Goal: Transaction & Acquisition: Obtain resource

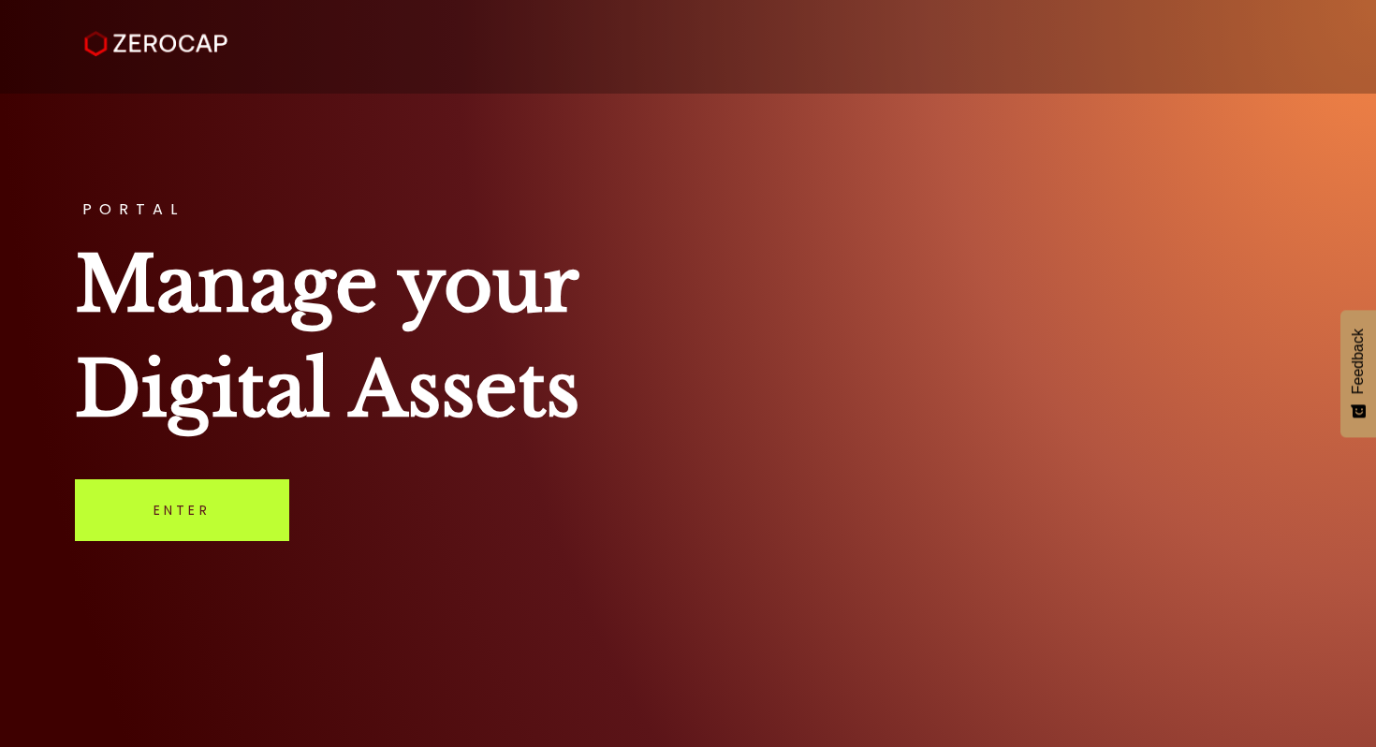
click at [242, 483] on link "Enter" at bounding box center [182, 510] width 214 height 62
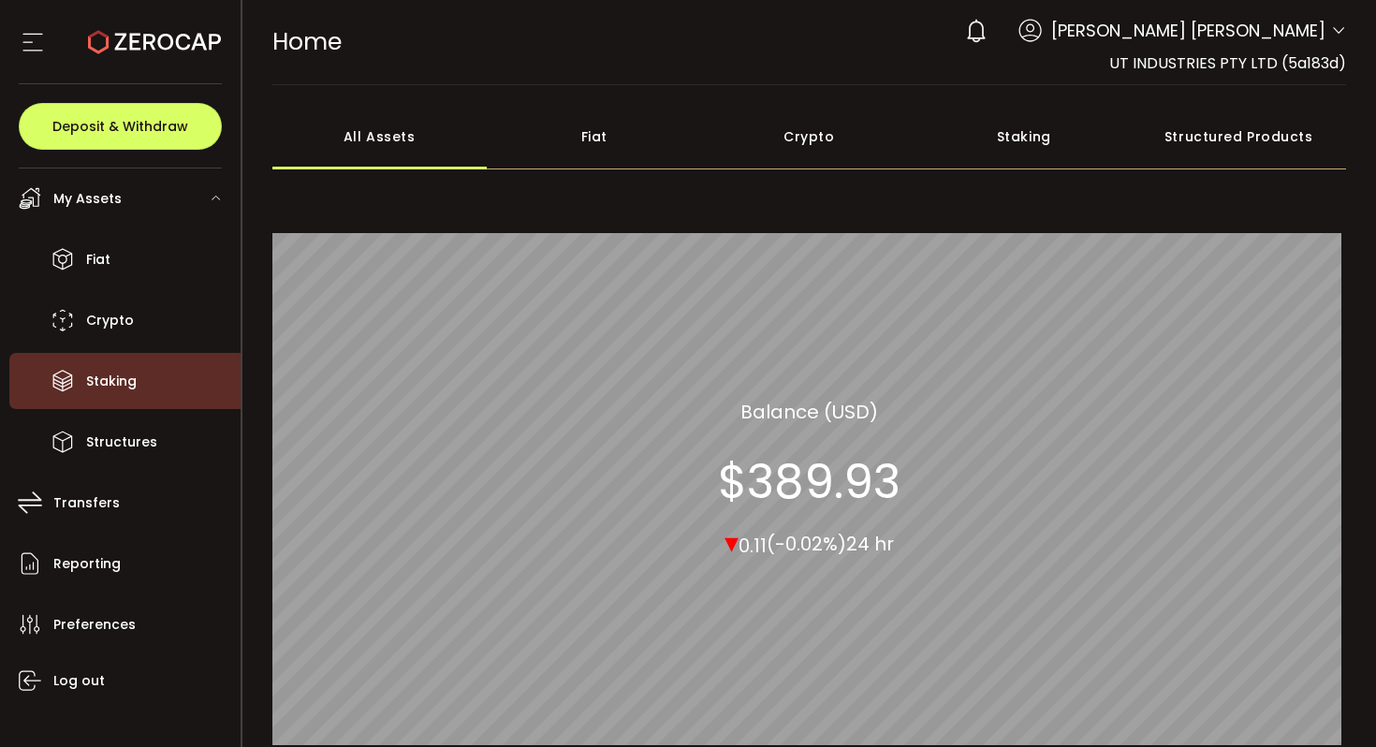
scroll to position [94, 0]
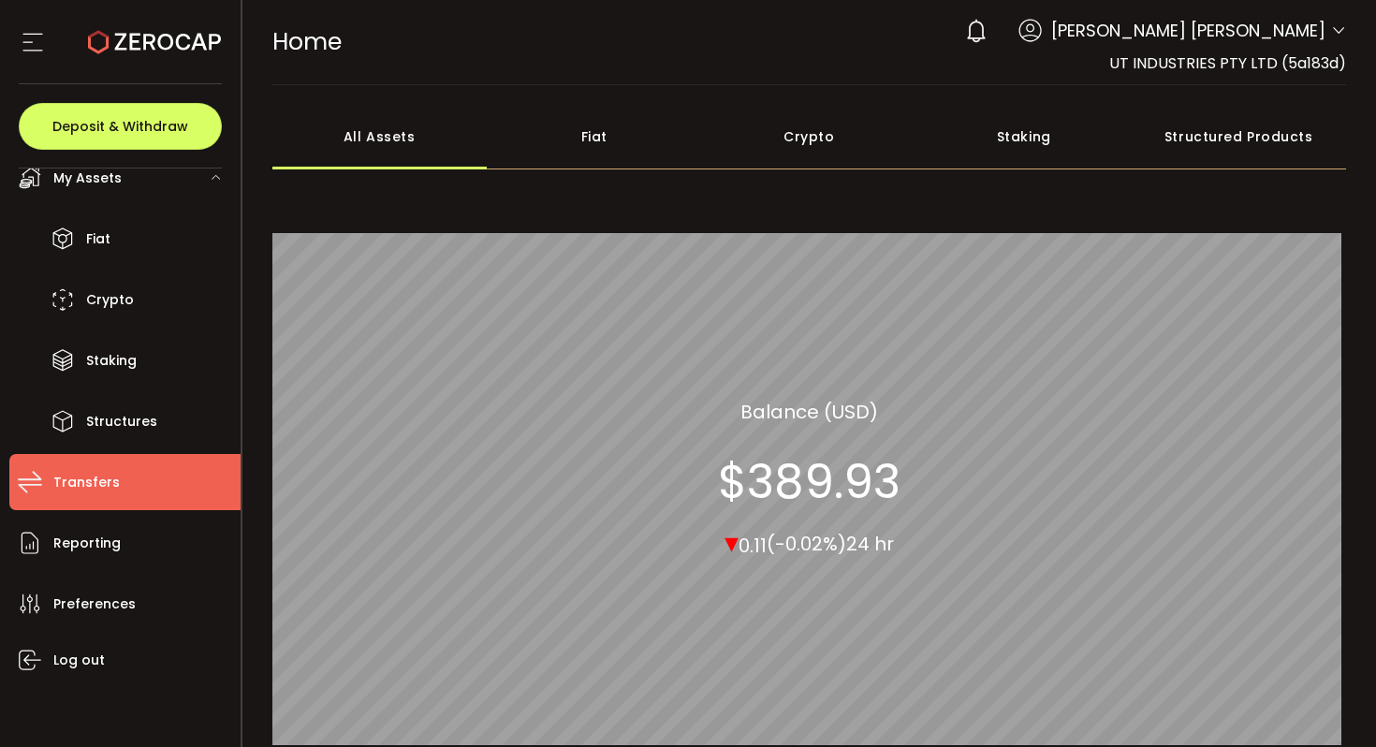
click at [91, 476] on span "Transfers" at bounding box center [86, 482] width 66 height 27
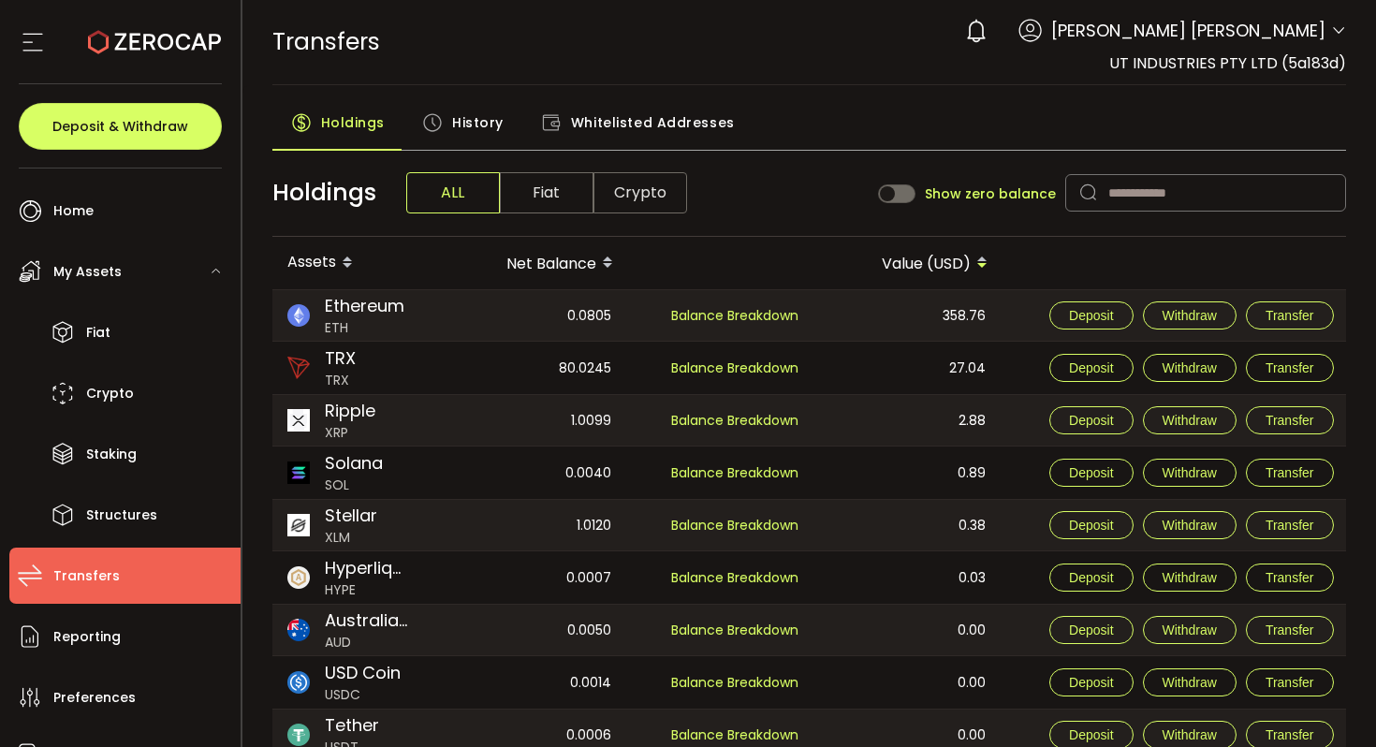
click at [556, 191] on span "Fiat" at bounding box center [547, 192] width 94 height 41
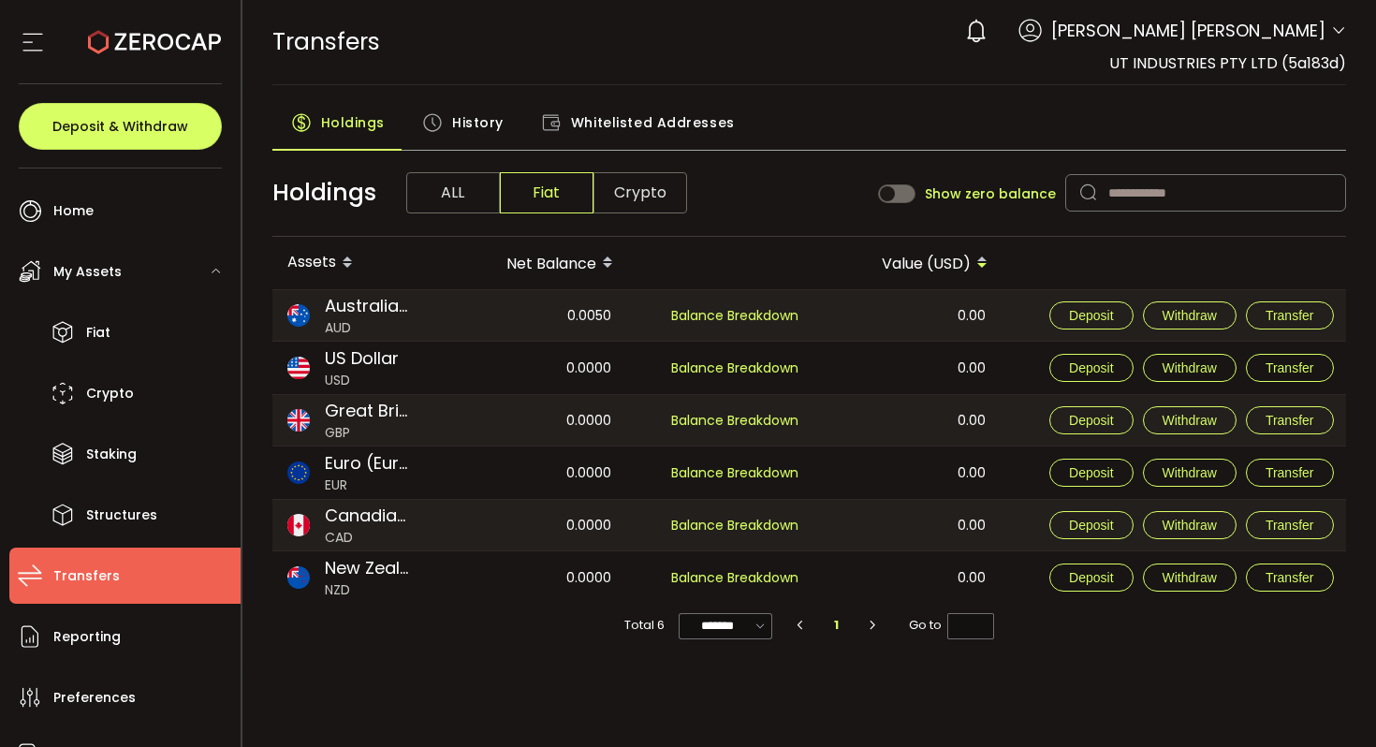
click at [643, 182] on span "Crypto" at bounding box center [641, 192] width 94 height 41
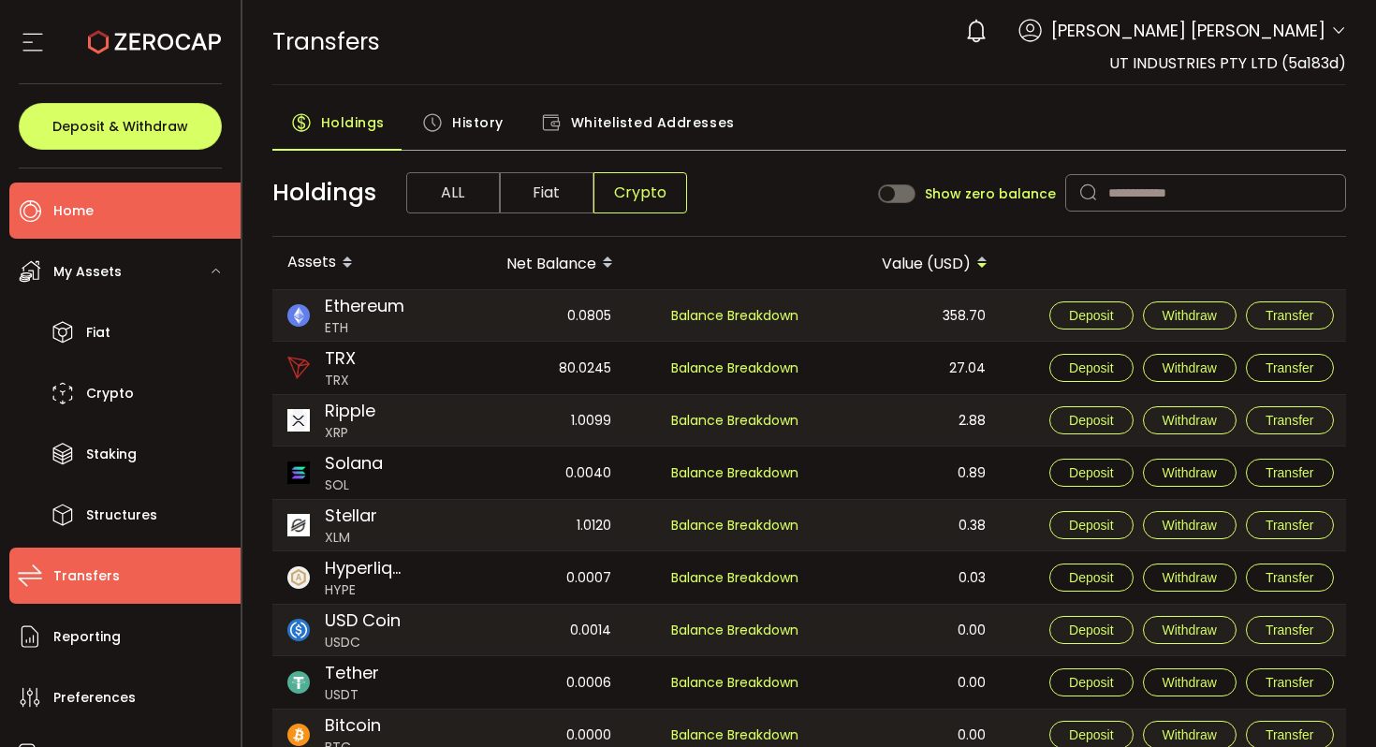
click at [123, 190] on li "Home" at bounding box center [124, 211] width 231 height 56
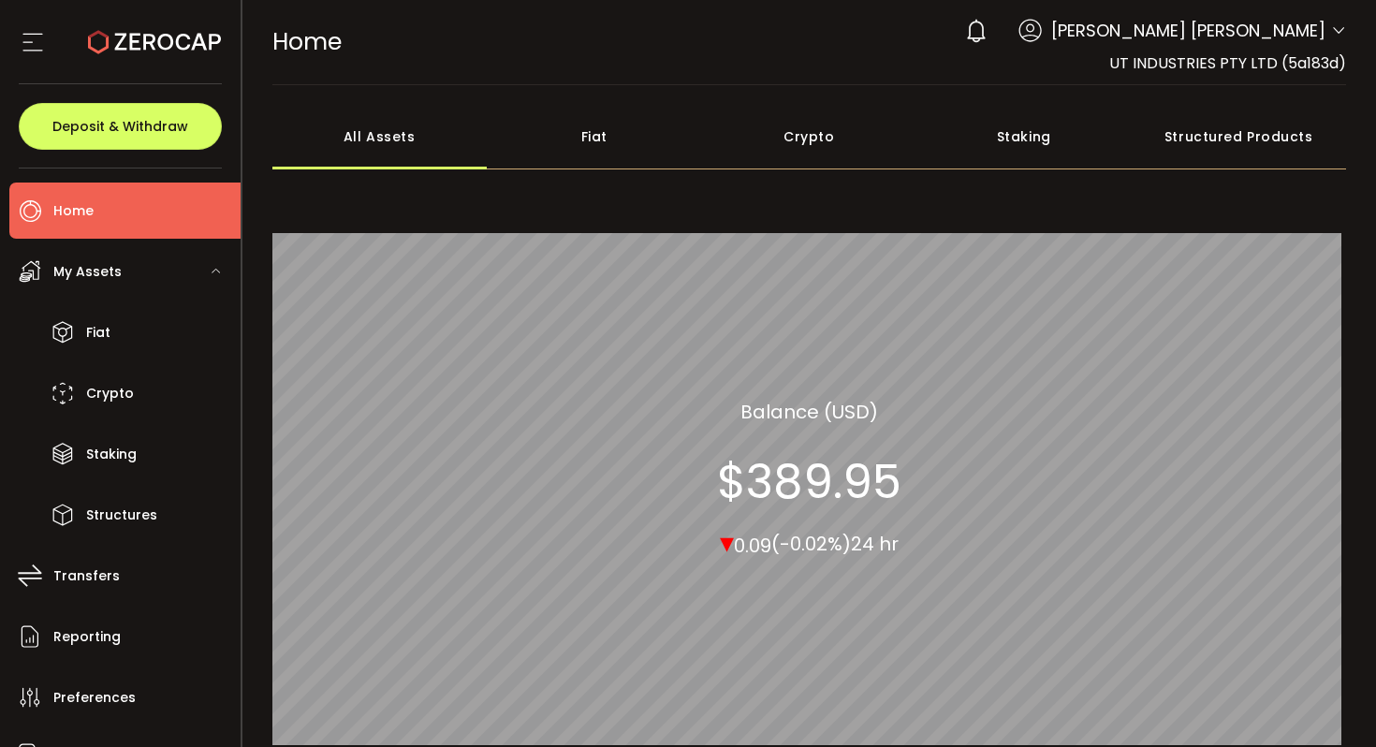
click at [568, 150] on div "Fiat" at bounding box center [594, 137] width 215 height 66
click at [857, 139] on div "Crypto" at bounding box center [809, 137] width 215 height 66
click at [983, 132] on div "Staking" at bounding box center [1023, 137] width 215 height 66
click at [1189, 173] on div "All Assets Fiat Crypto Staking Structured Products Staking Staking Balance (USD…" at bounding box center [809, 439] width 1075 height 670
click at [1182, 139] on div "Structured Products" at bounding box center [1239, 137] width 215 height 66
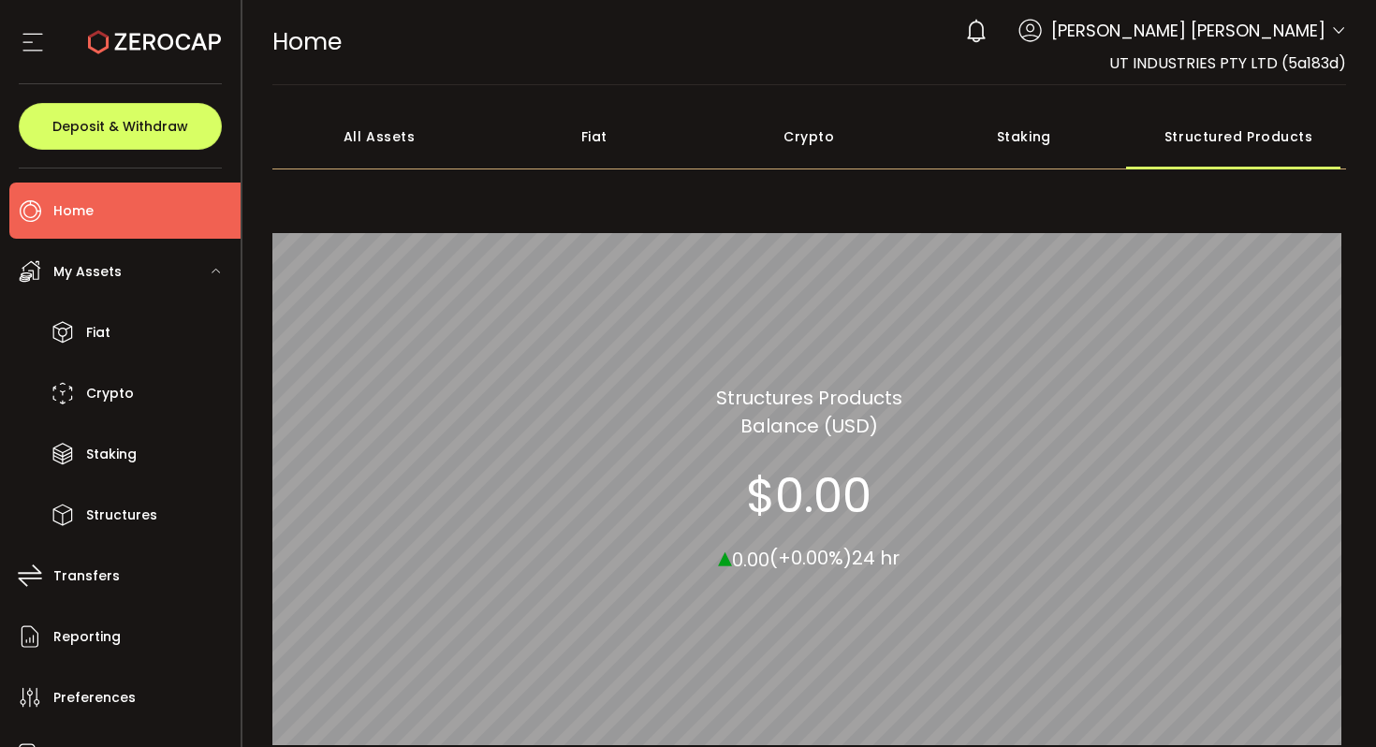
click at [1238, 37] on span "Minh Tri Cao" at bounding box center [1188, 30] width 274 height 25
click at [1331, 39] on span at bounding box center [1338, 31] width 15 height 19
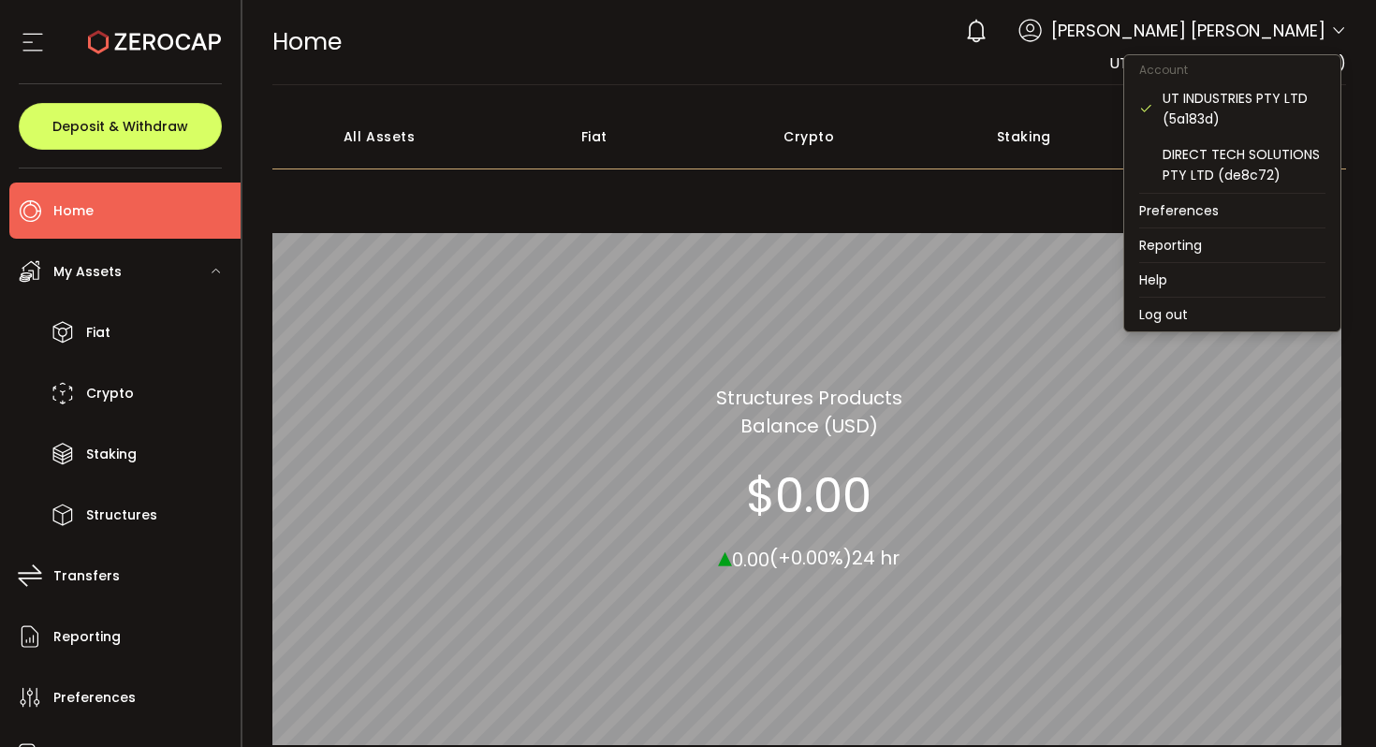
click at [1331, 36] on icon at bounding box center [1338, 30] width 15 height 15
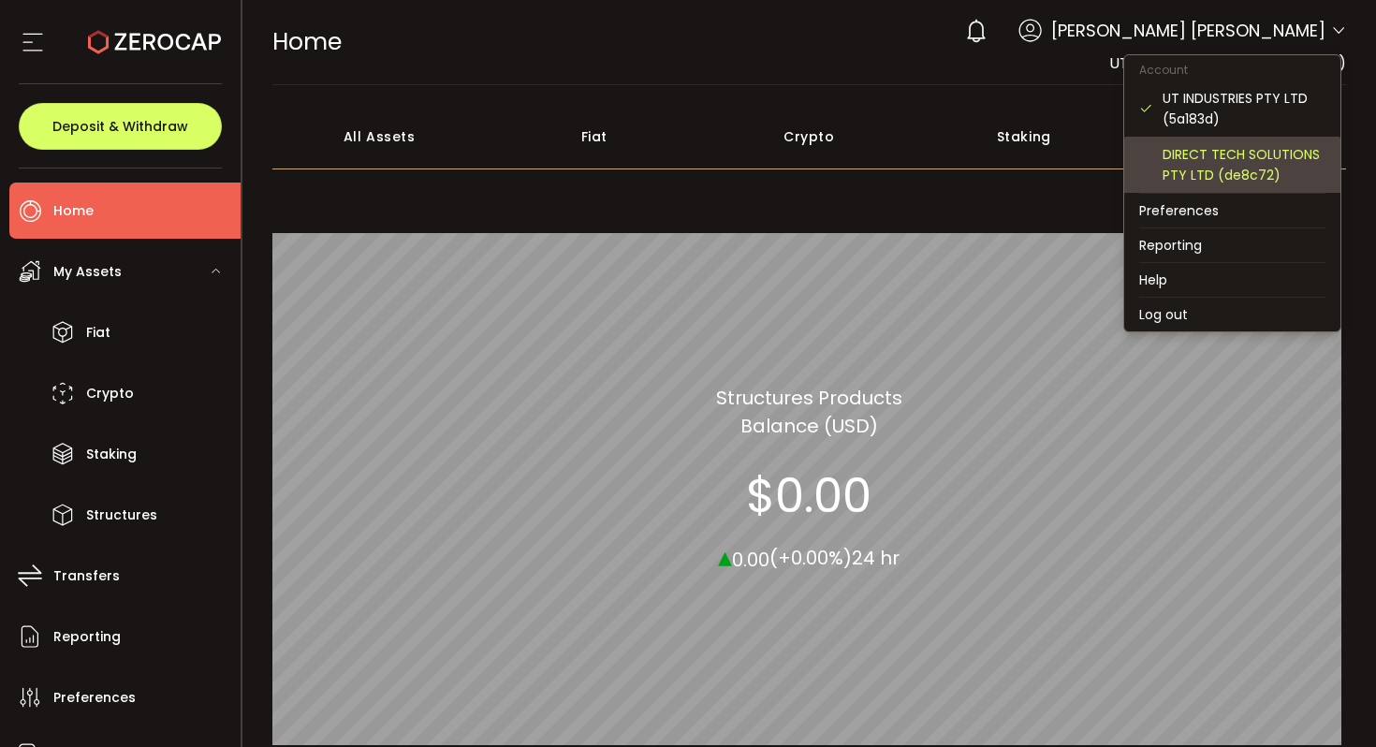
click at [1207, 180] on div "DIRECT TECH SOLUTIONS PTY LTD (de8c72)" at bounding box center [1244, 164] width 163 height 41
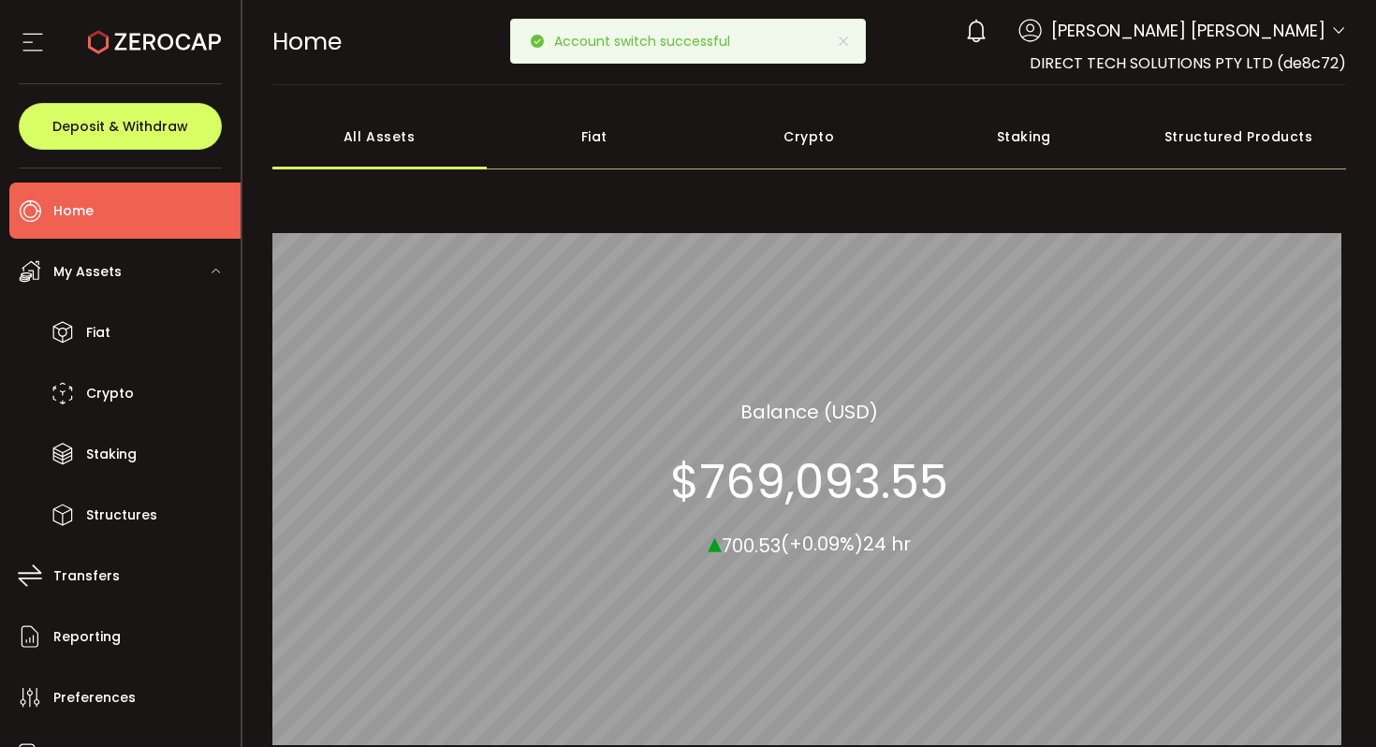
click at [653, 108] on div "Fiat" at bounding box center [594, 137] width 215 height 66
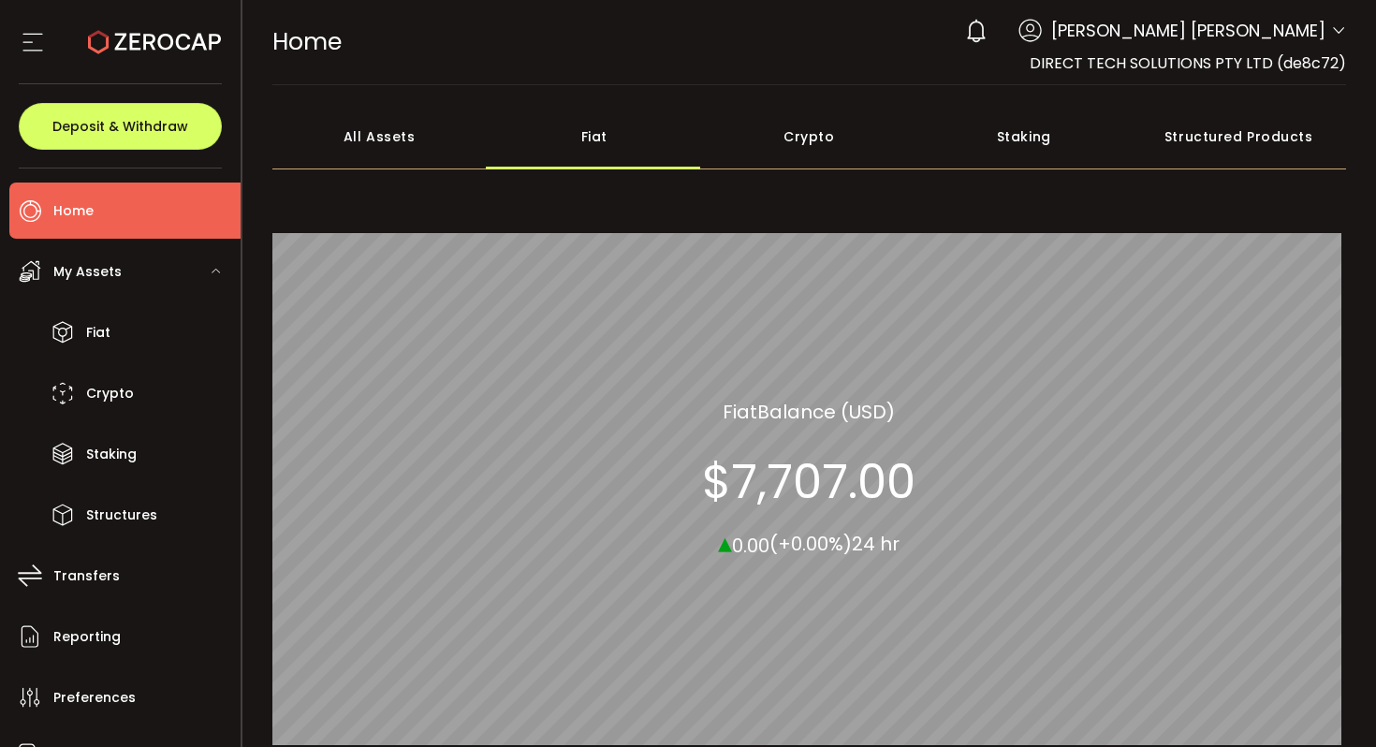
click at [823, 183] on div "Fiat Fiat Balance (USD) $7,707.00 ▴ 0.00 (+0.00%) 24 hr" at bounding box center [809, 479] width 1075 height 592
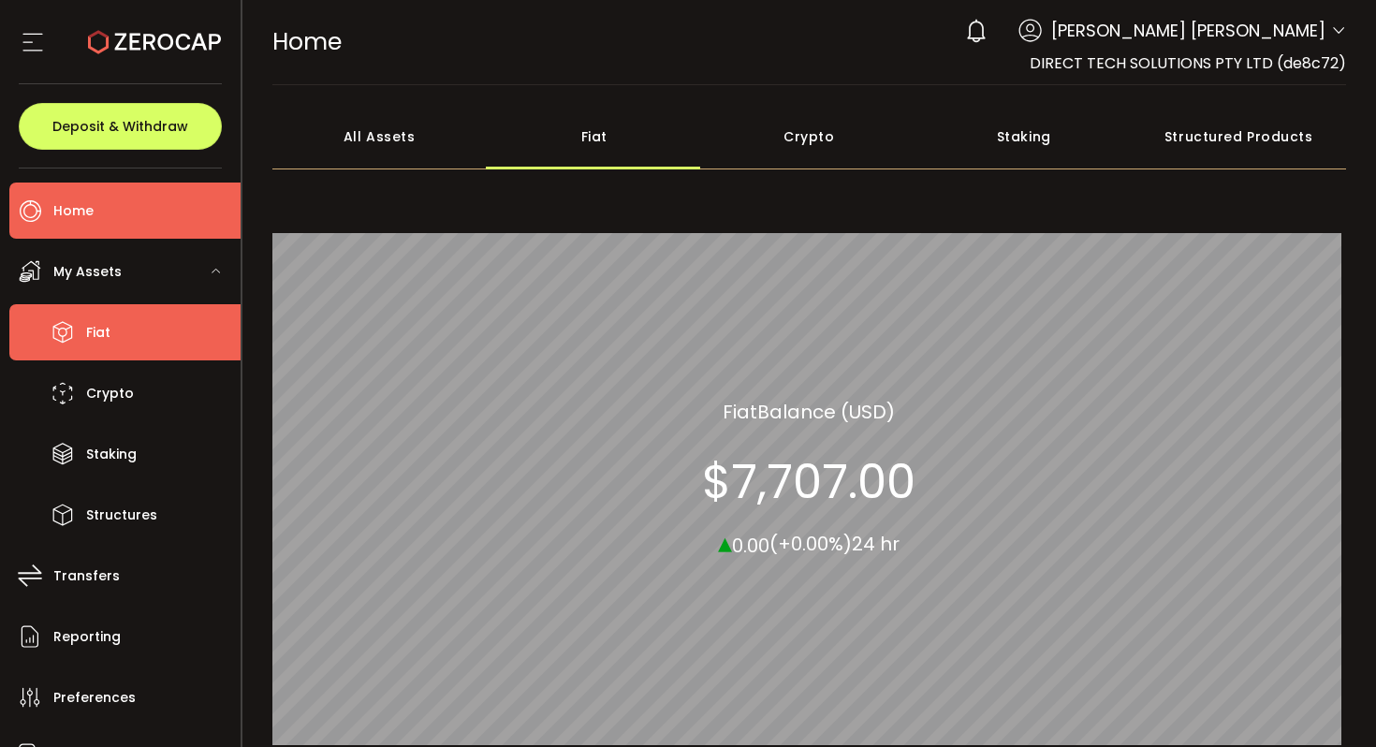
click at [142, 330] on li "Fiat" at bounding box center [124, 332] width 231 height 56
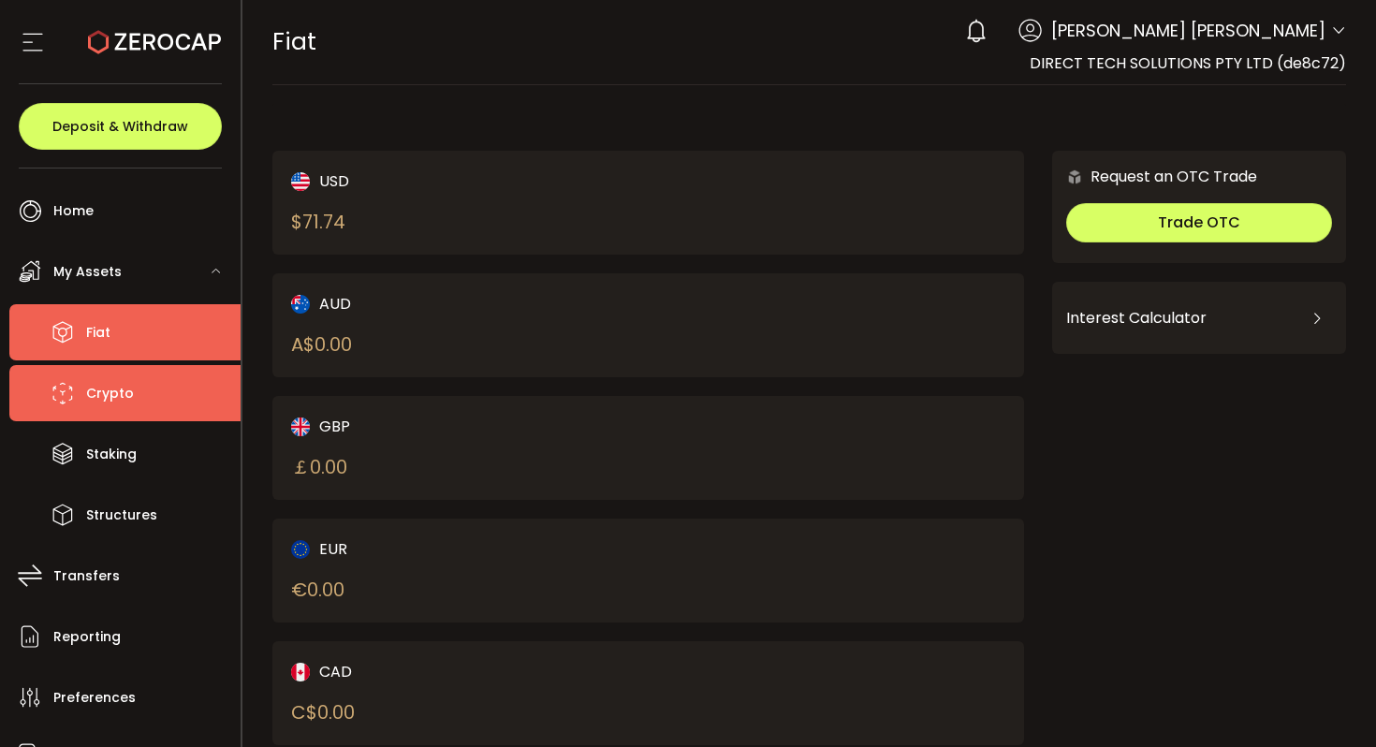
click at [141, 402] on li "Crypto" at bounding box center [124, 393] width 231 height 56
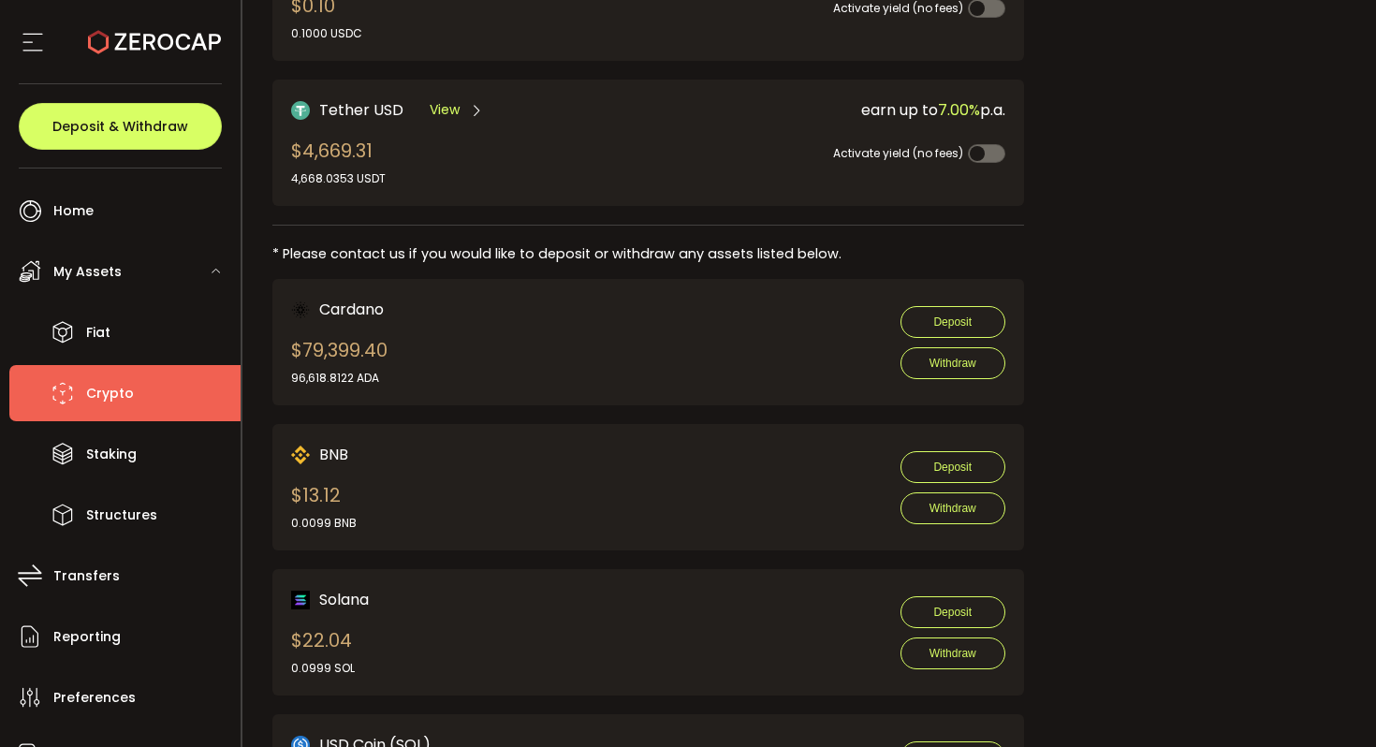
scroll to position [235, 0]
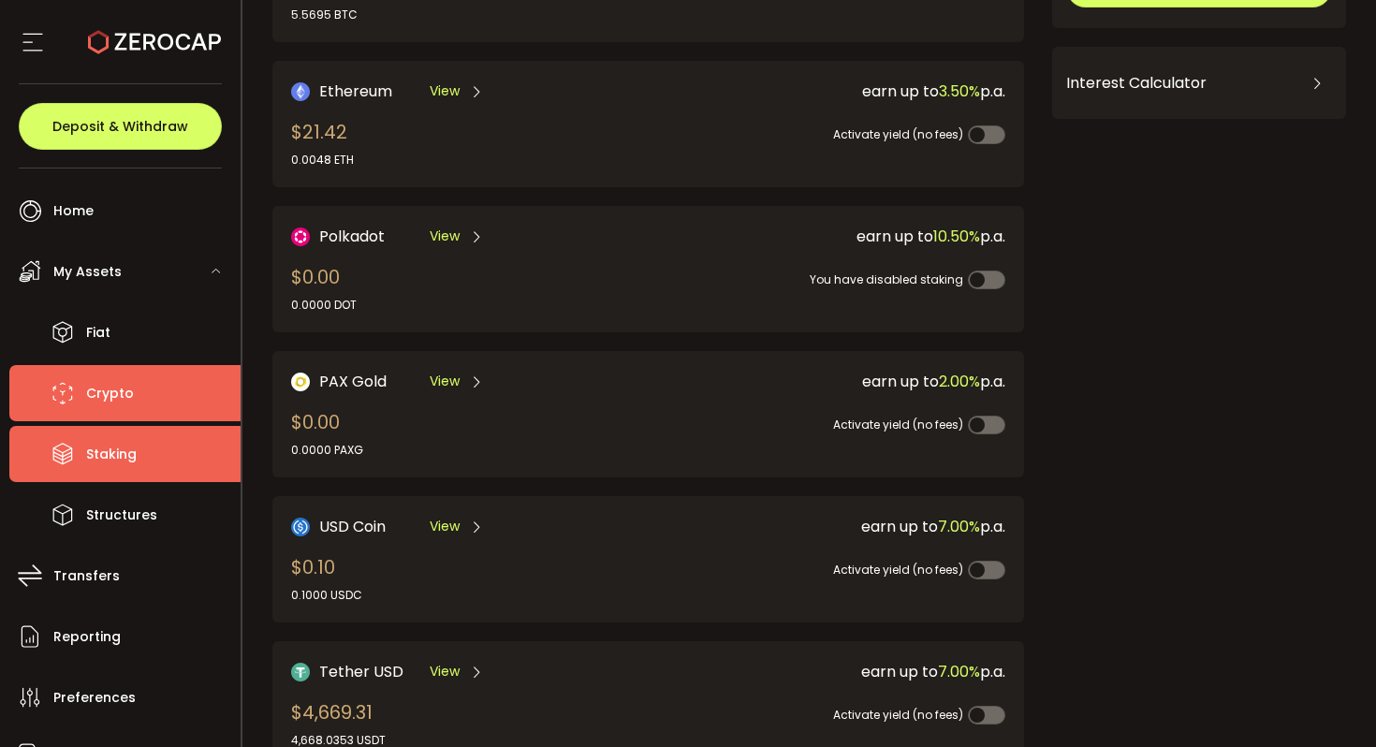
click at [99, 456] on span "Staking" at bounding box center [111, 454] width 51 height 27
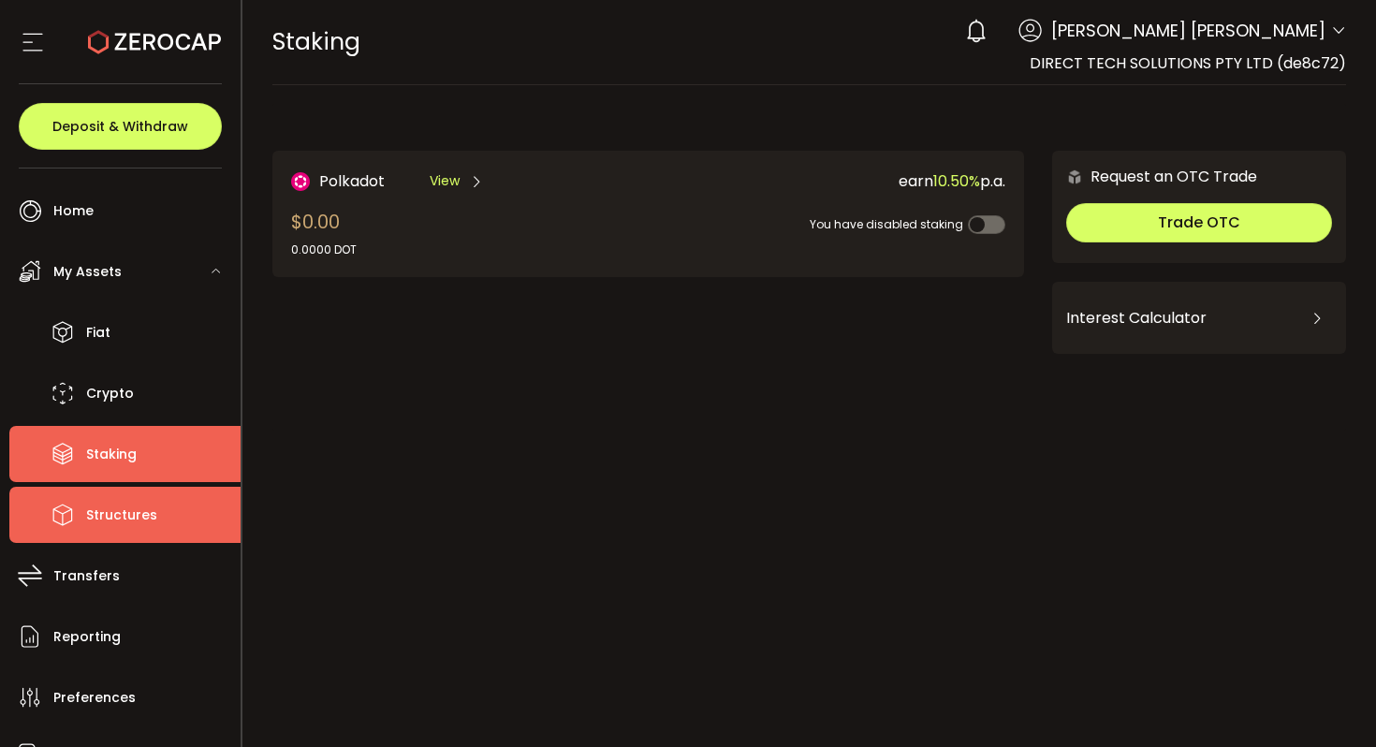
click at [151, 511] on span "Structures" at bounding box center [121, 515] width 71 height 27
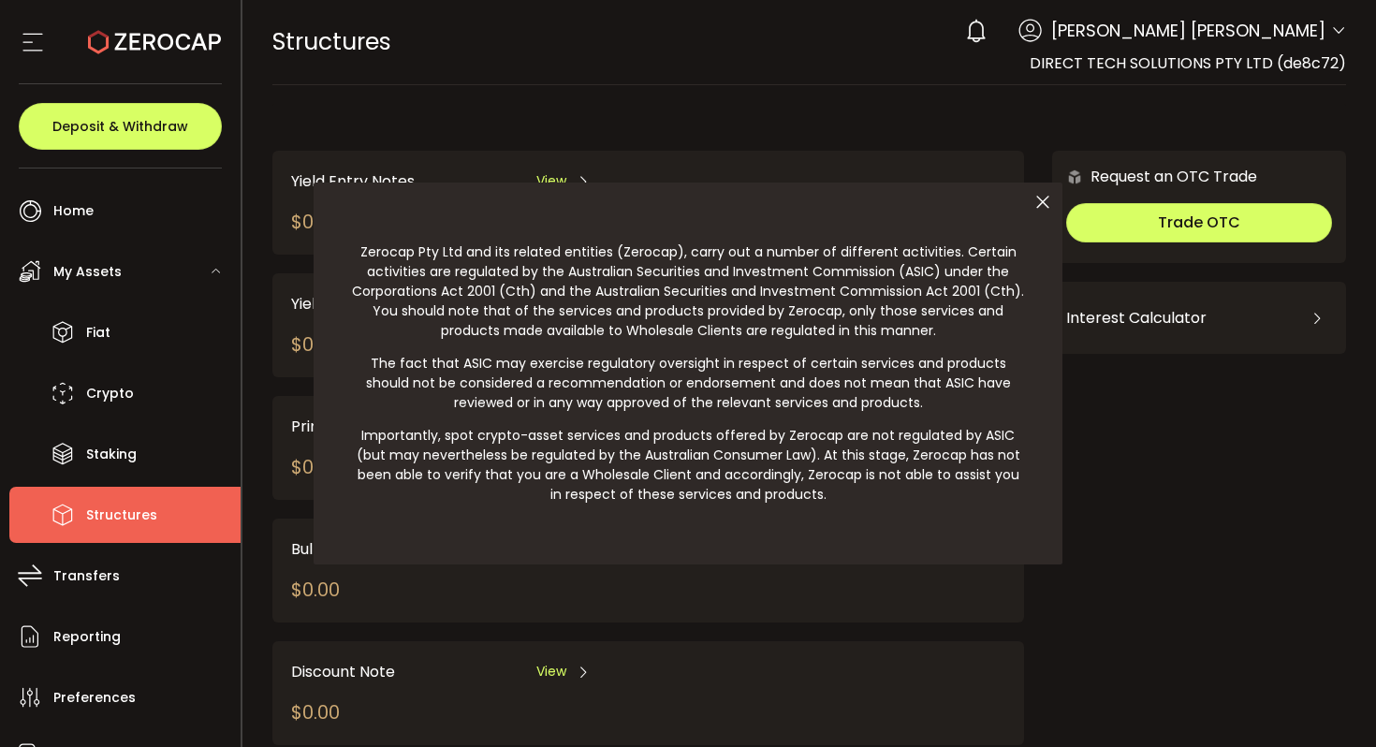
click at [141, 575] on div at bounding box center [688, 373] width 1376 height 747
click at [630, 136] on div at bounding box center [688, 373] width 1376 height 747
click at [161, 452] on div at bounding box center [688, 373] width 1376 height 747
click at [110, 455] on div at bounding box center [688, 373] width 1376 height 747
click at [1043, 200] on icon at bounding box center [1042, 202] width 39 height 39
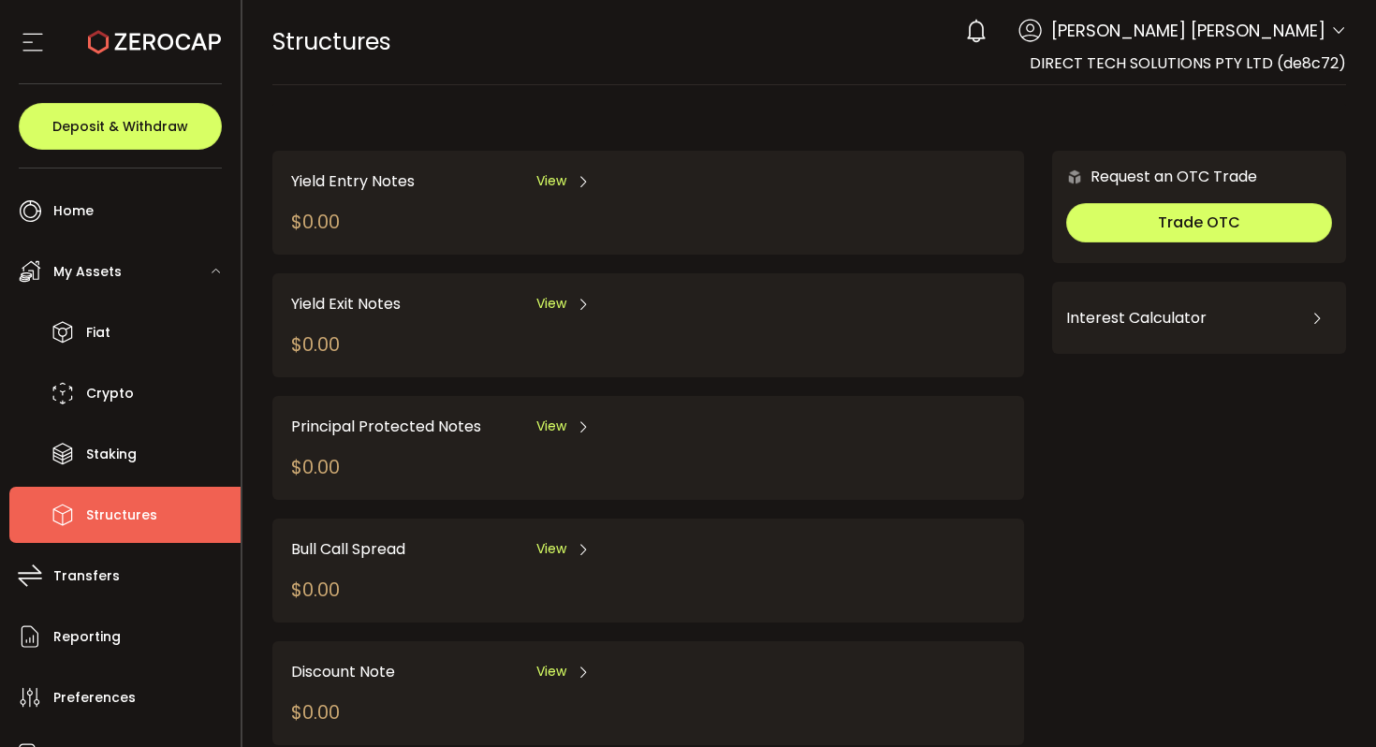
scroll to position [50, 0]
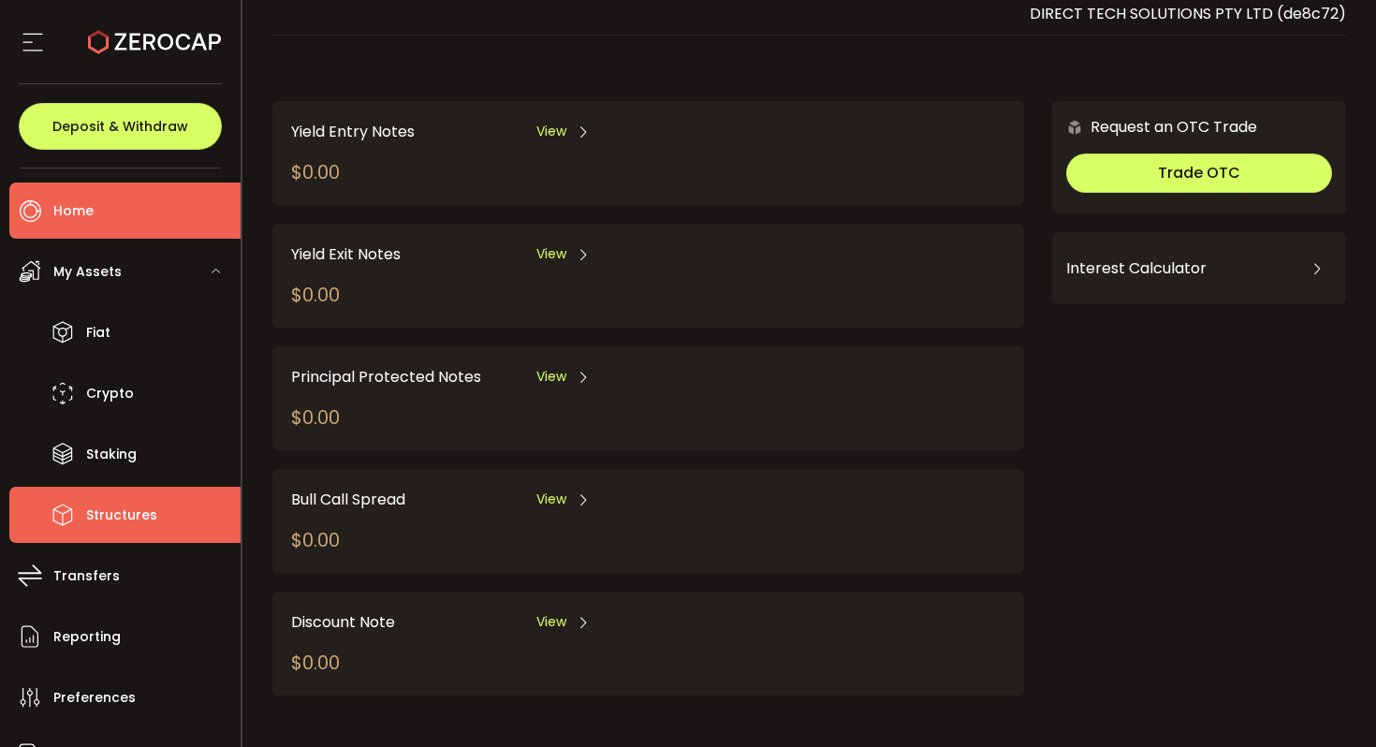
click at [125, 221] on li "Home" at bounding box center [124, 211] width 231 height 56
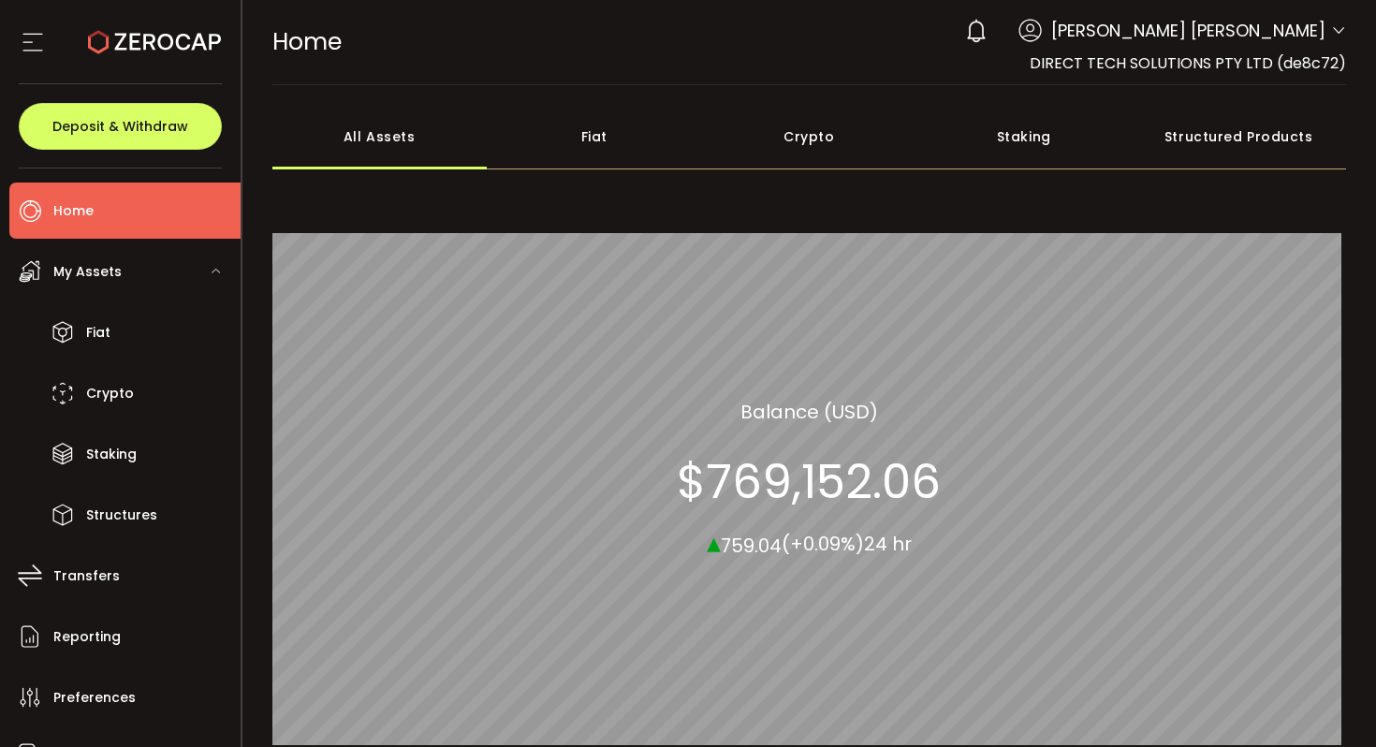
click at [642, 159] on div "Fiat" at bounding box center [594, 137] width 215 height 66
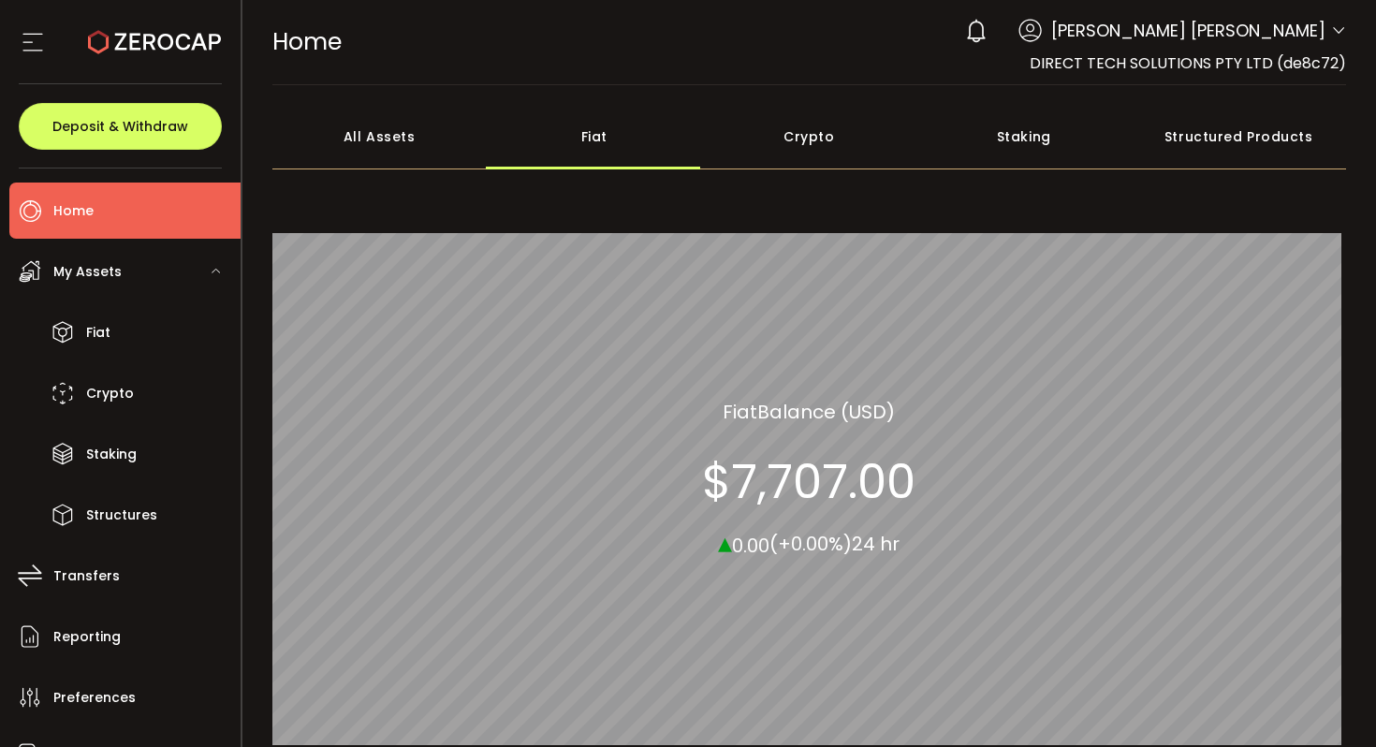
click at [778, 137] on div "Crypto" at bounding box center [809, 137] width 215 height 66
click at [962, 125] on div "Staking" at bounding box center [1023, 137] width 215 height 66
click at [1173, 145] on div "Structured Products" at bounding box center [1239, 137] width 215 height 66
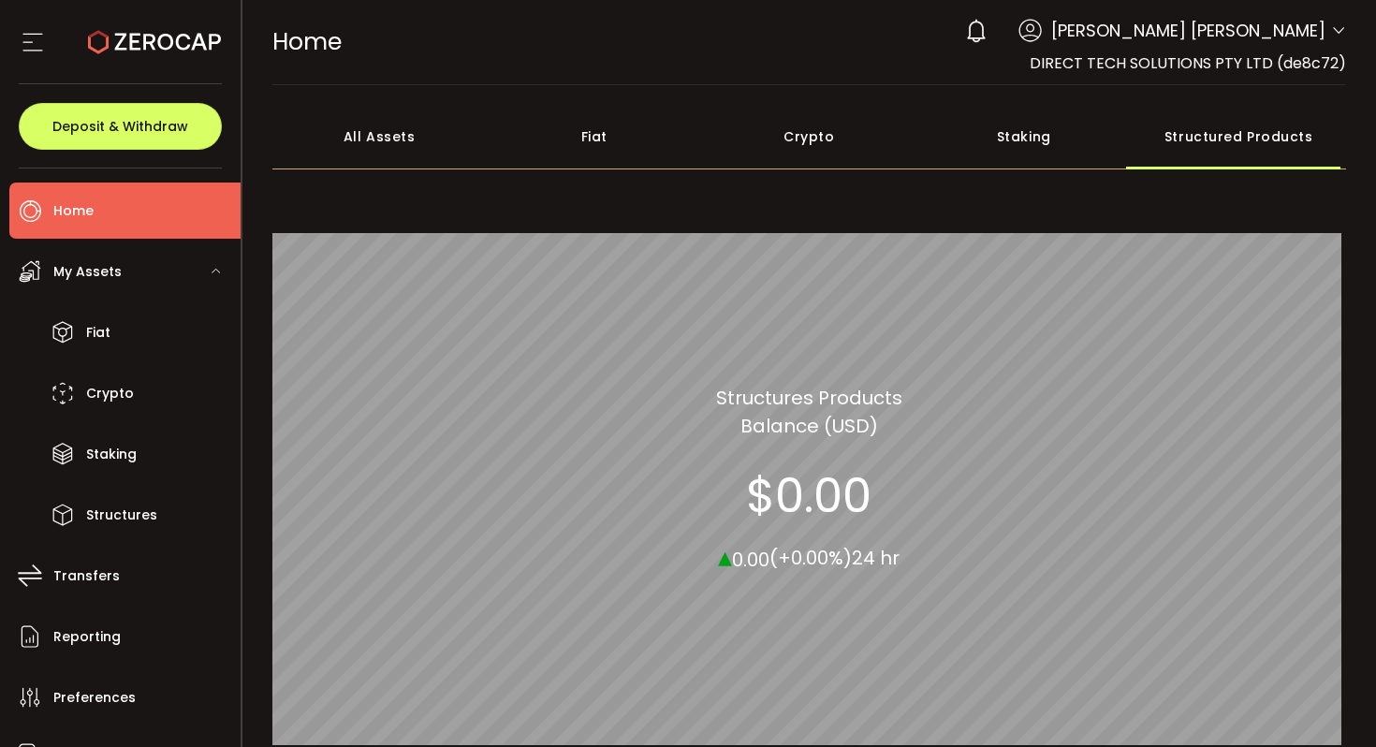
click at [101, 291] on div "My Assets" at bounding box center [124, 271] width 231 height 56
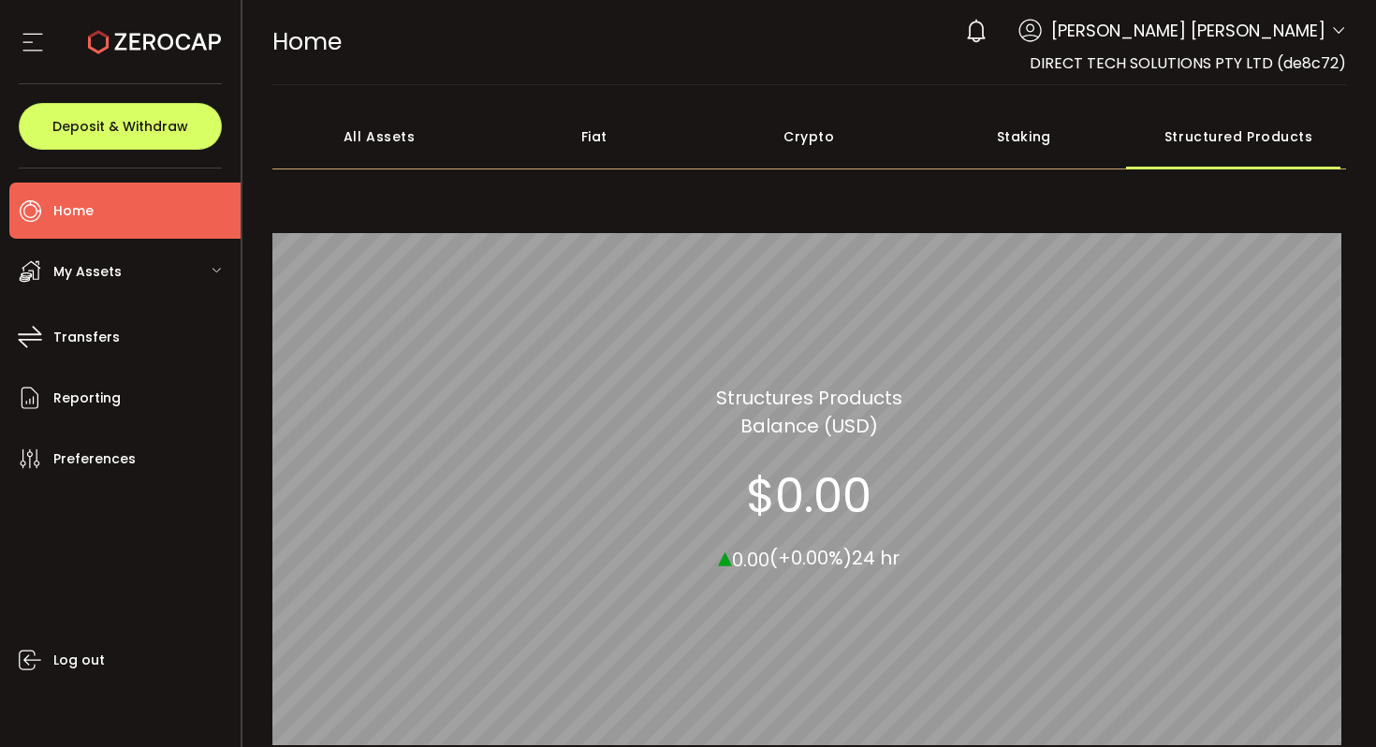
click at [121, 286] on div "My Assets" at bounding box center [124, 271] width 231 height 56
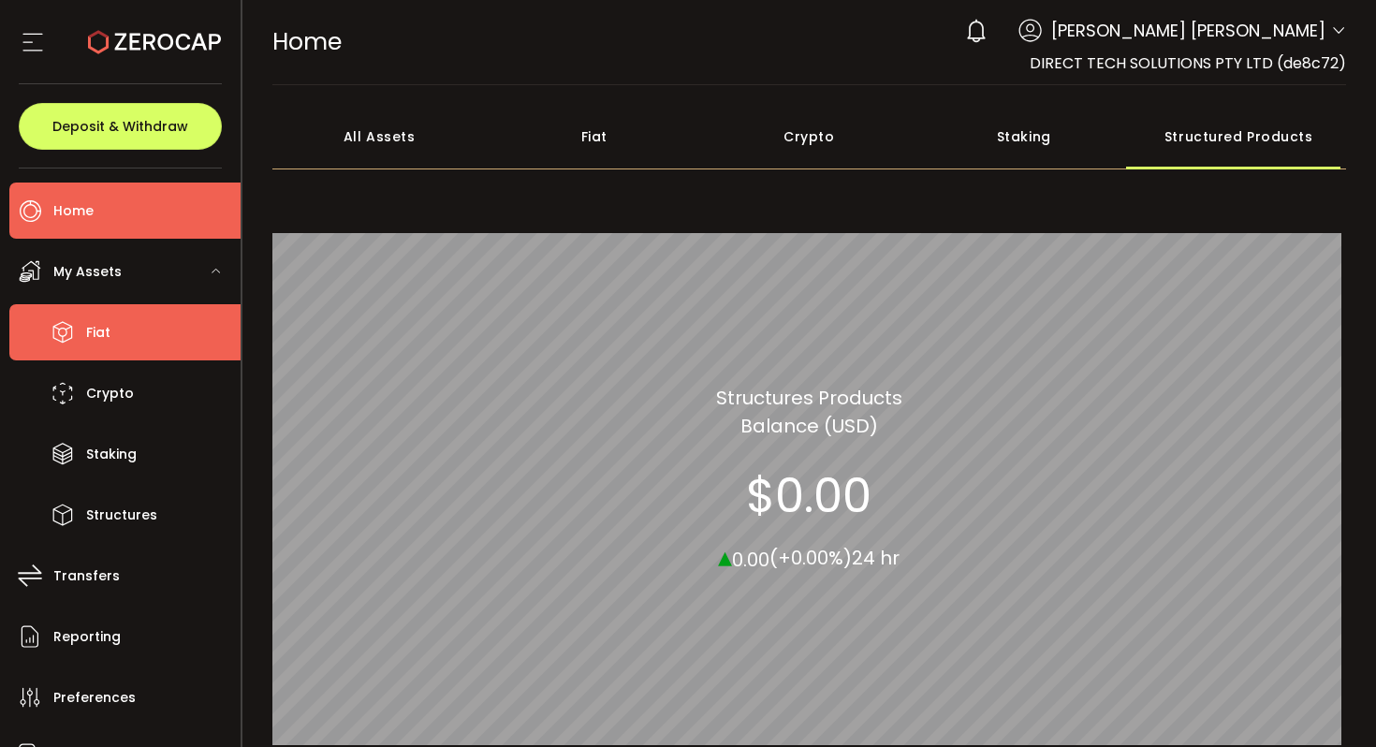
click at [116, 359] on li "Fiat" at bounding box center [124, 332] width 231 height 56
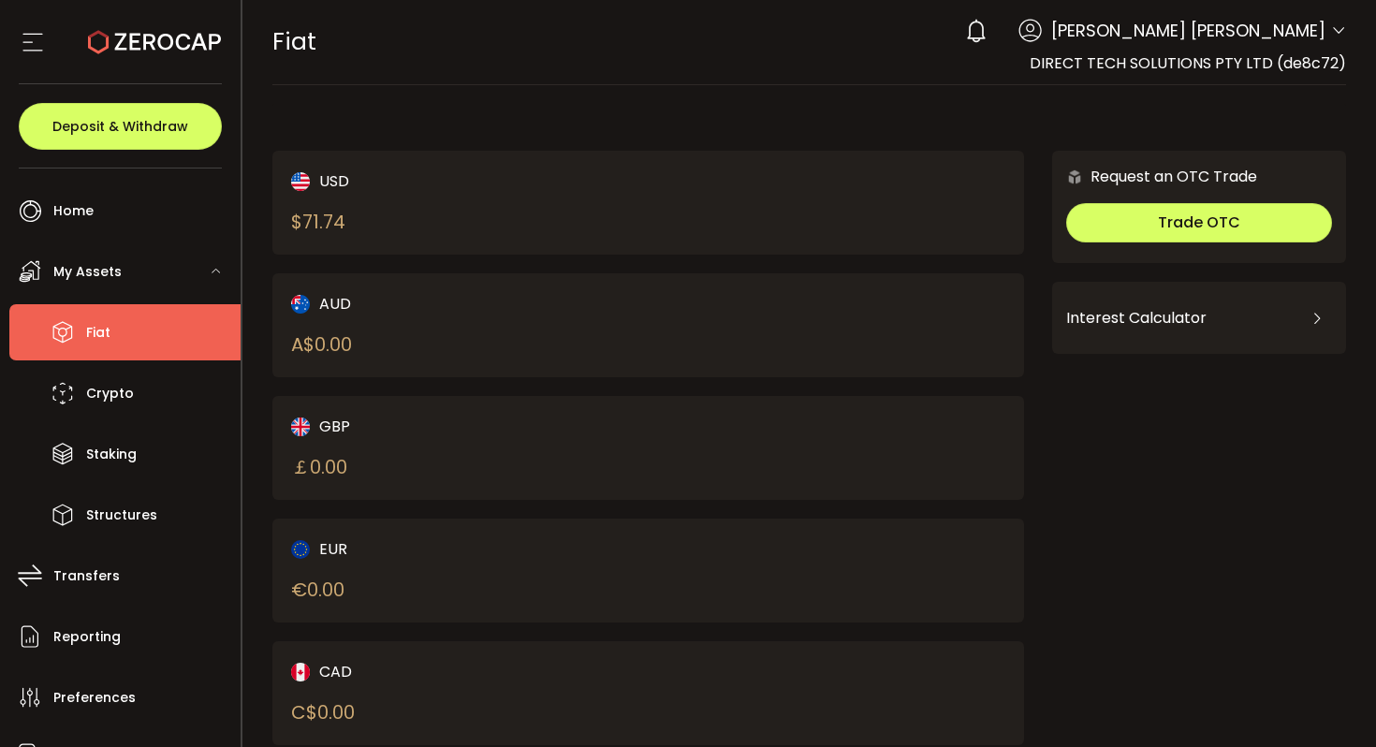
scroll to position [171, 0]
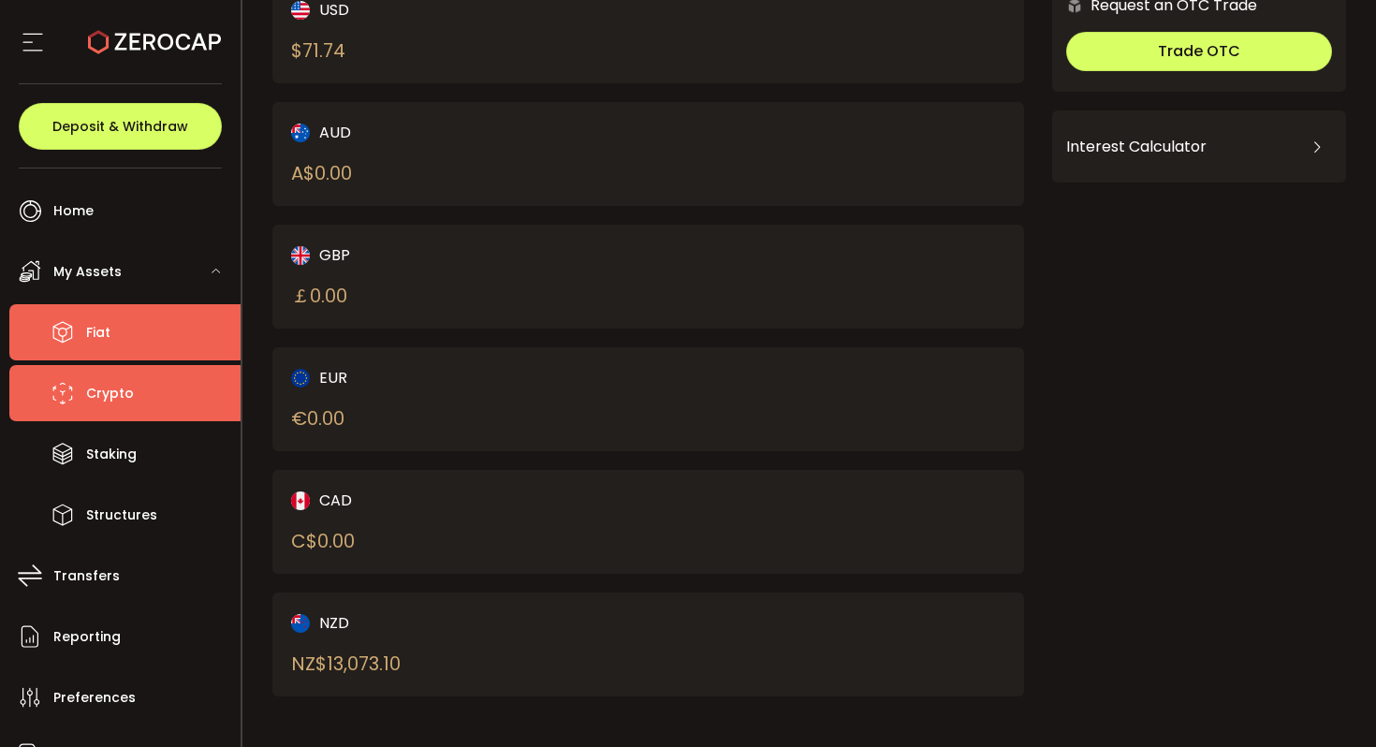
click at [133, 409] on li "Crypto" at bounding box center [124, 393] width 231 height 56
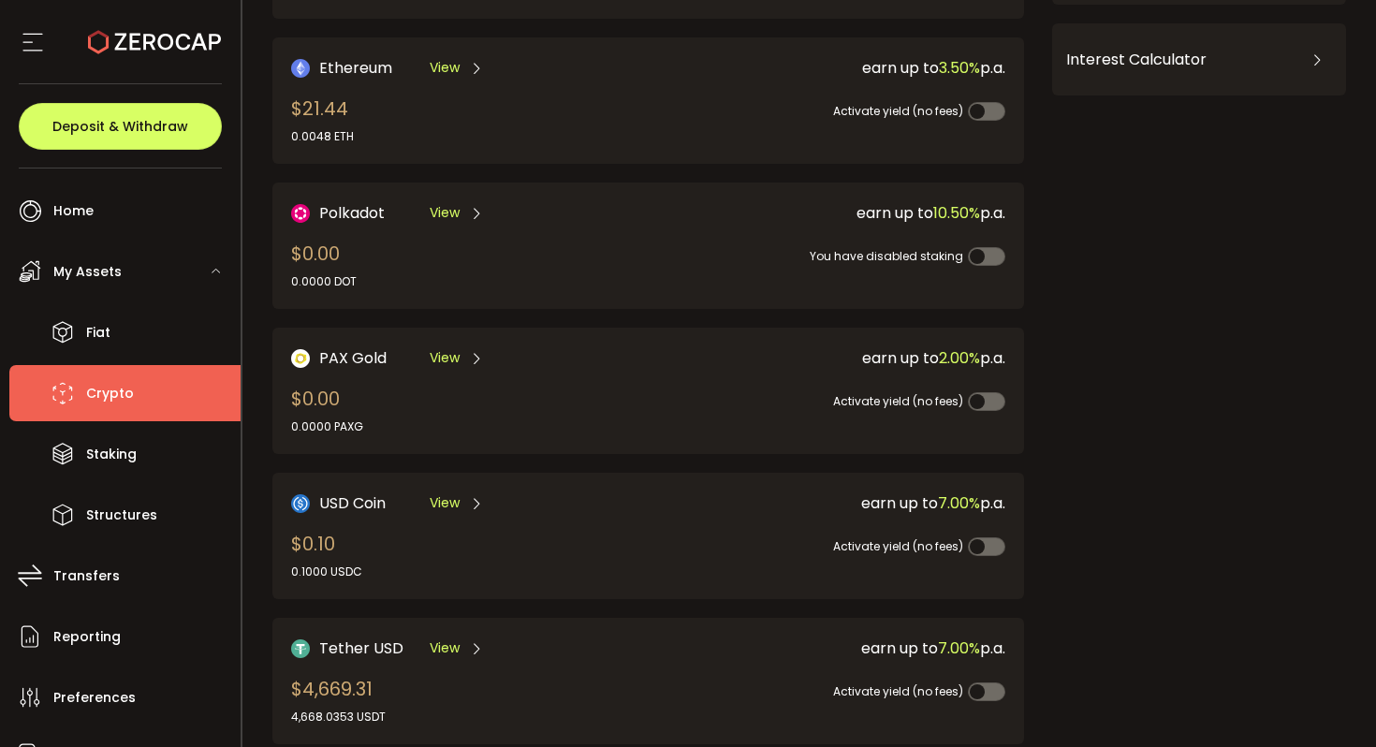
scroll to position [260, 0]
click at [444, 497] on span "View" at bounding box center [445, 501] width 30 height 20
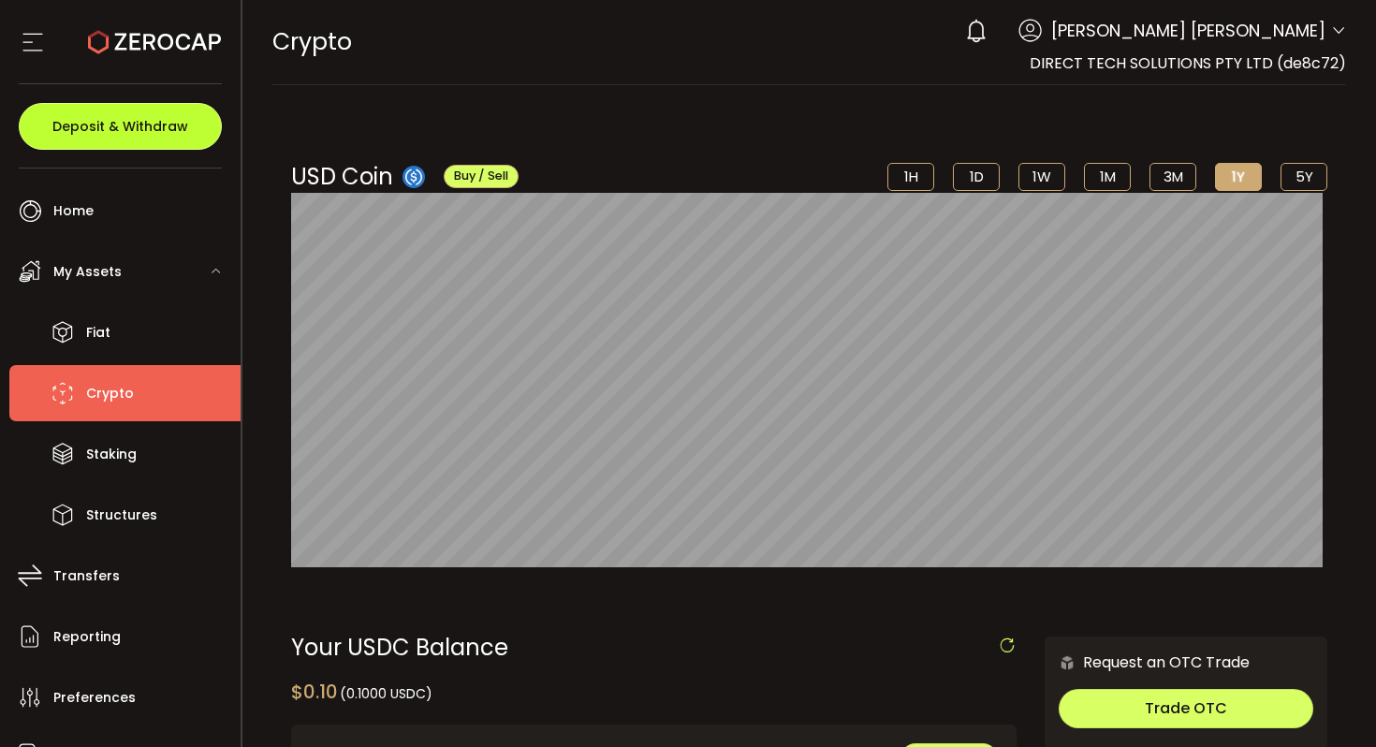
click at [141, 120] on span "Deposit & Withdraw" at bounding box center [120, 126] width 136 height 13
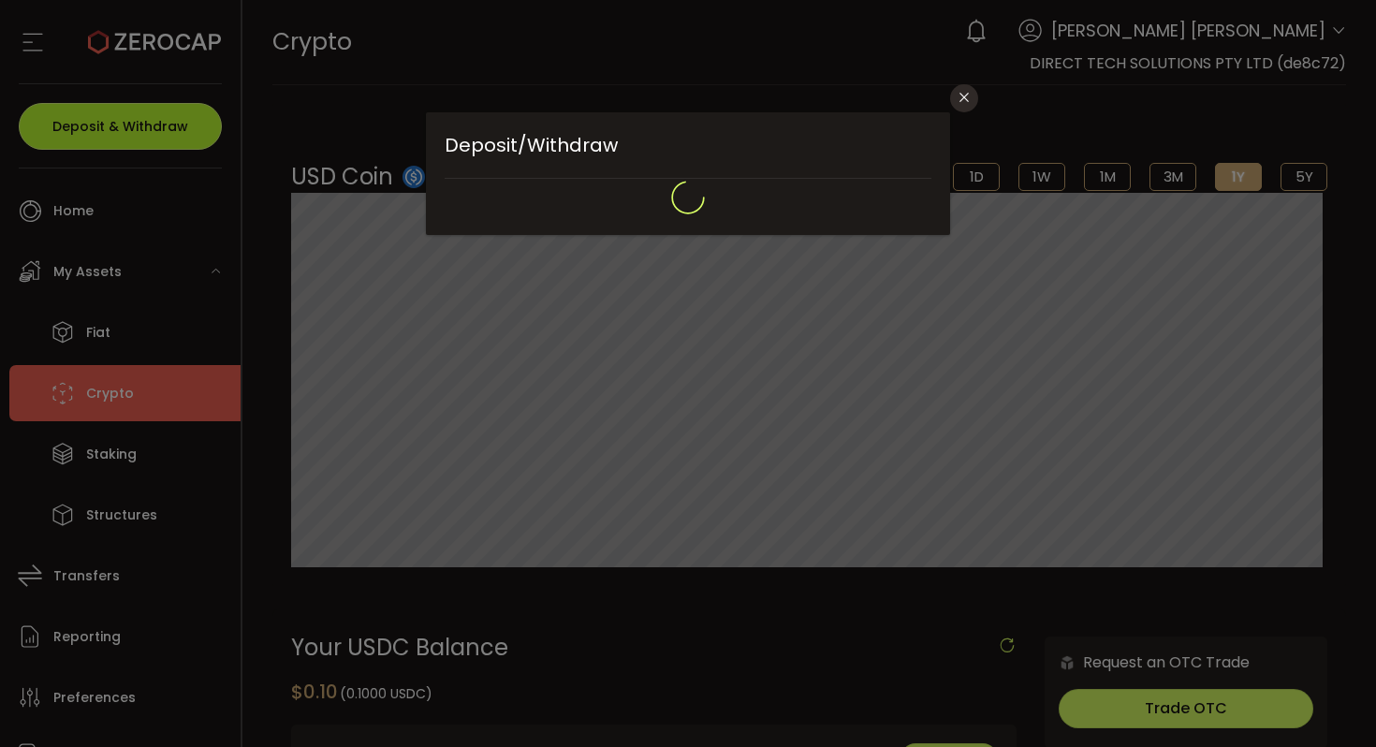
type input "**********"
type input "*******"
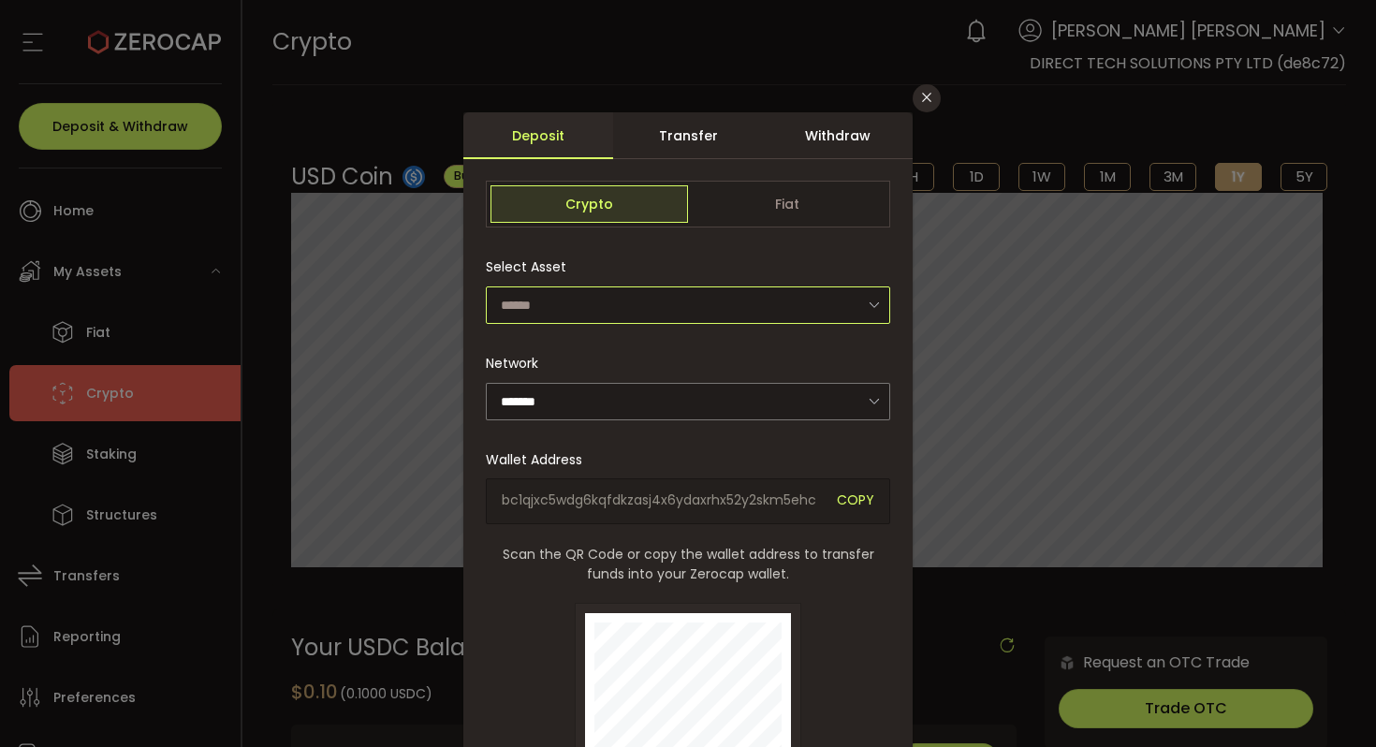
click at [671, 303] on input "dialog" at bounding box center [688, 304] width 404 height 37
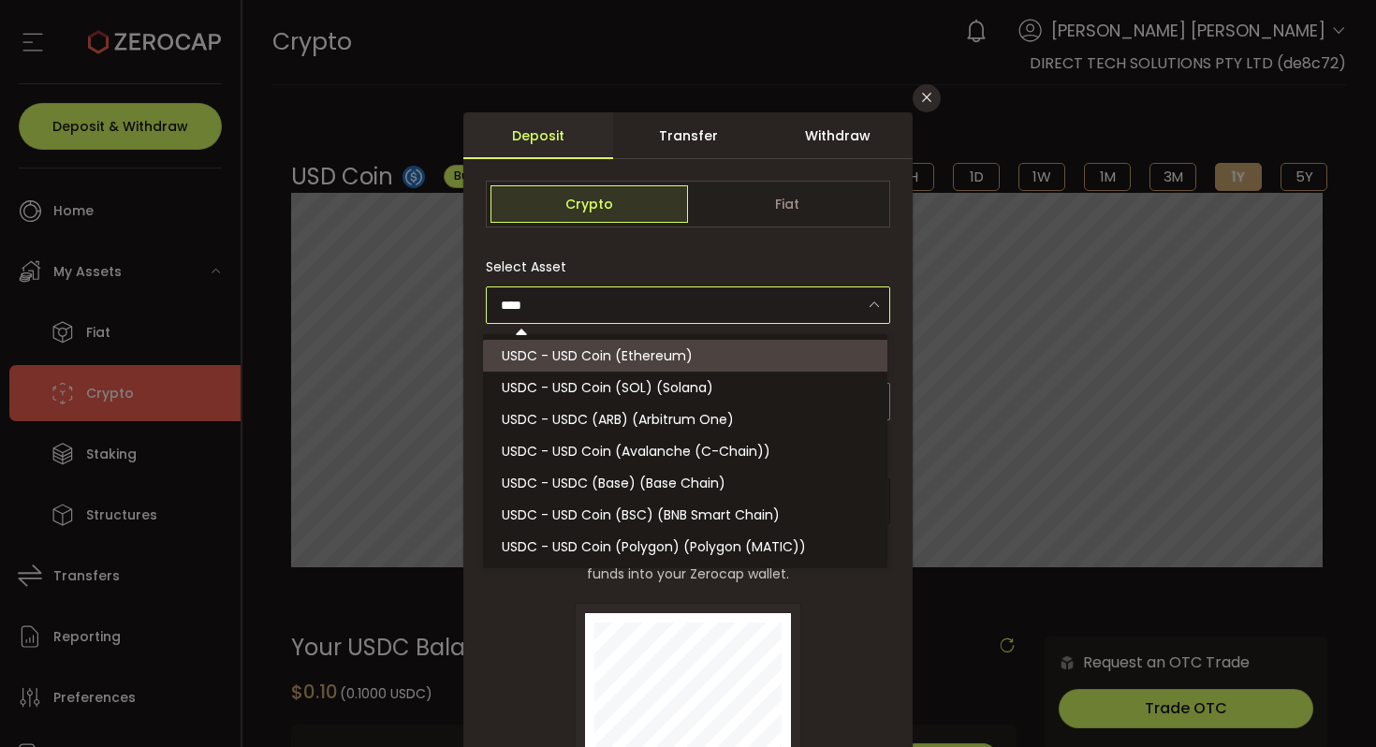
click at [700, 342] on li "USDC - USD Coin (Ethereum)" at bounding box center [688, 356] width 410 height 32
type input "**********"
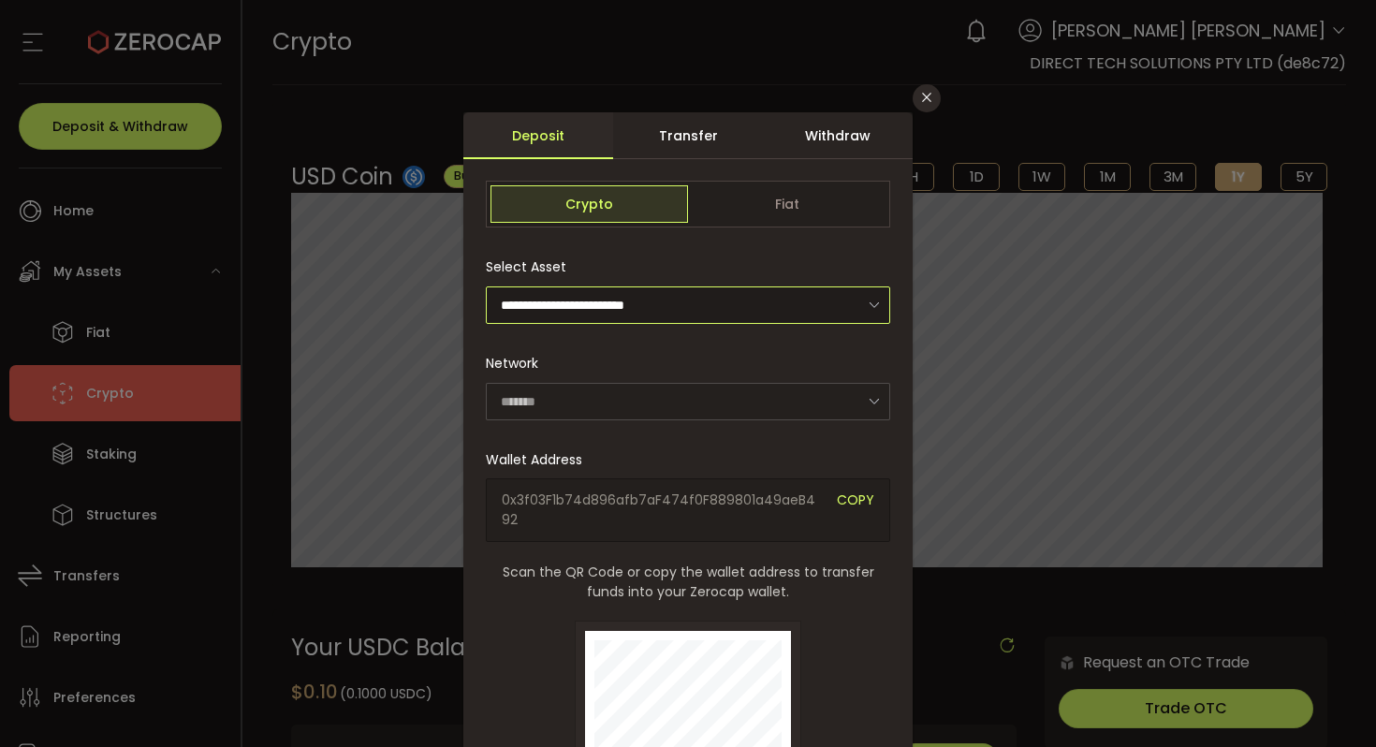
type input "********"
click at [684, 139] on div "Transfer" at bounding box center [688, 135] width 150 height 47
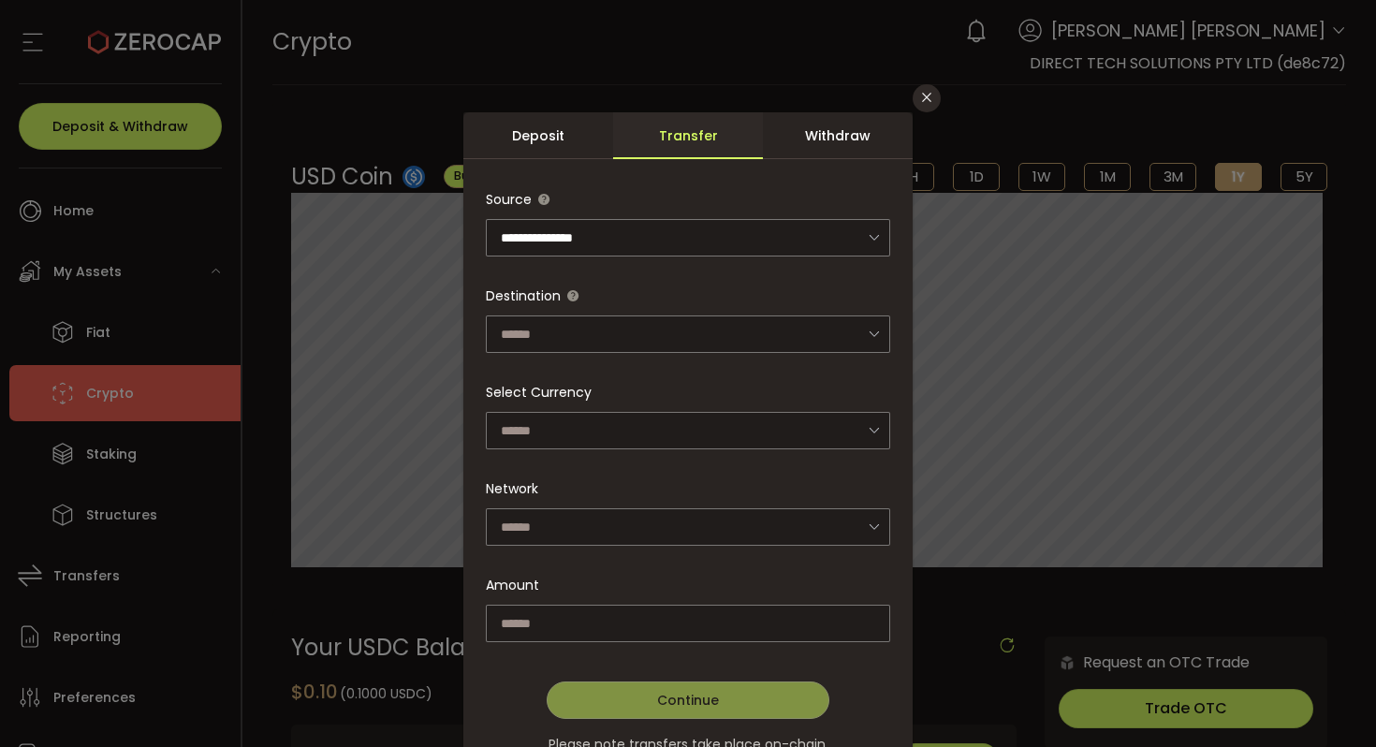
click at [838, 155] on div "Withdraw" at bounding box center [838, 135] width 150 height 47
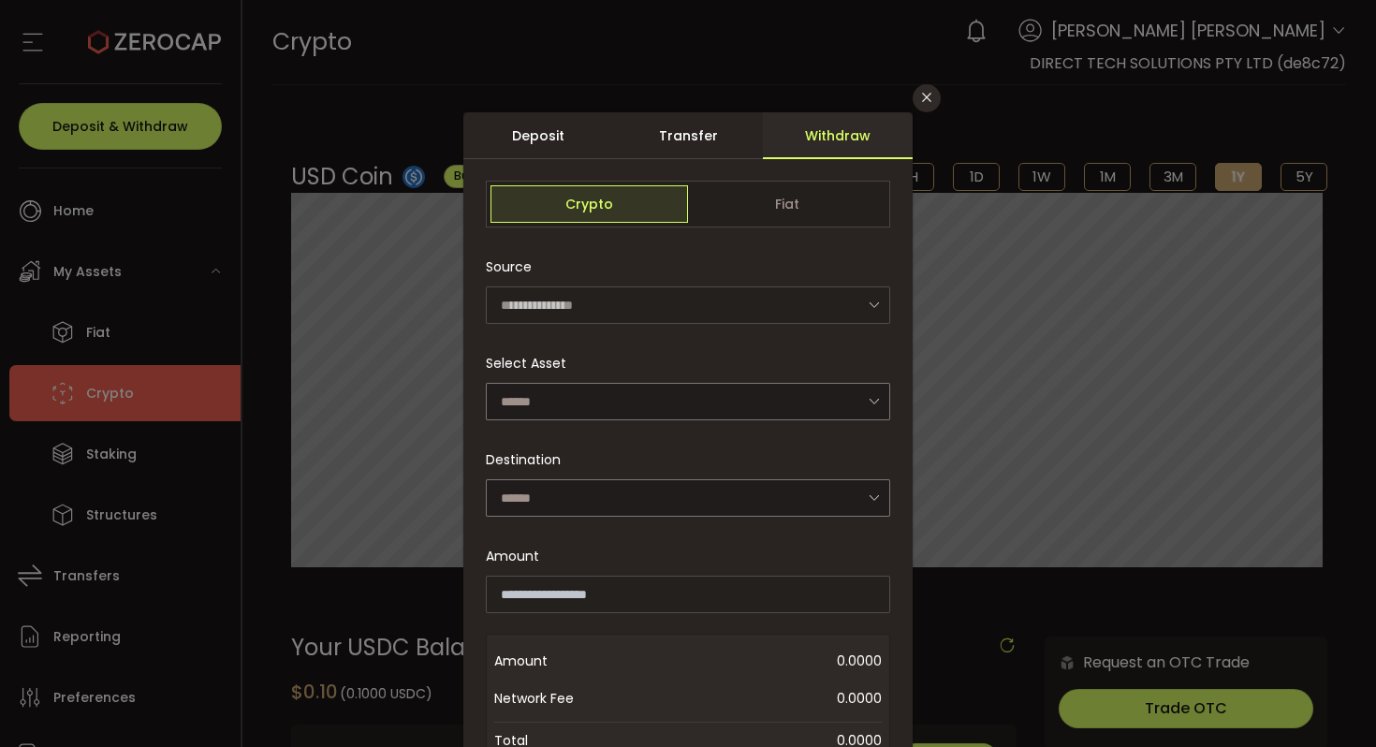
click at [215, 441] on div "**********" at bounding box center [688, 373] width 1376 height 747
click at [183, 298] on div "**********" at bounding box center [688, 373] width 1376 height 747
click at [172, 209] on div "**********" at bounding box center [688, 373] width 1376 height 747
click at [921, 98] on icon "Close" at bounding box center [926, 97] width 15 height 15
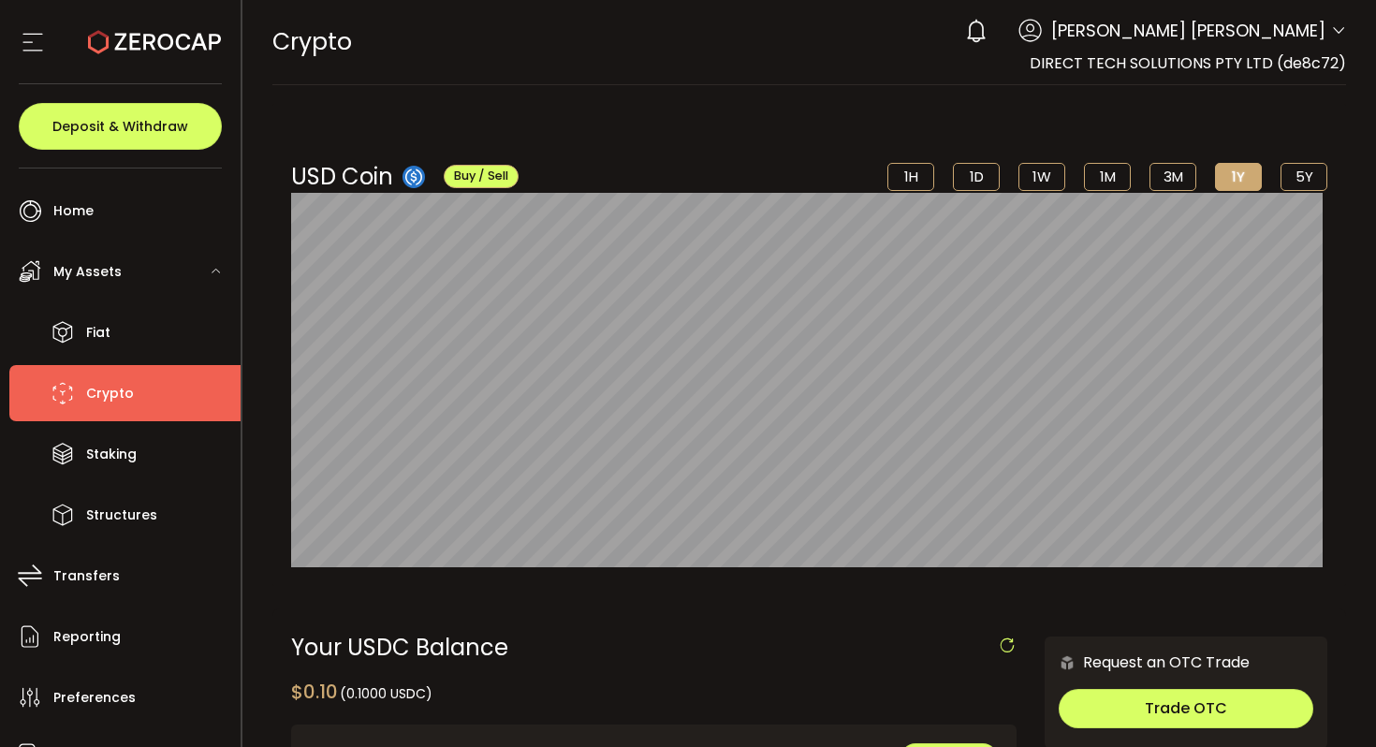
click at [30, 34] on use at bounding box center [32, 43] width 20 height 18
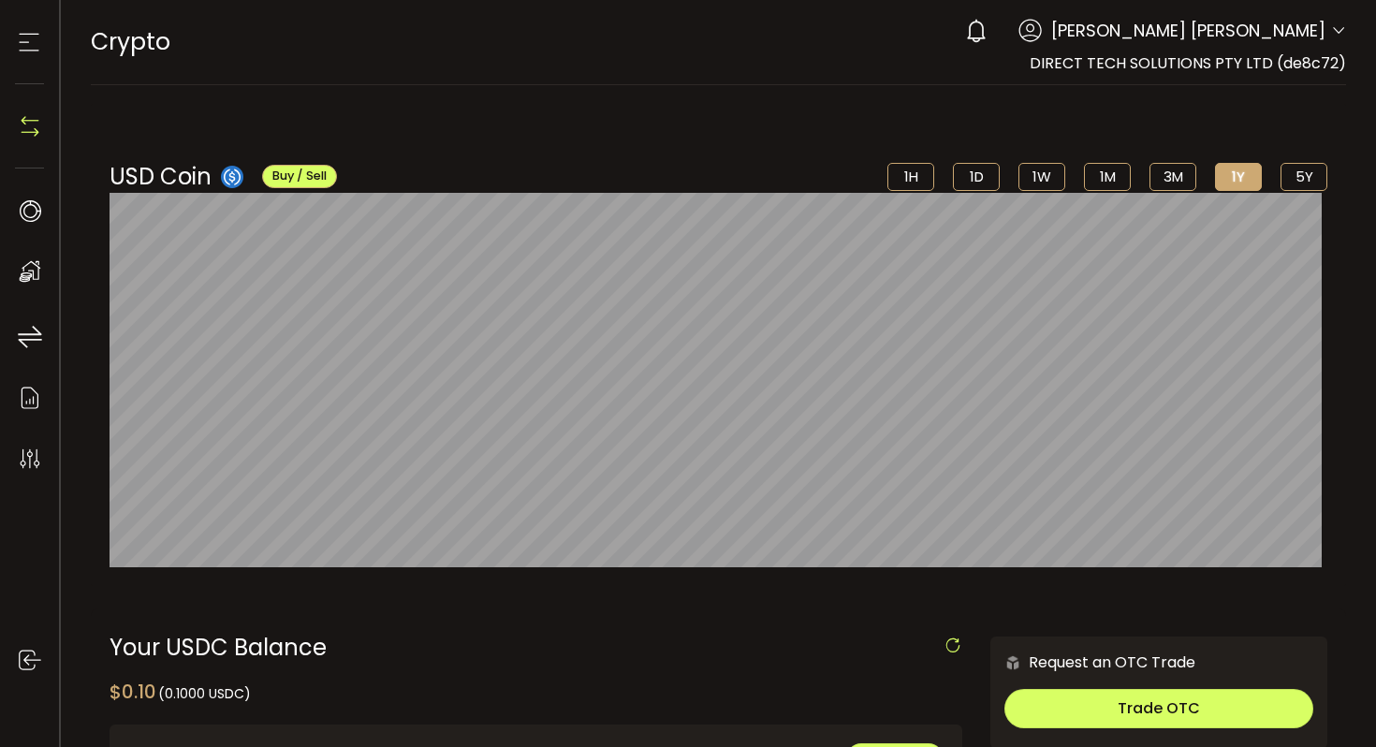
click at [30, 34] on use at bounding box center [30, 43] width 20 height 18
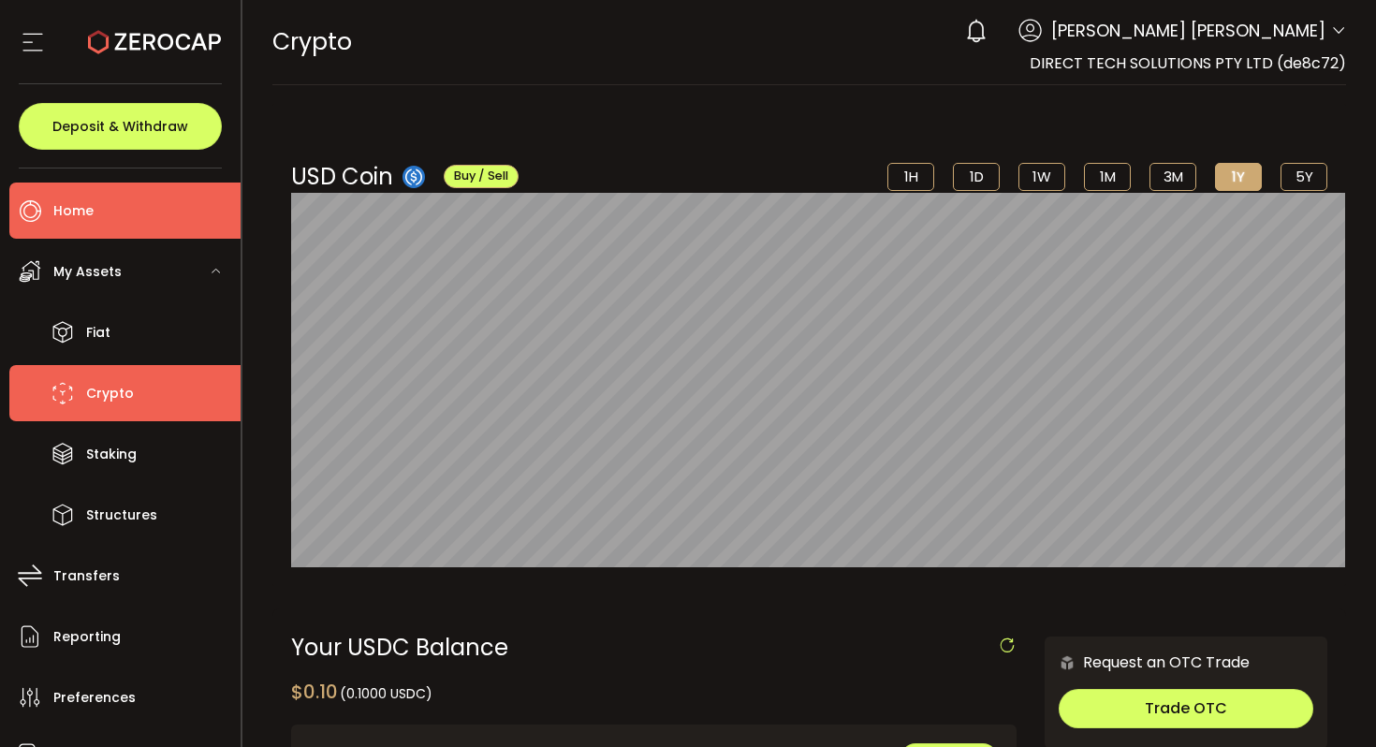
click at [114, 206] on li "Home" at bounding box center [124, 211] width 231 height 56
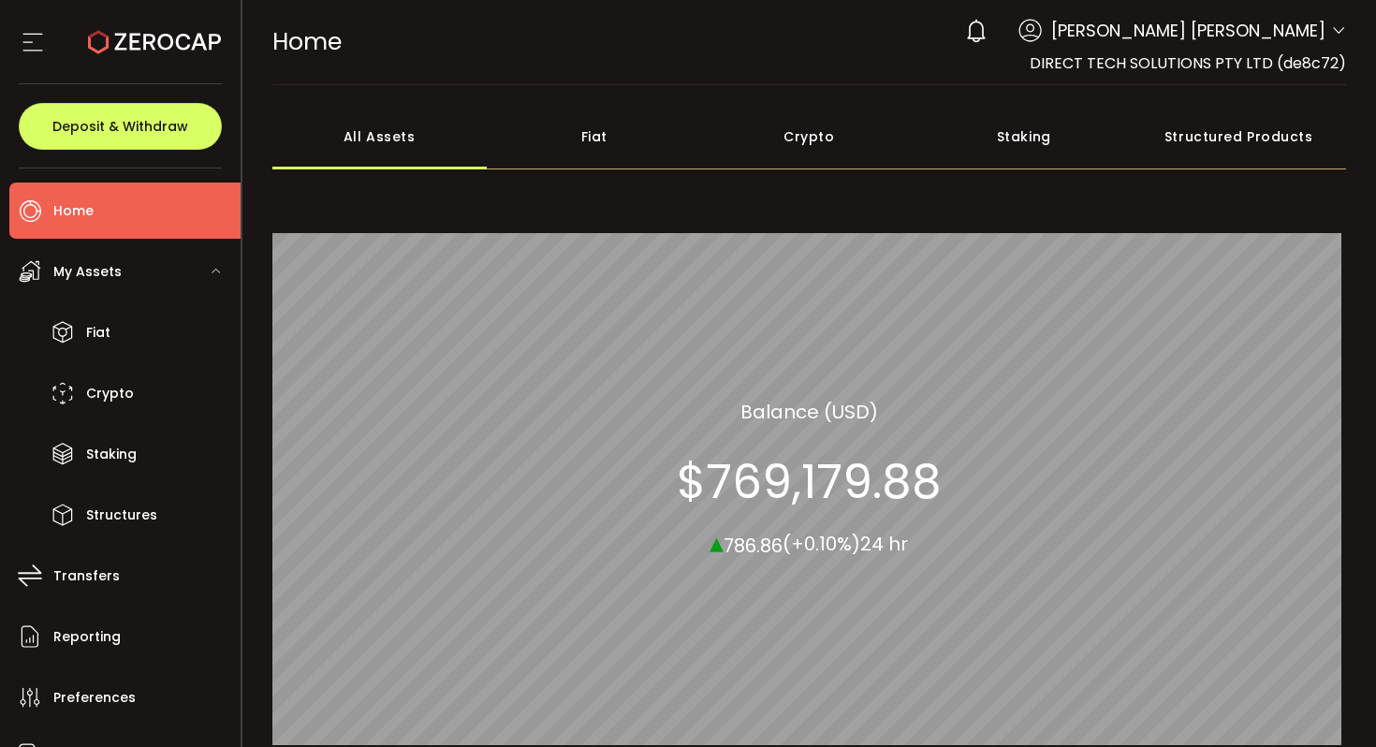
click at [1011, 144] on div "Staking" at bounding box center [1023, 137] width 215 height 66
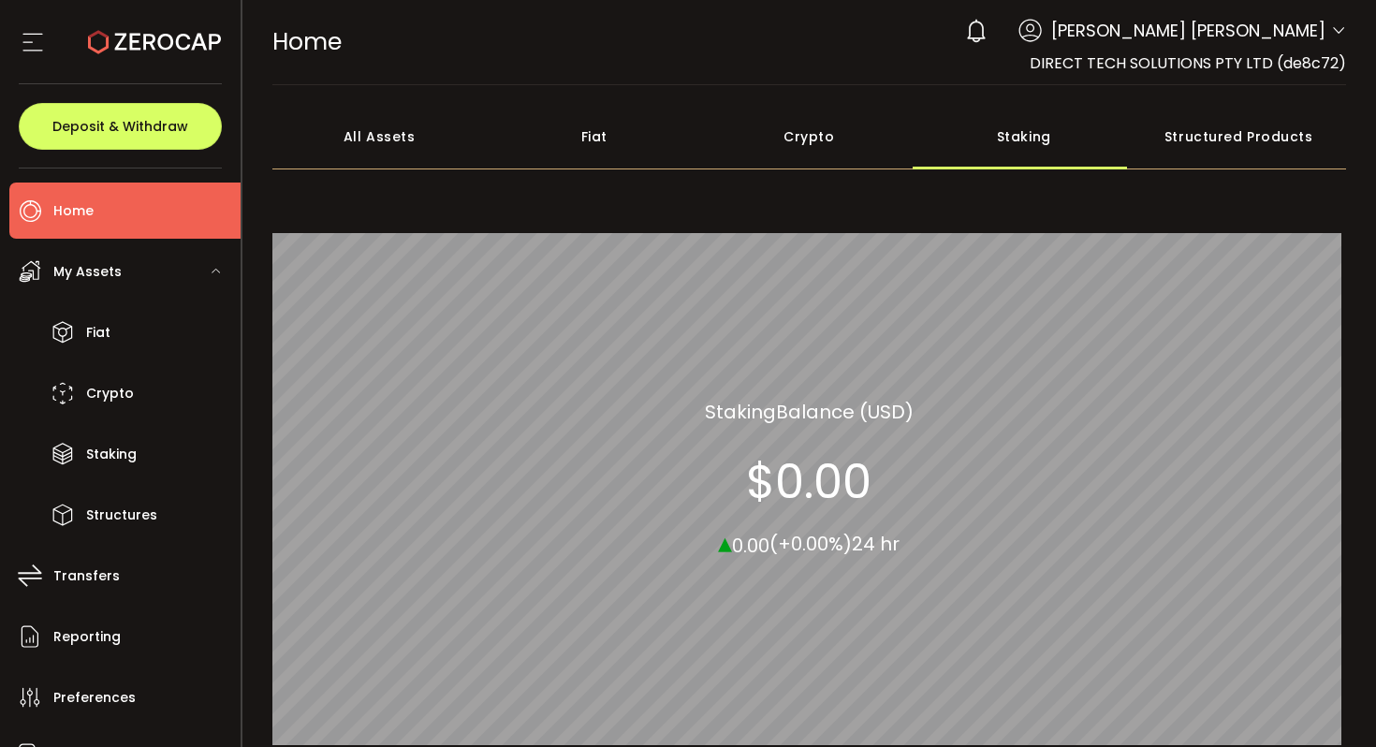
click at [762, 144] on div "Crypto" at bounding box center [809, 137] width 215 height 66
click at [538, 149] on div "Fiat" at bounding box center [594, 137] width 215 height 66
click at [417, 155] on div "All Assets" at bounding box center [379, 137] width 215 height 66
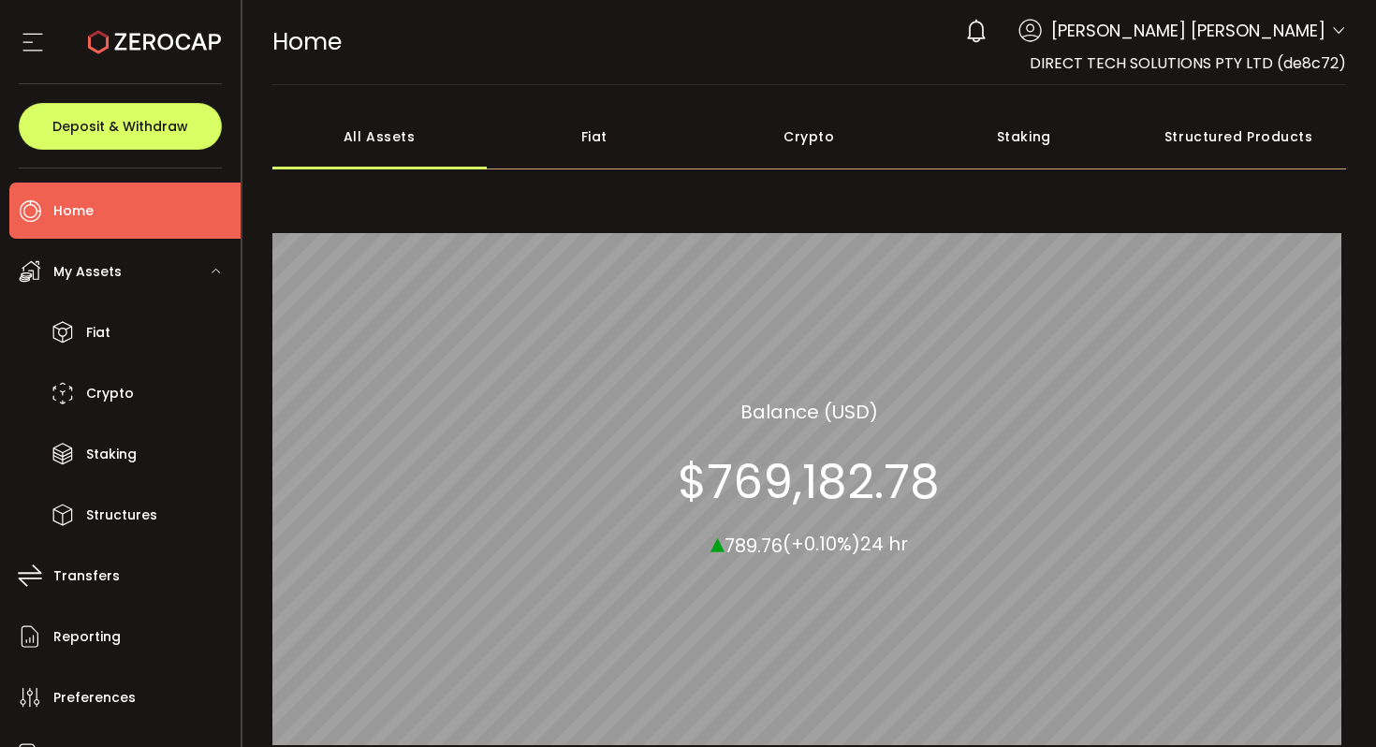
click at [597, 155] on div "Fiat" at bounding box center [594, 137] width 215 height 66
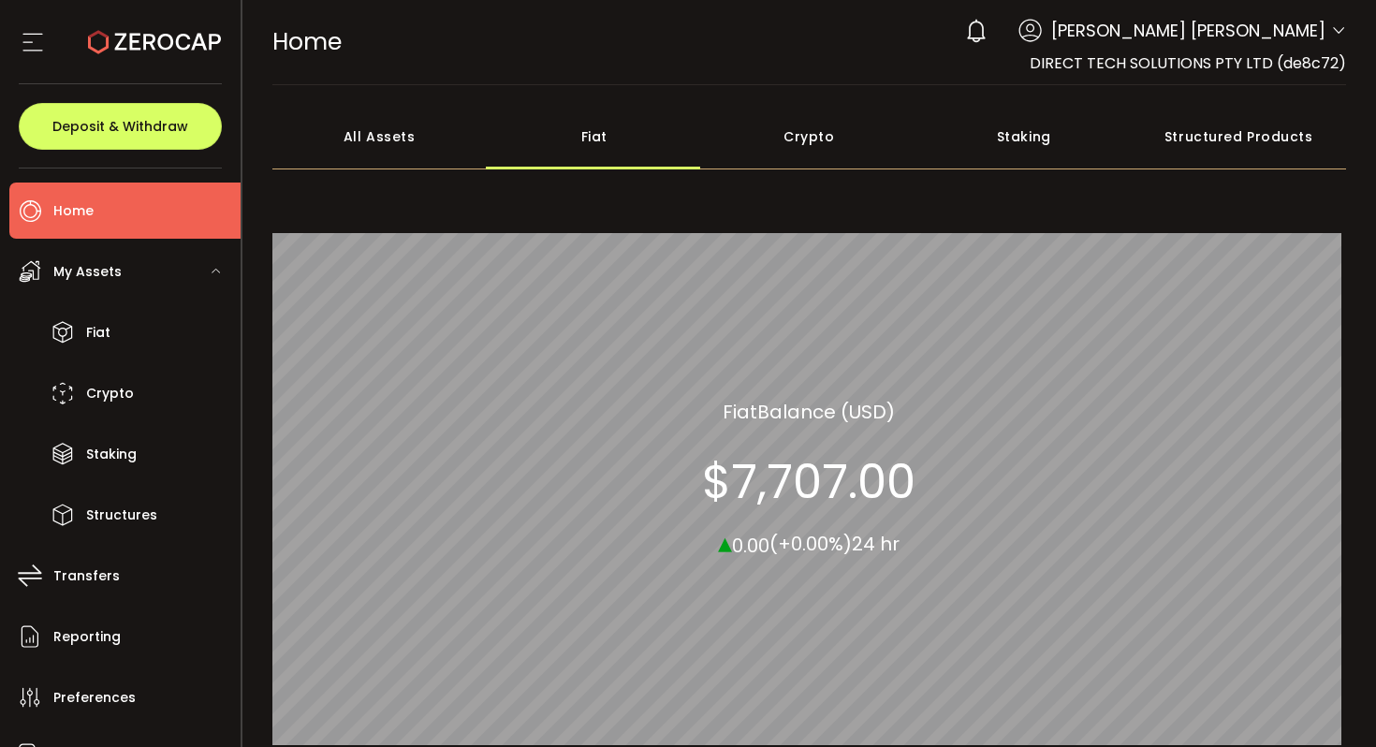
scroll to position [174, 0]
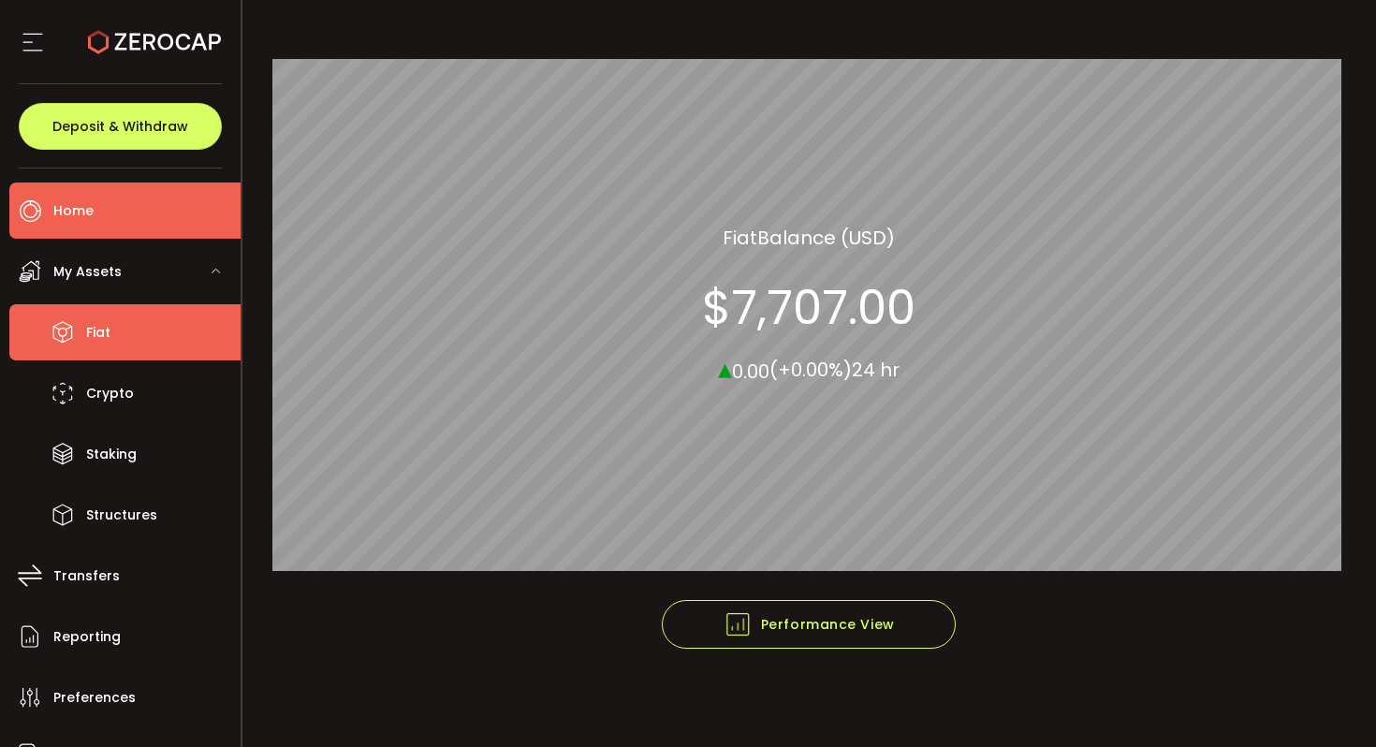
click at [180, 310] on li "Fiat" at bounding box center [124, 332] width 231 height 56
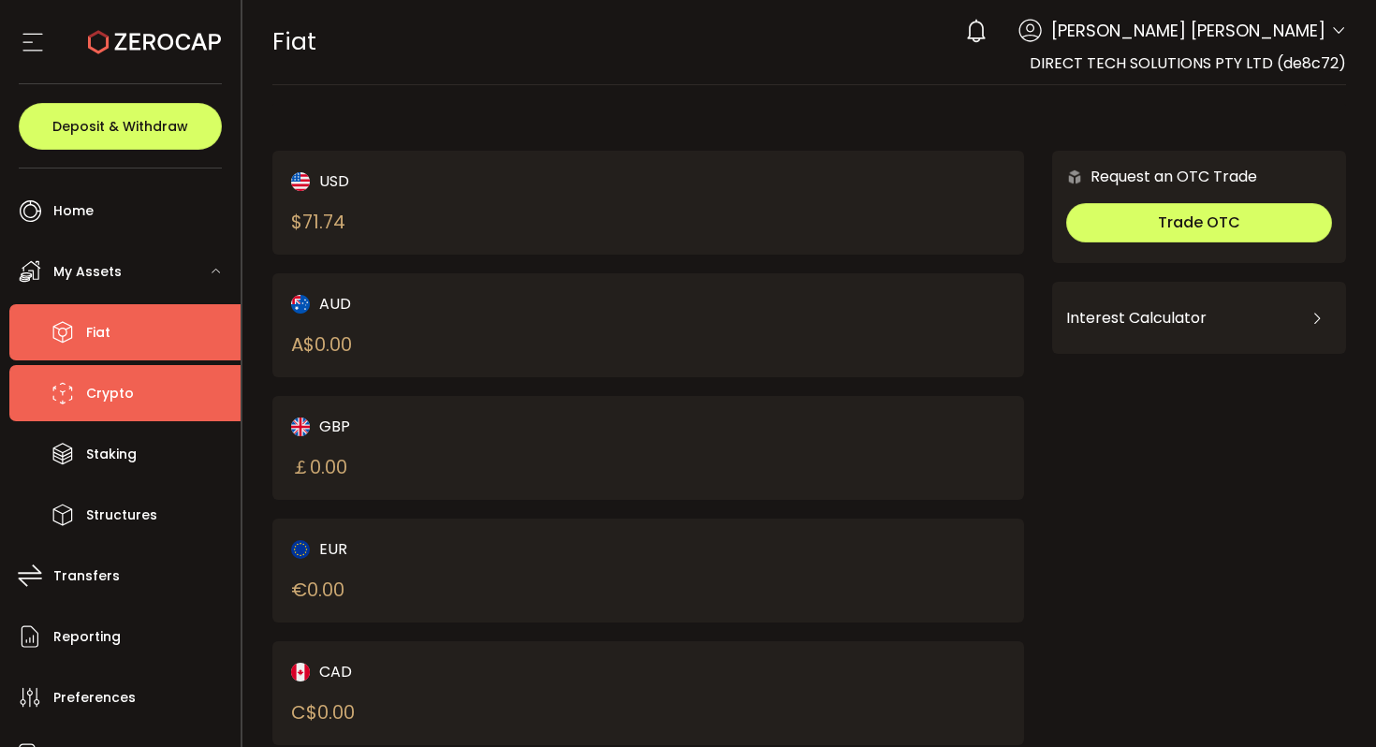
click at [144, 388] on li "Crypto" at bounding box center [124, 393] width 231 height 56
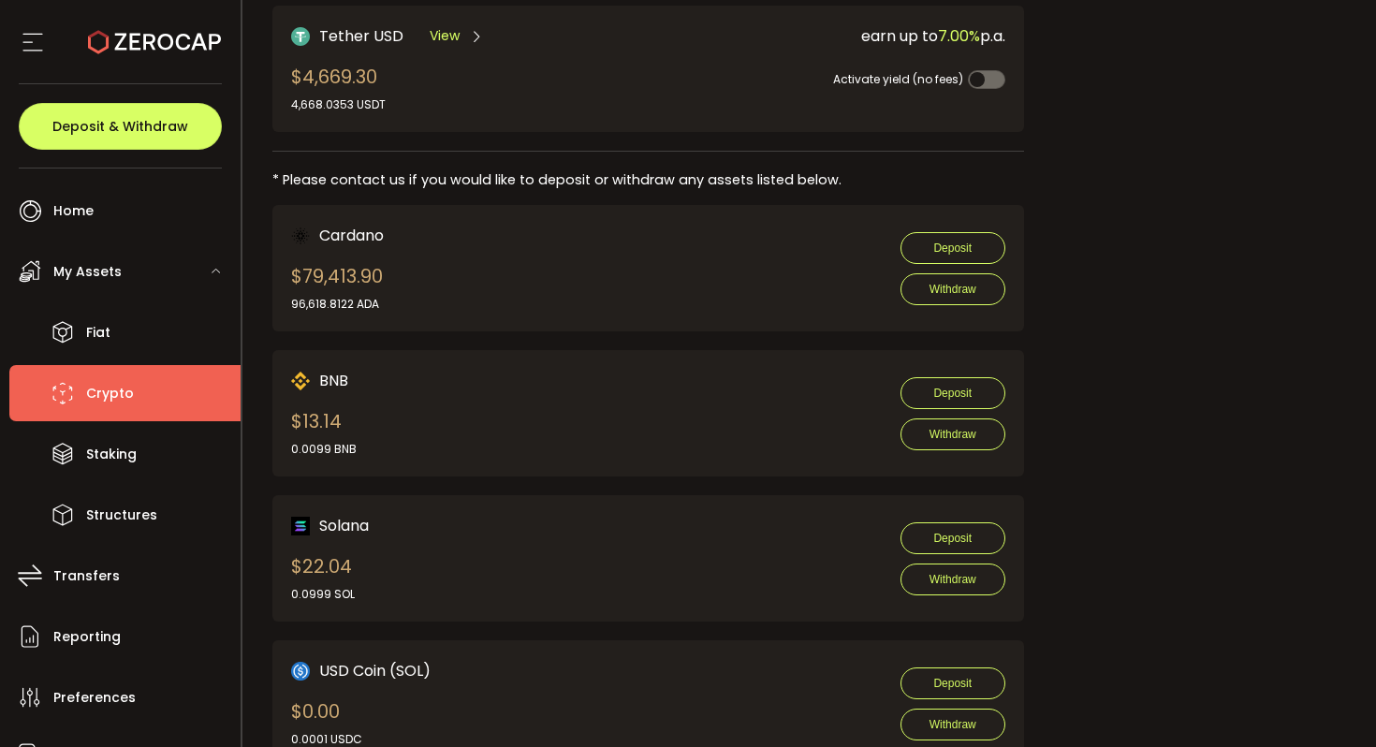
click at [340, 350] on div "BNB $13.14 0.0099 BNB Deposit Withdraw" at bounding box center [648, 413] width 752 height 126
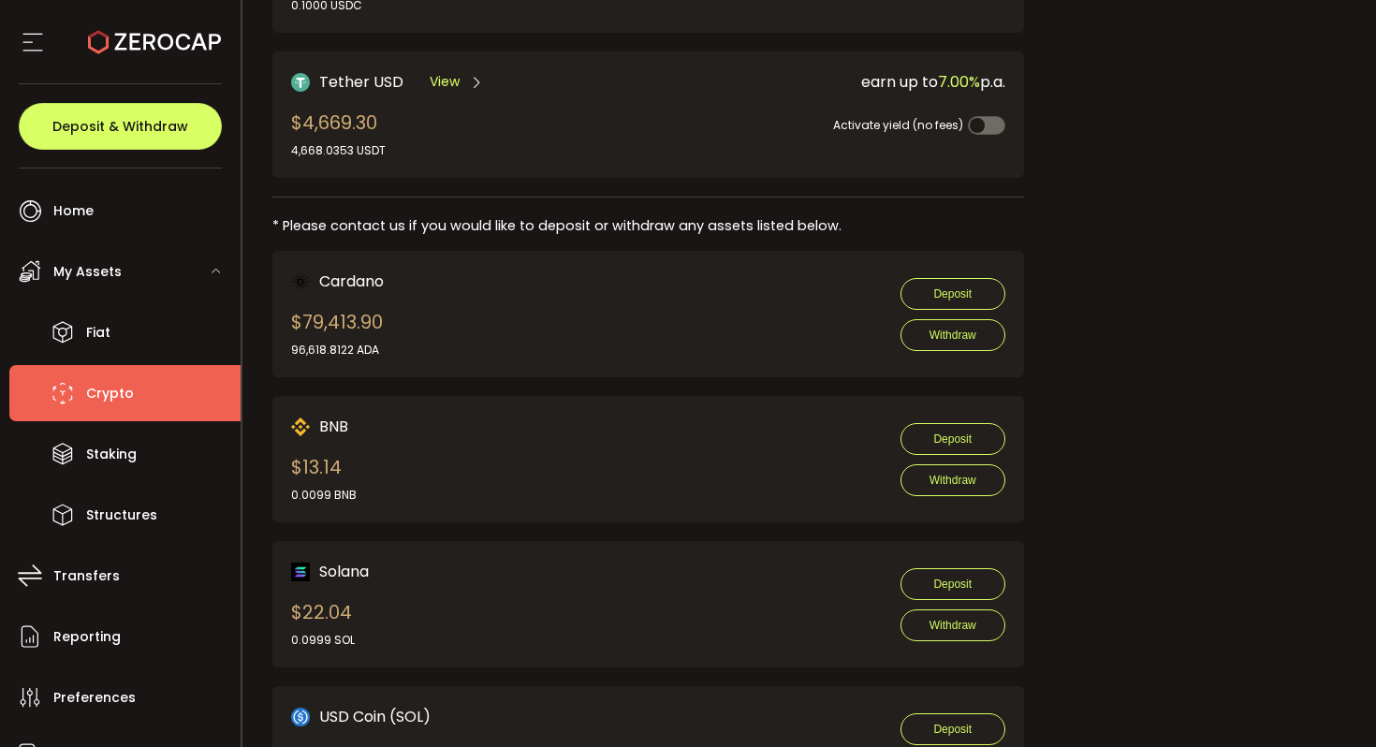
scroll to position [932, 0]
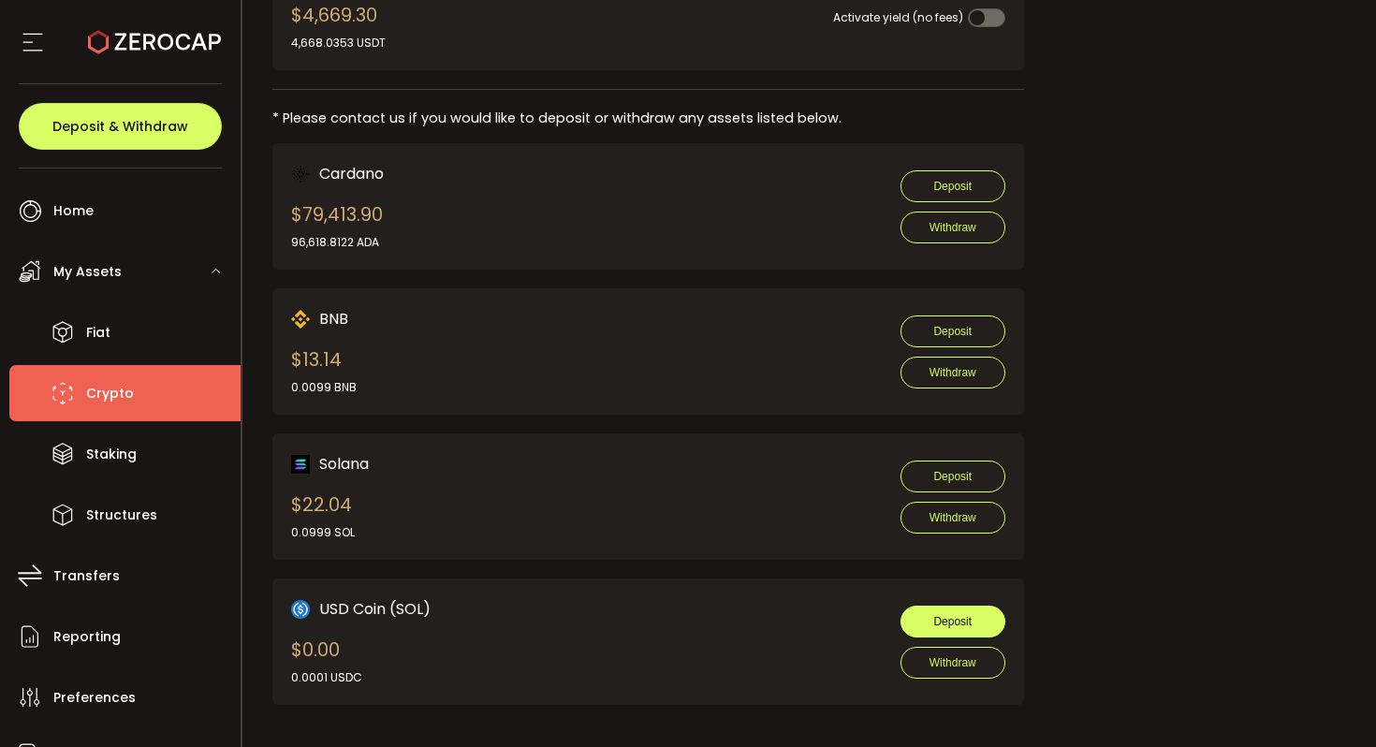
click at [933, 615] on span "Deposit" at bounding box center [952, 621] width 38 height 13
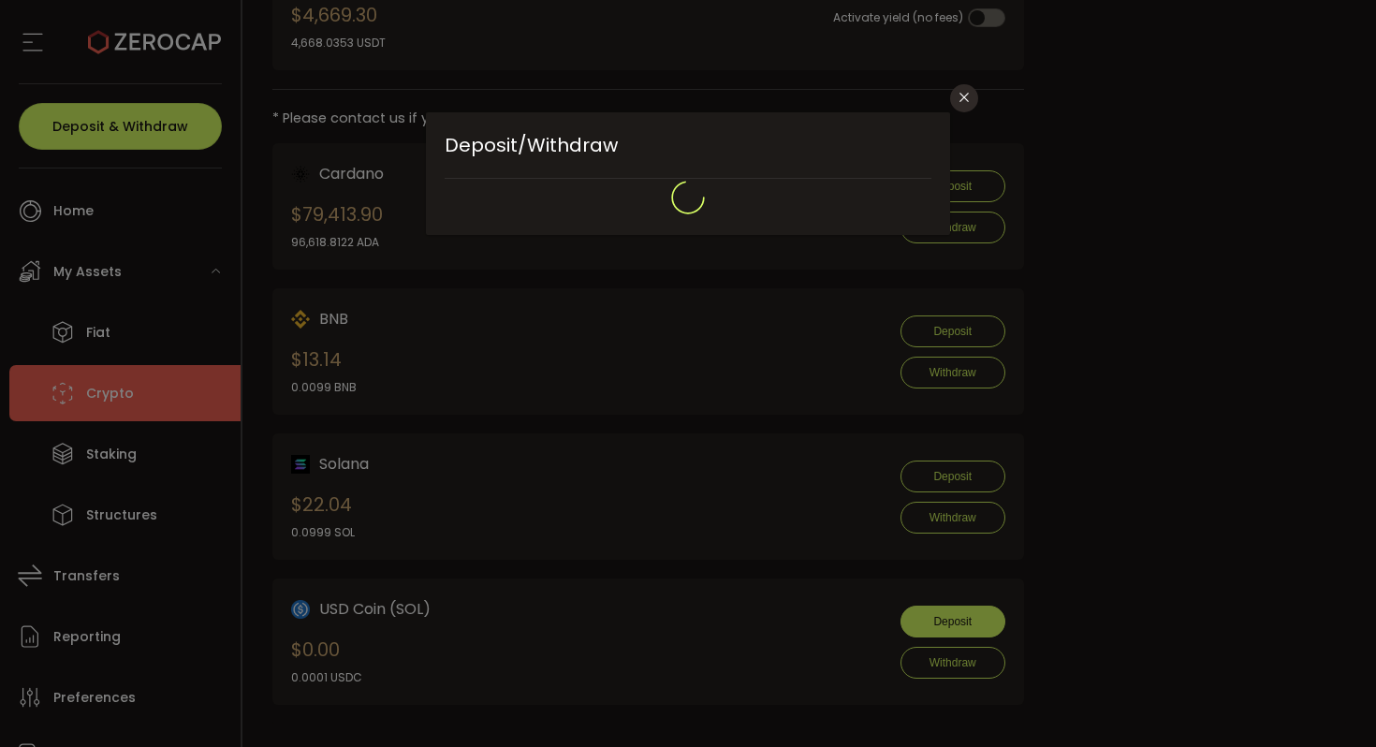
type input "**********"
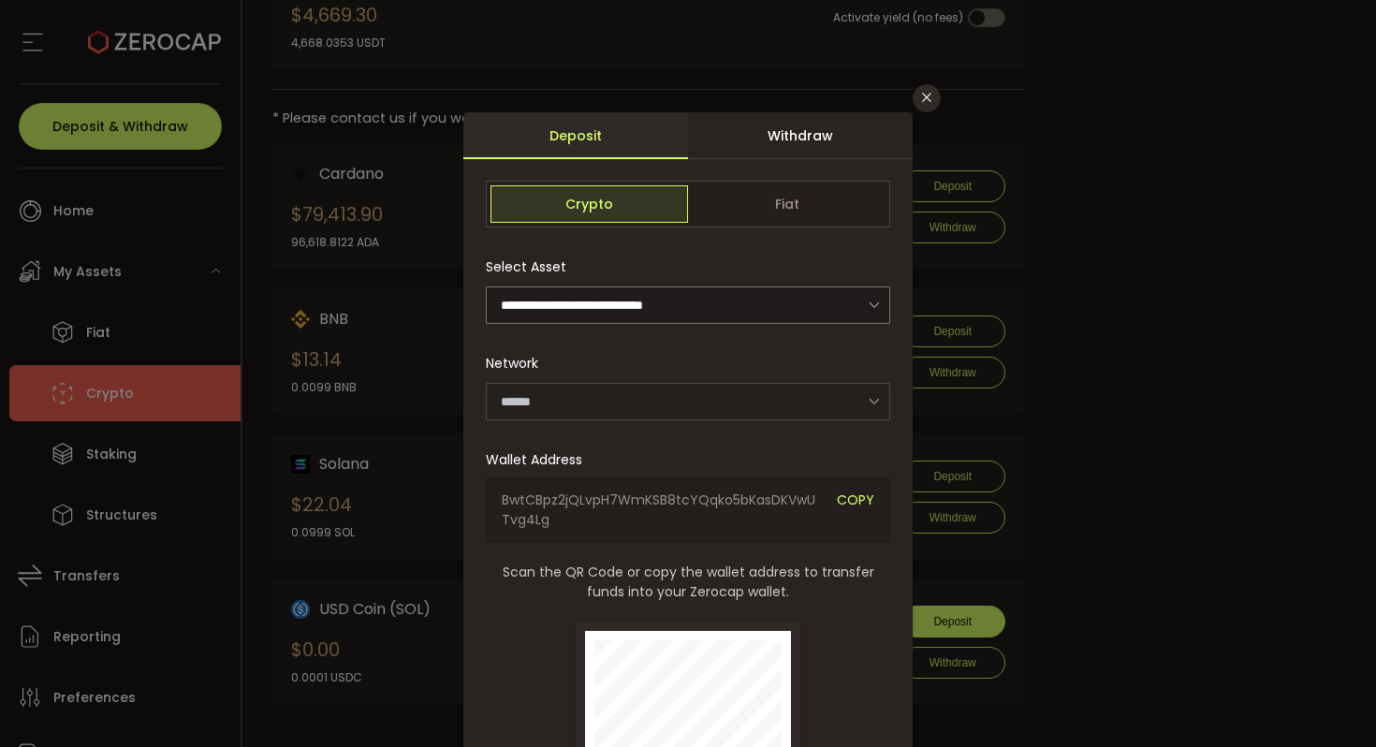
type input "******"
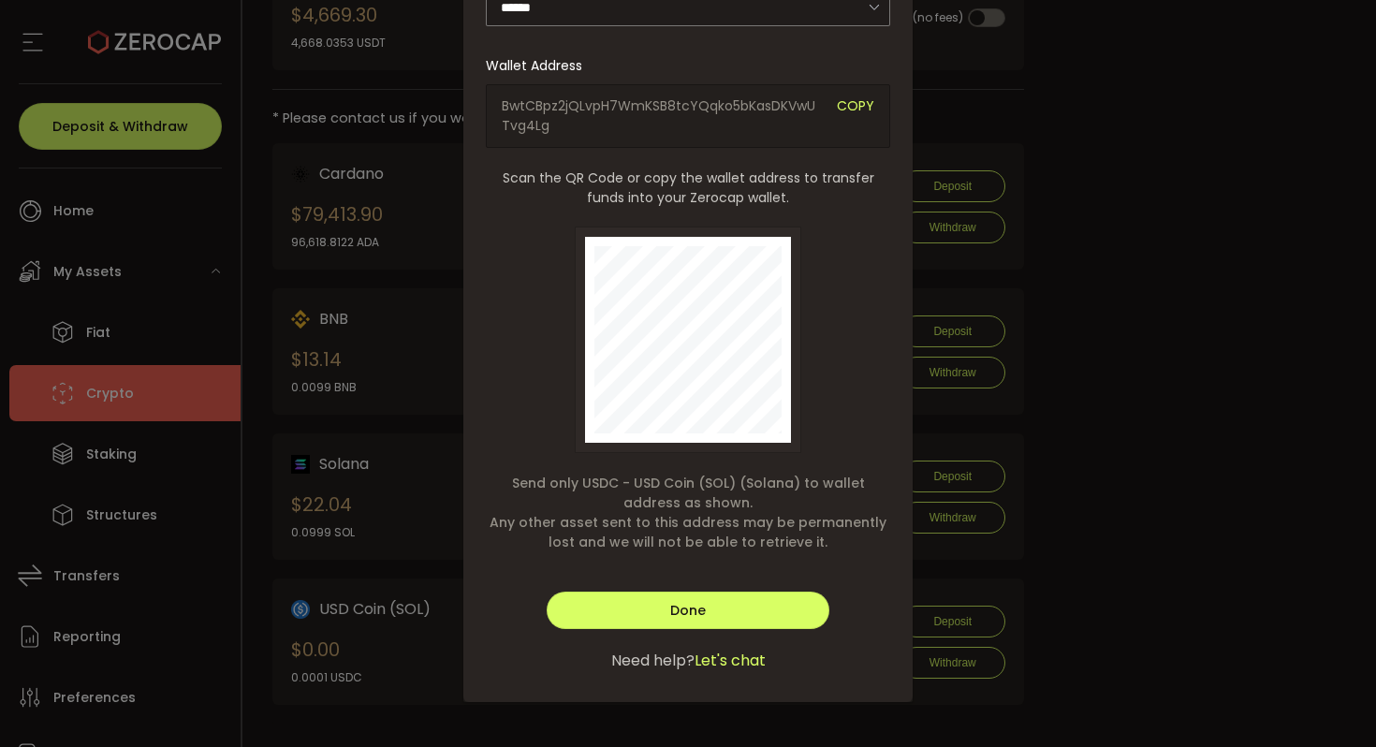
click at [1017, 379] on div "**********" at bounding box center [688, 373] width 1376 height 747
click at [1017, 320] on div "**********" at bounding box center [688, 373] width 1376 height 747
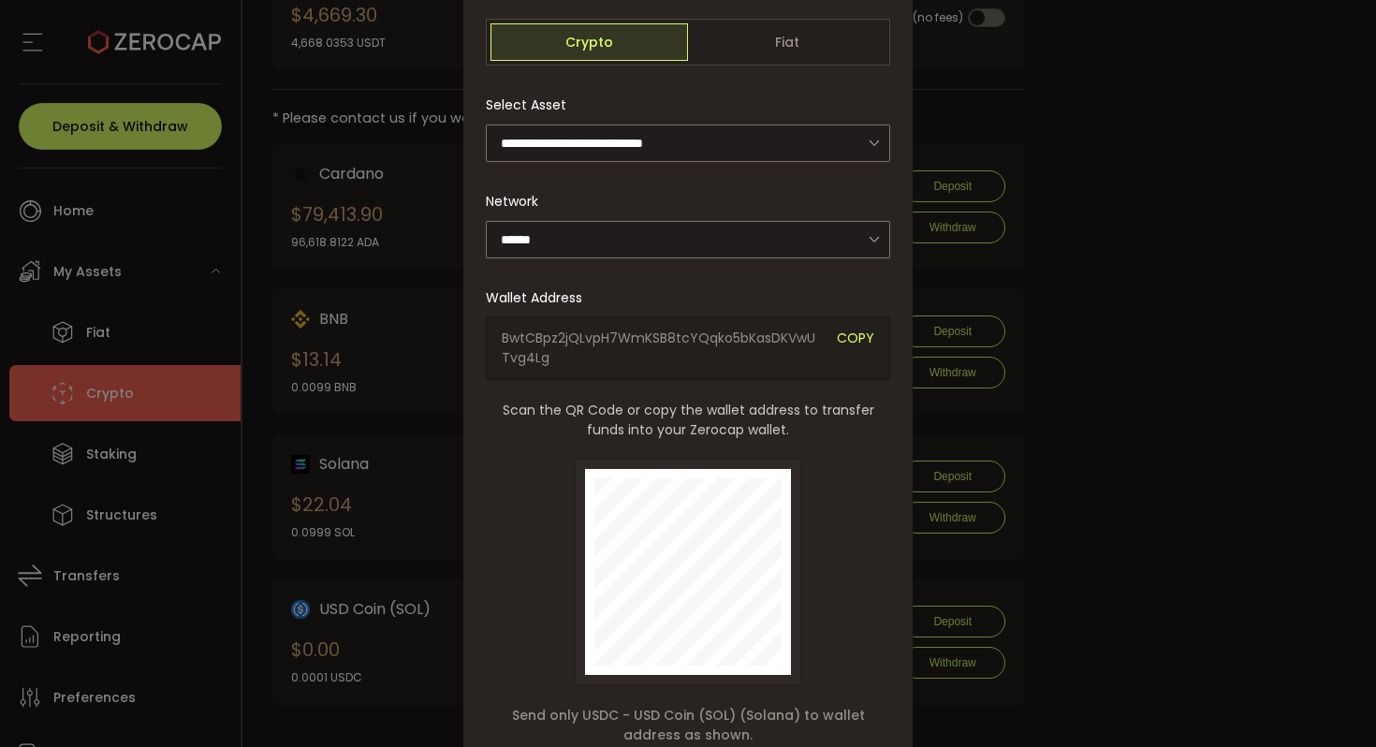
scroll to position [0, 0]
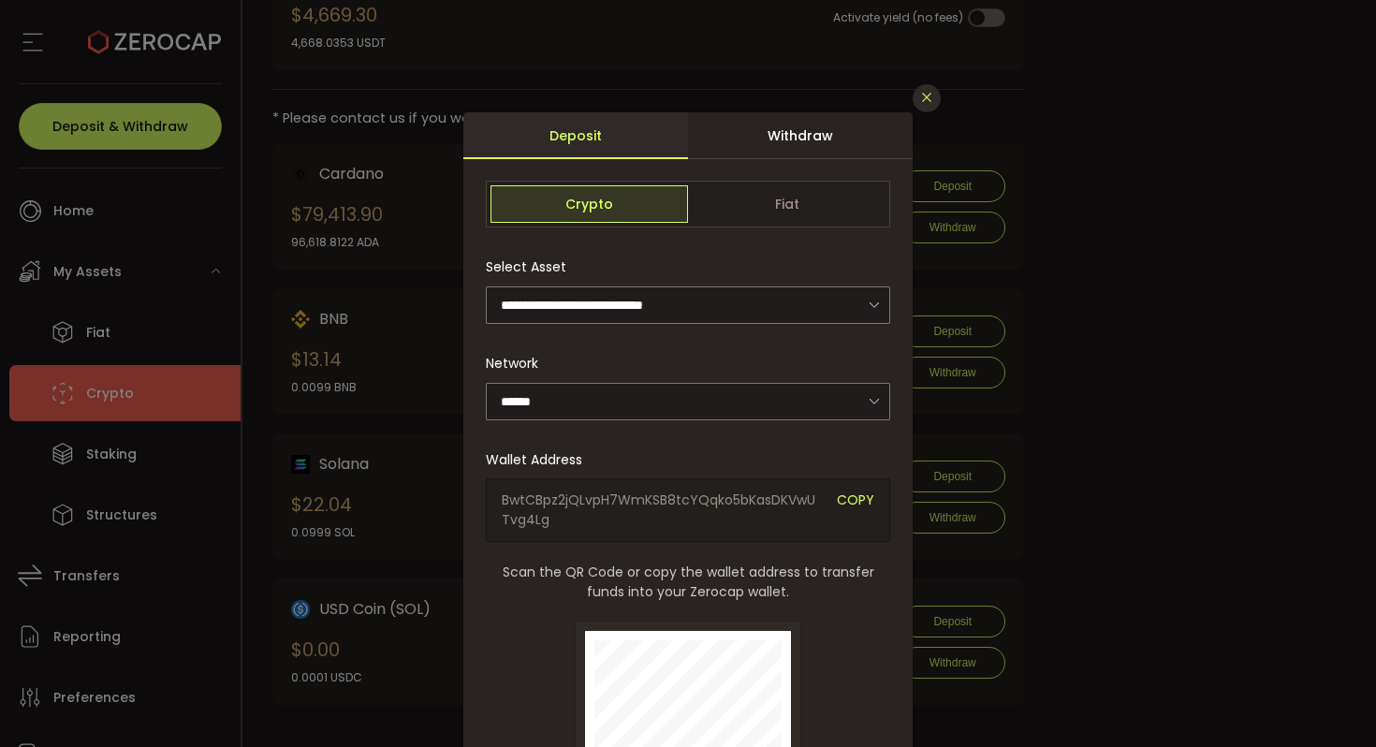
click at [919, 91] on icon "Close" at bounding box center [926, 97] width 15 height 15
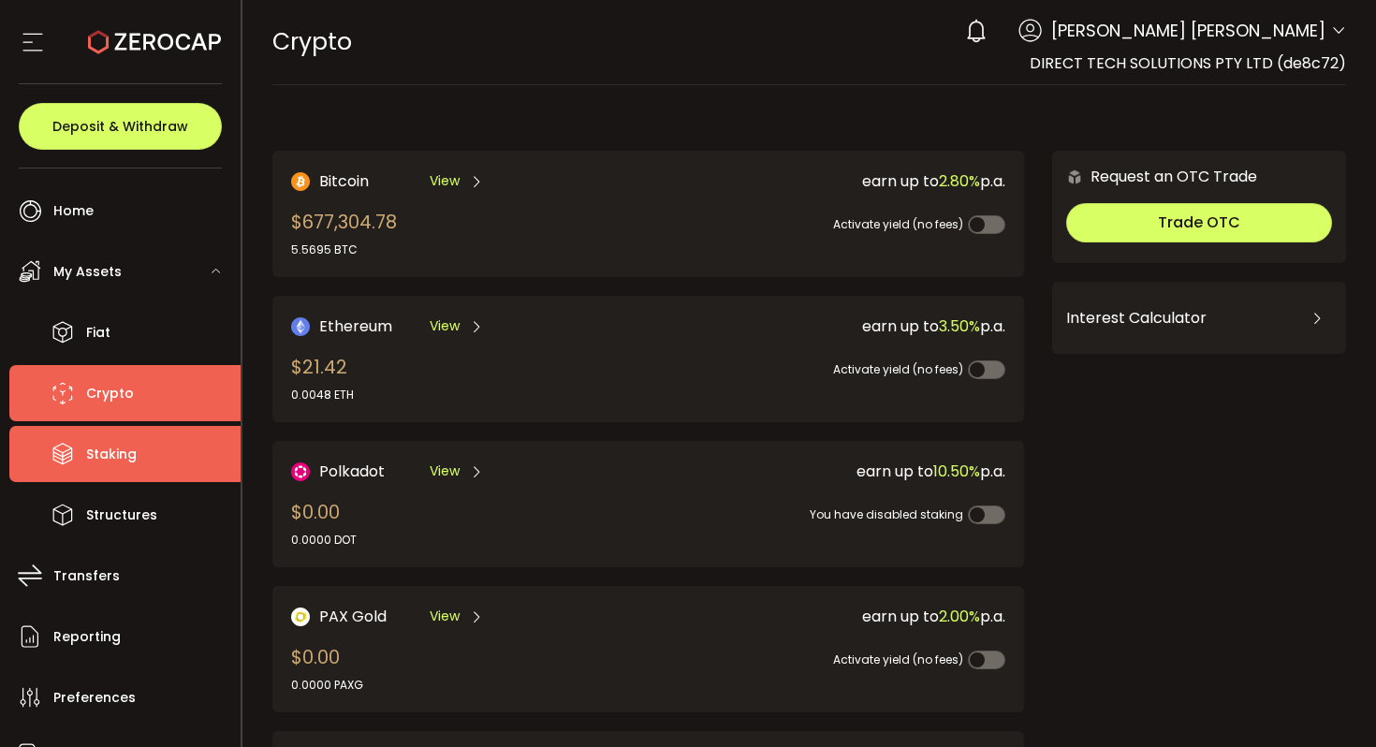
click at [139, 445] on li "Staking" at bounding box center [124, 454] width 231 height 56
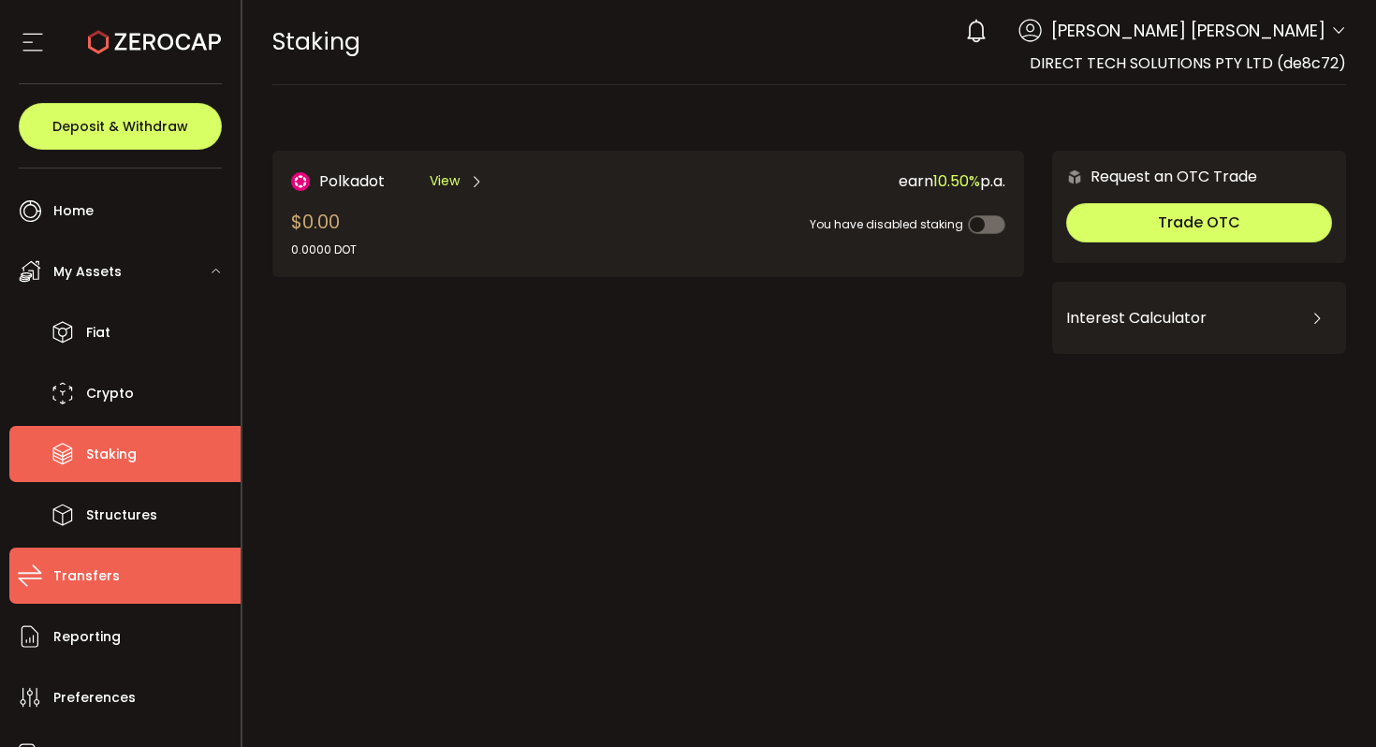
click at [89, 602] on li "Transfers" at bounding box center [124, 576] width 231 height 56
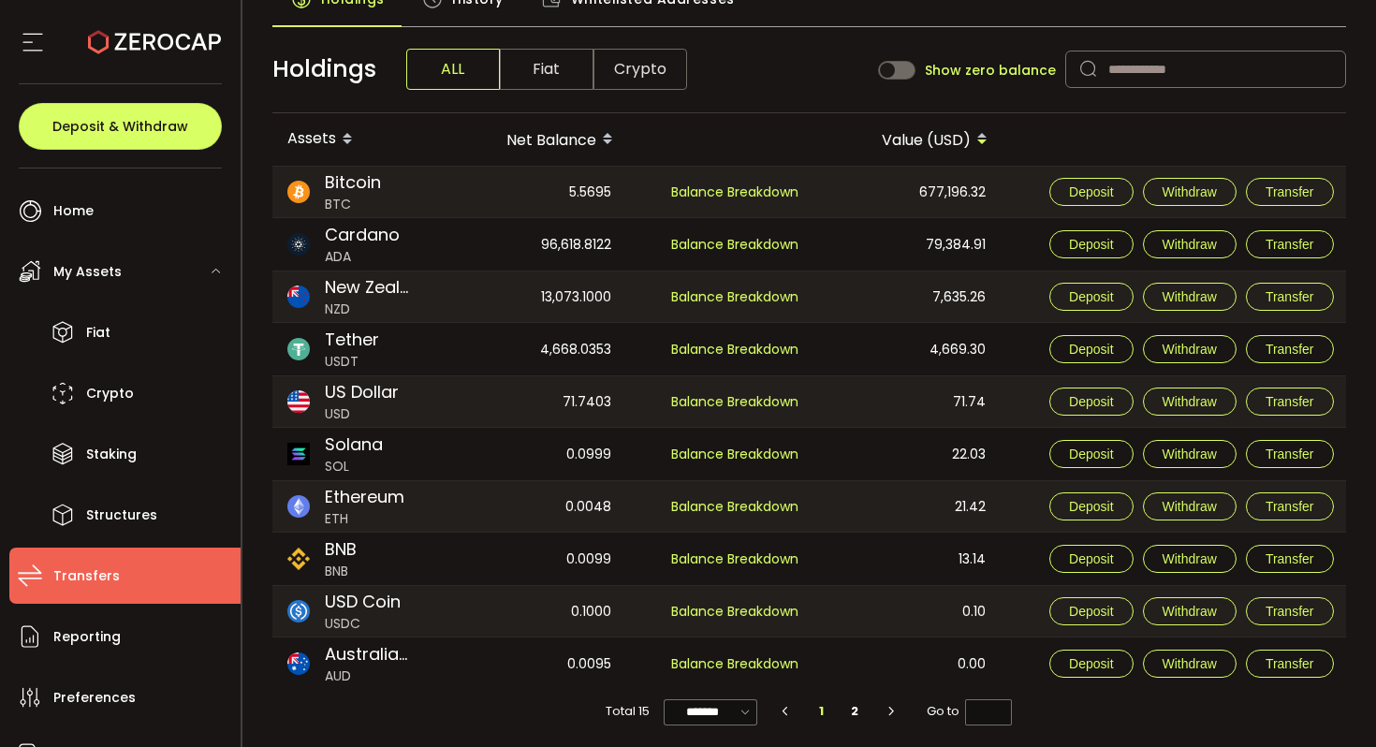
scroll to position [134, 0]
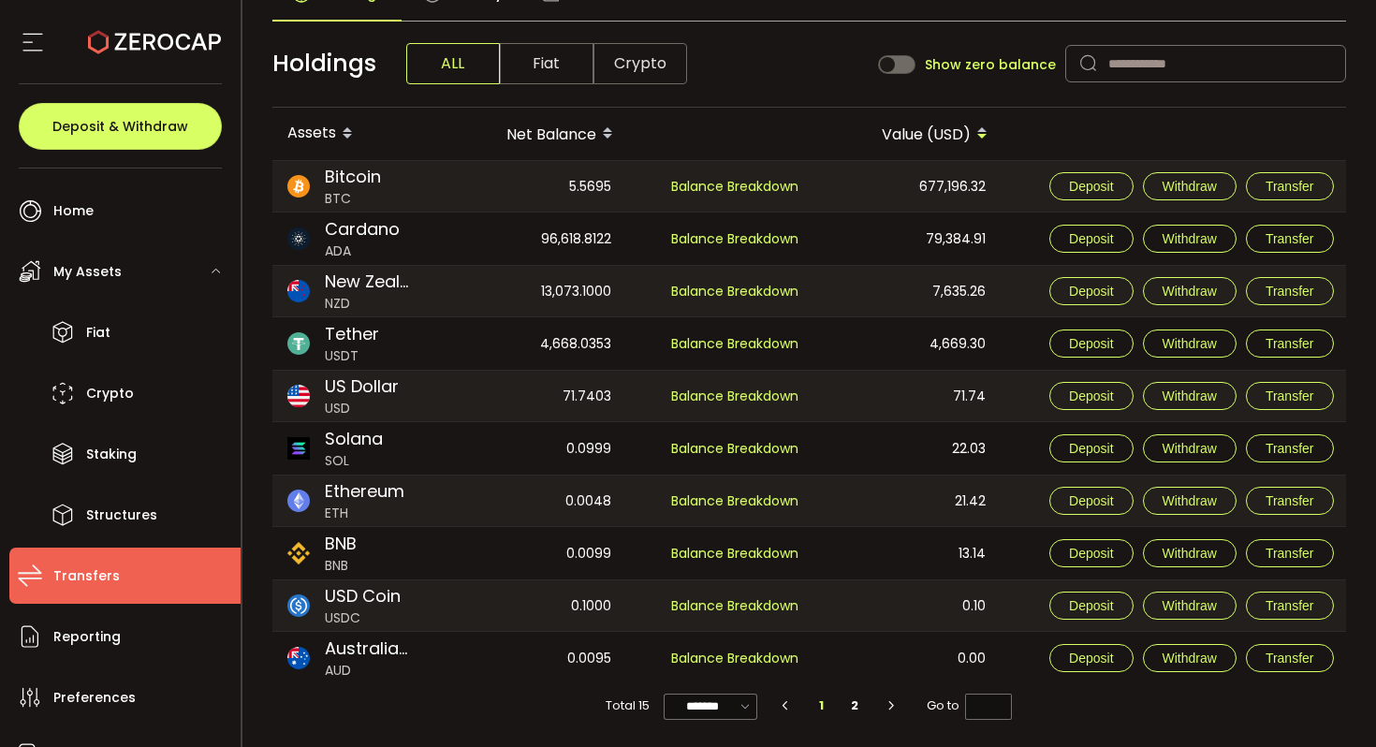
click at [578, 74] on span "Fiat" at bounding box center [547, 63] width 94 height 41
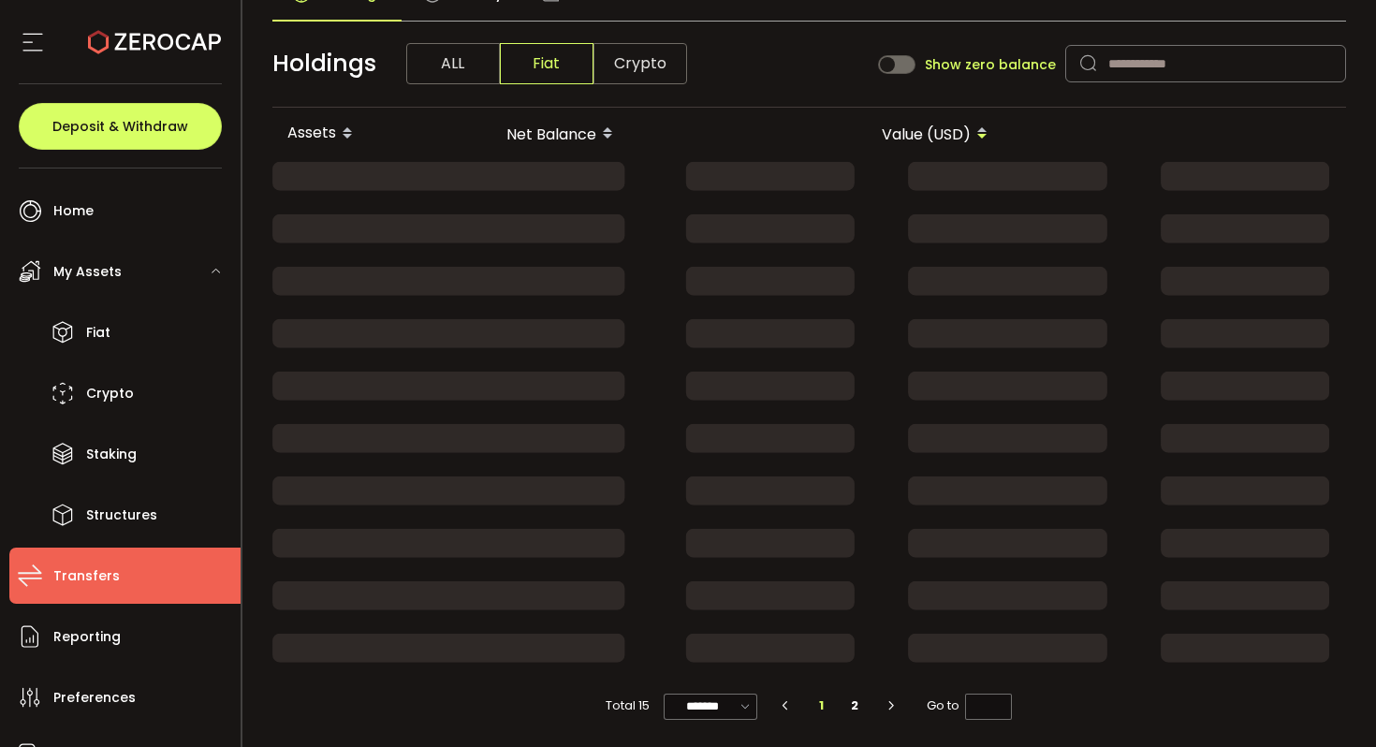
scroll to position [0, 0]
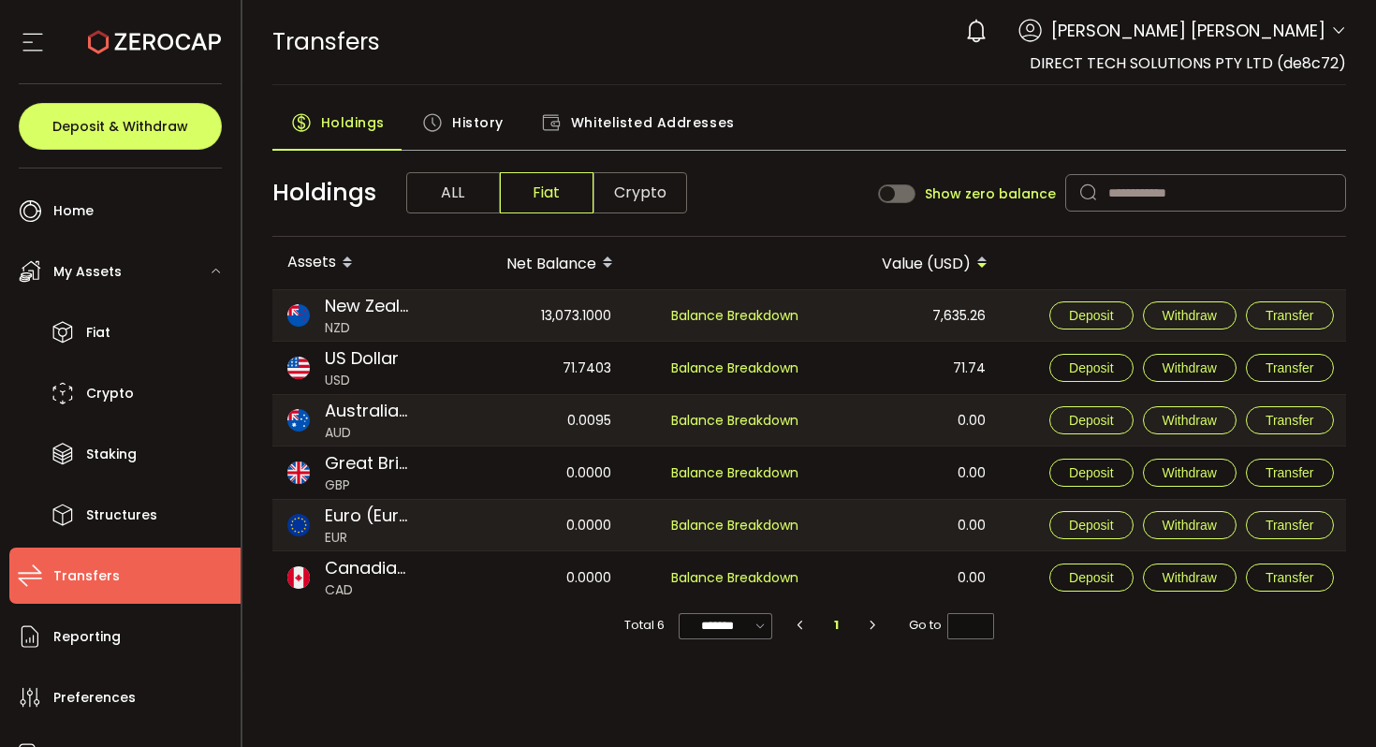
click at [668, 187] on span "Crypto" at bounding box center [641, 192] width 94 height 41
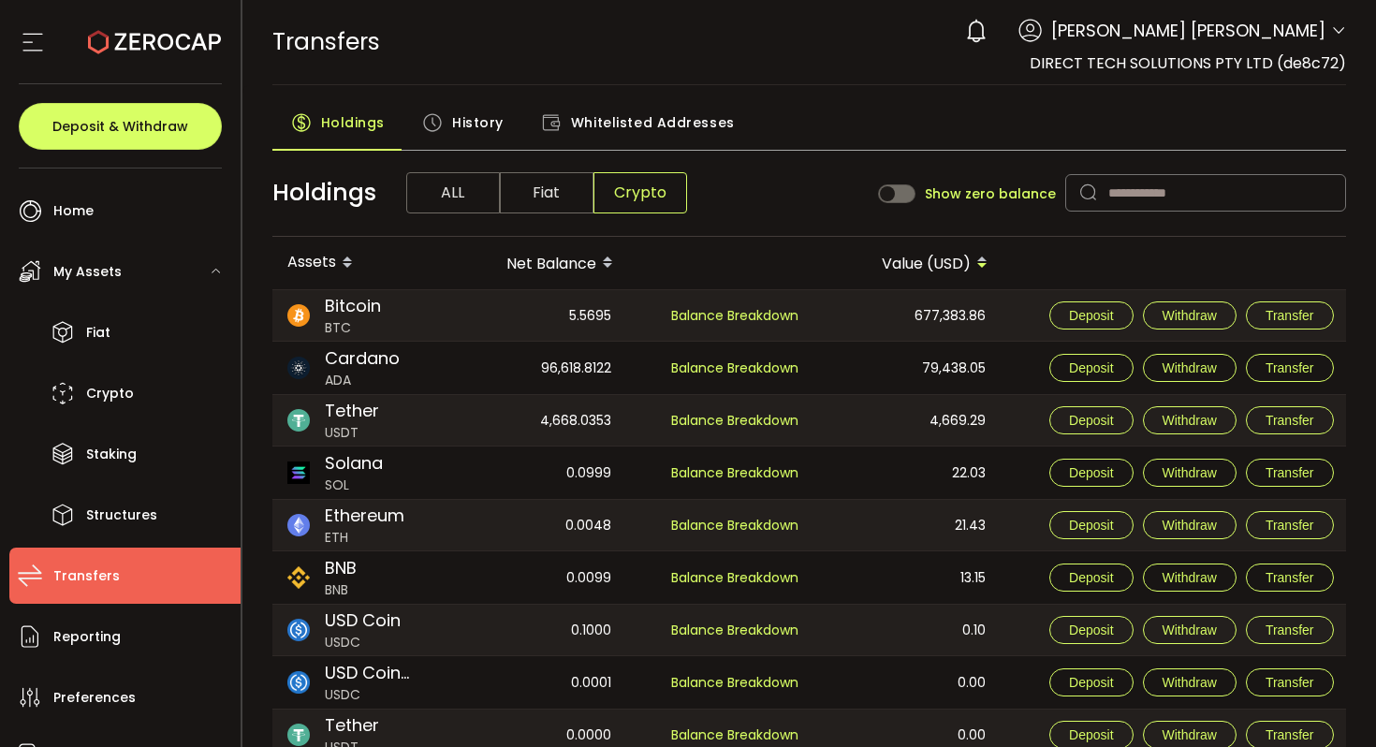
click at [468, 116] on span "History" at bounding box center [477, 122] width 51 height 37
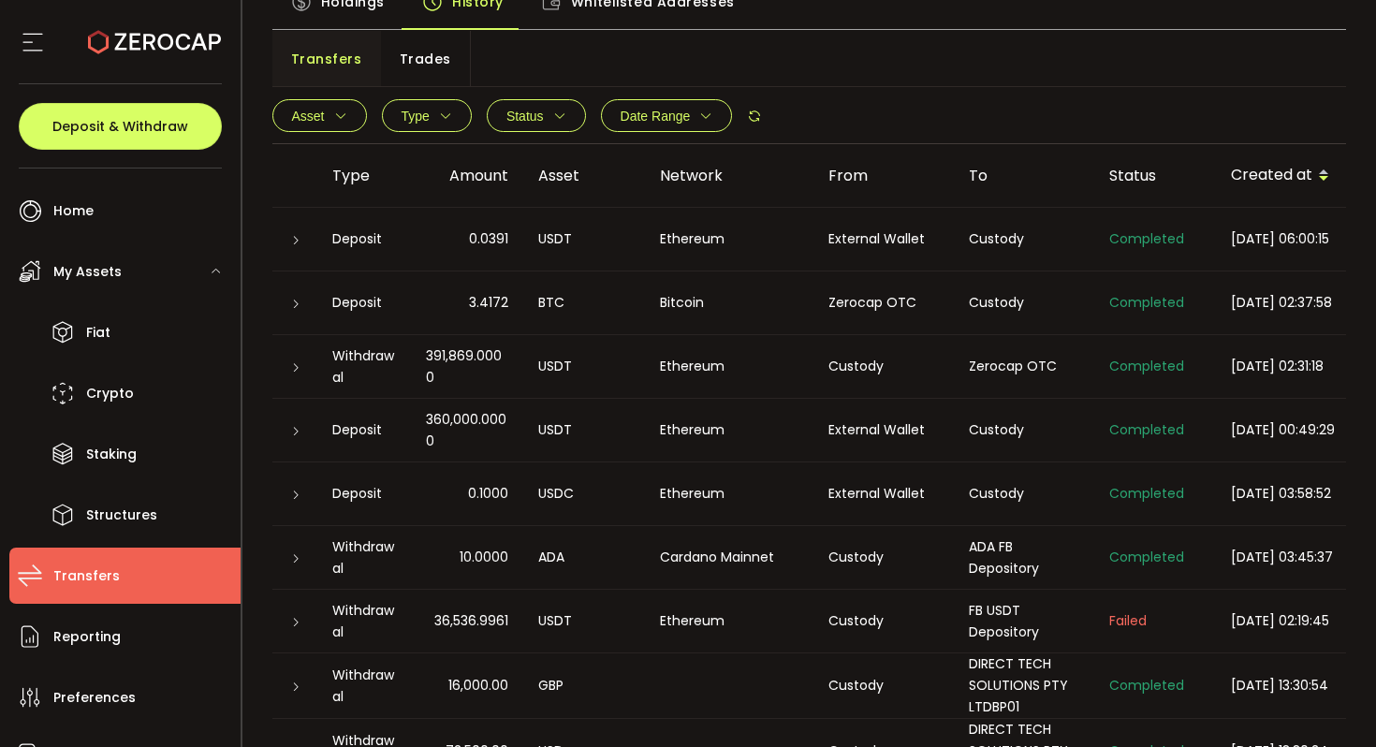
scroll to position [125, 0]
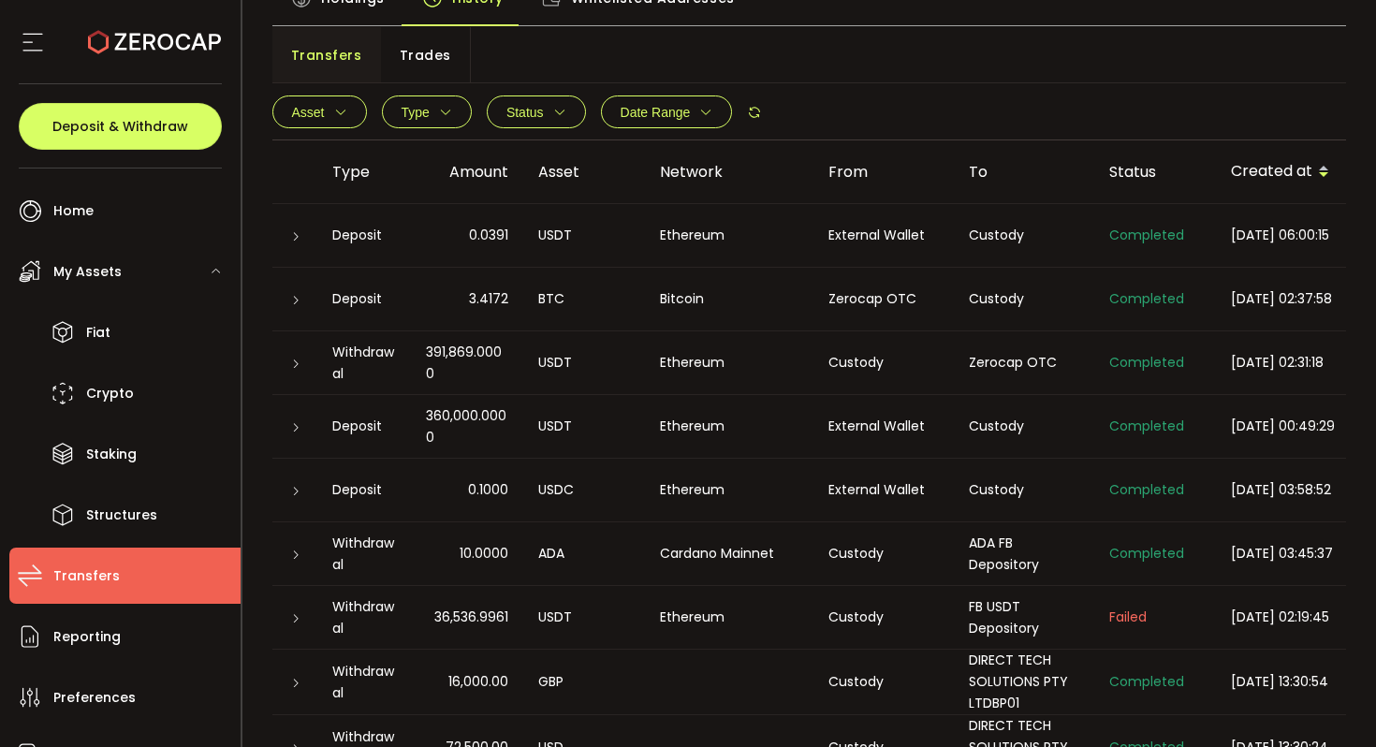
click at [290, 488] on icon at bounding box center [295, 491] width 11 height 11
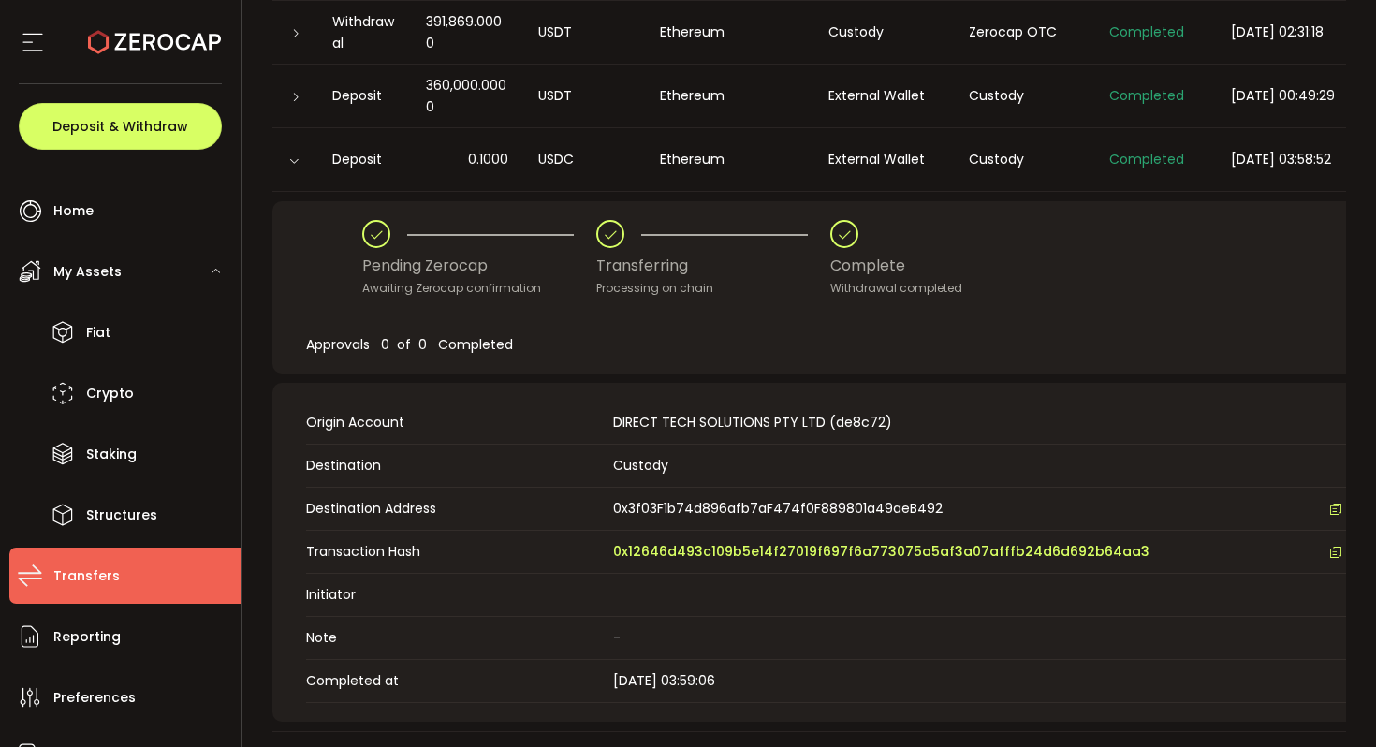
scroll to position [315, 0]
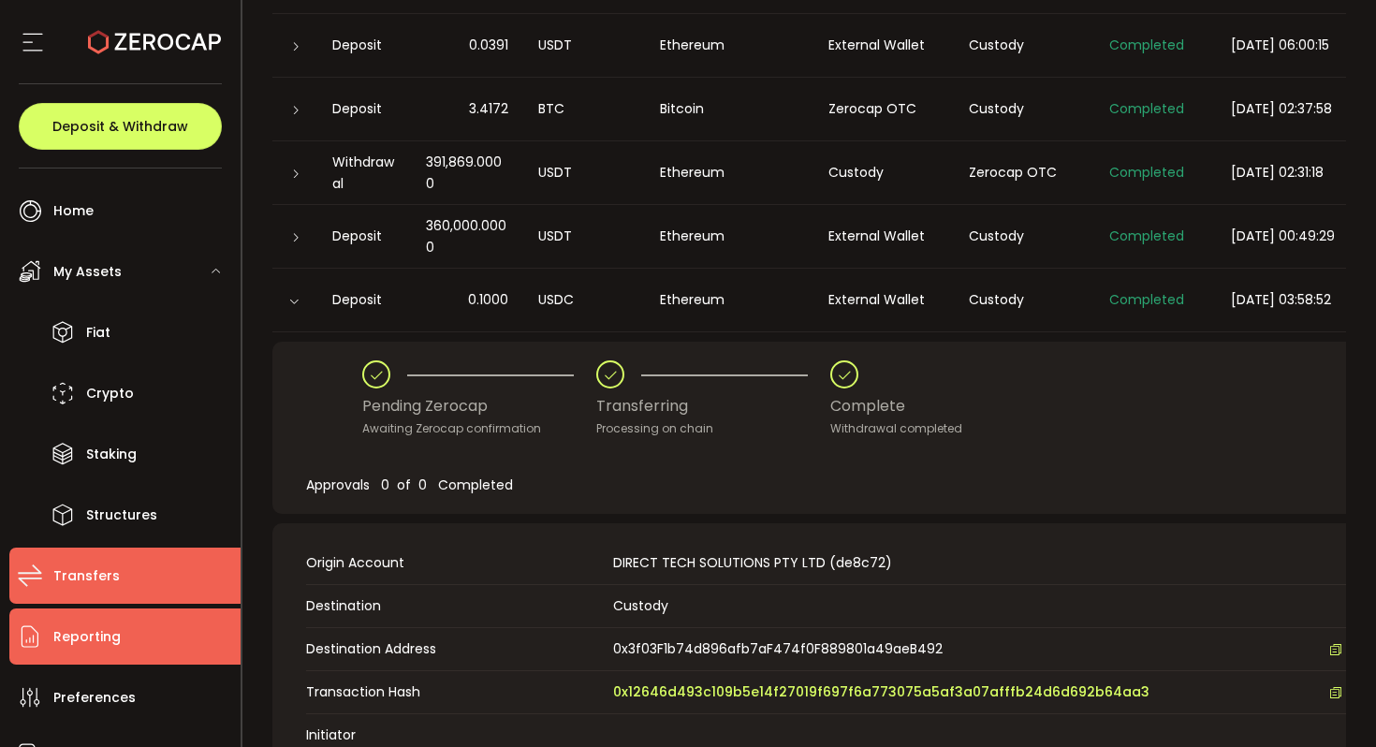
click at [179, 651] on li "Reporting" at bounding box center [124, 636] width 231 height 56
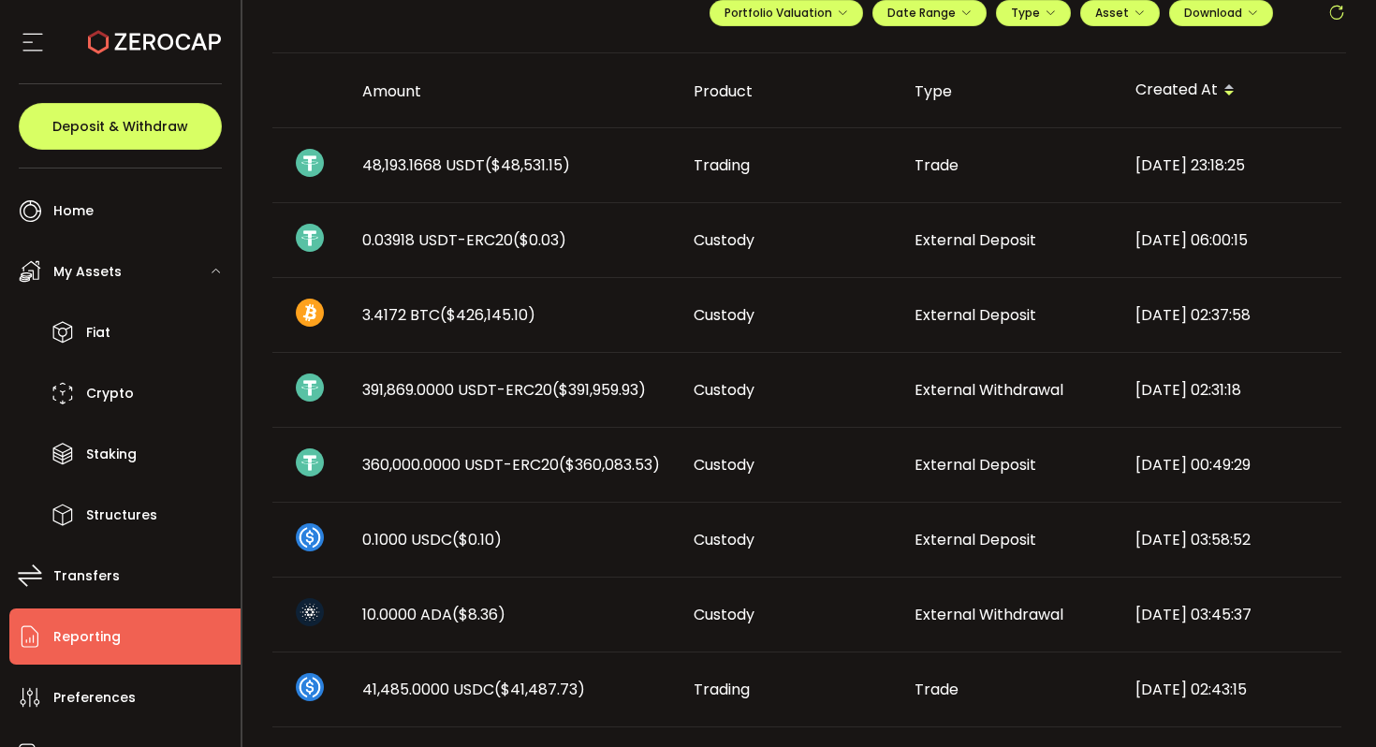
scroll to position [205, 0]
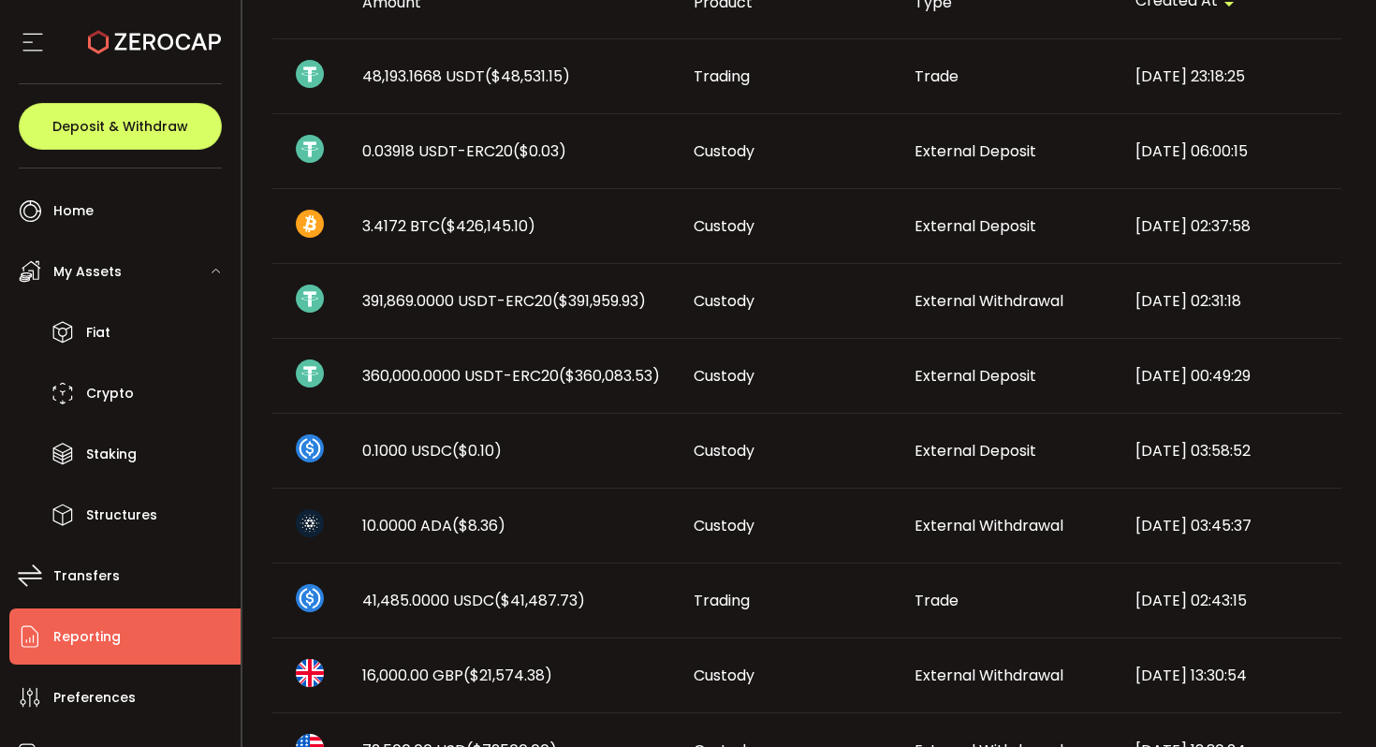
click at [403, 459] on span "0.1000 USDC ($0.10)" at bounding box center [431, 451] width 139 height 22
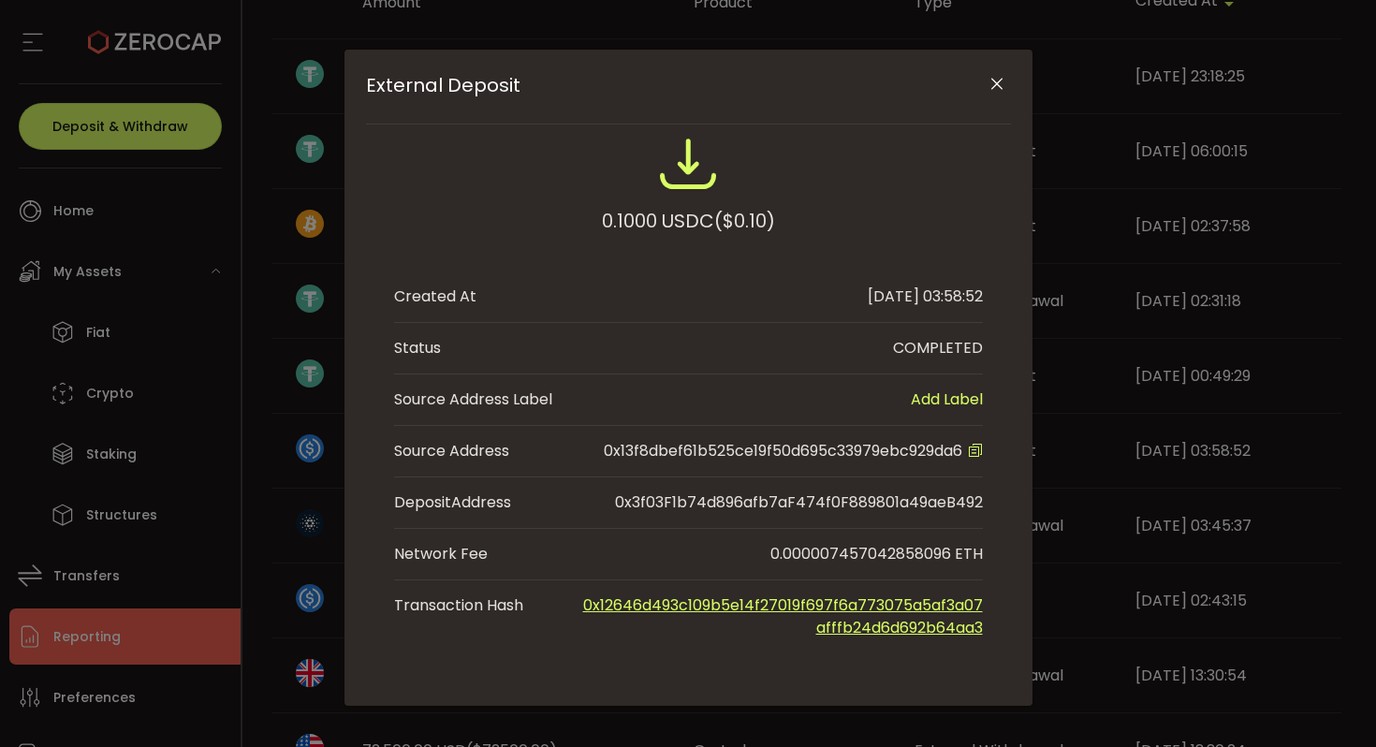
scroll to position [65, 0]
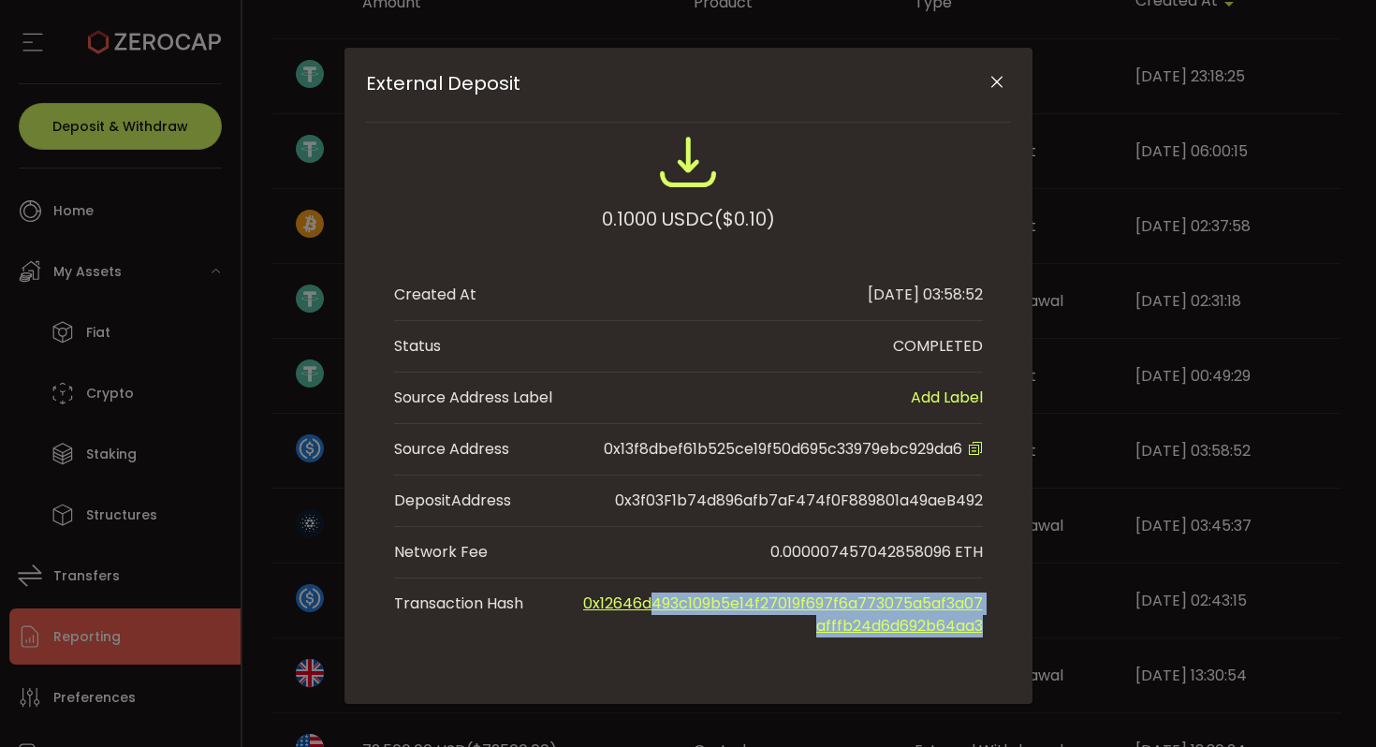
drag, startPoint x: 978, startPoint y: 626, endPoint x: 646, endPoint y: 594, distance: 333.9
click at [646, 594] on div "0.1000 USDC ($0.10) Created At 2025-10-06 03:58:52 Status COMPLETED Source Addr…" at bounding box center [688, 392] width 645 height 520
click at [583, 606] on link "0x12646d493c109b5e14f27019f697f6a773075a5af3a07afffb24d6d692b64aa3" at bounding box center [783, 615] width 400 height 44
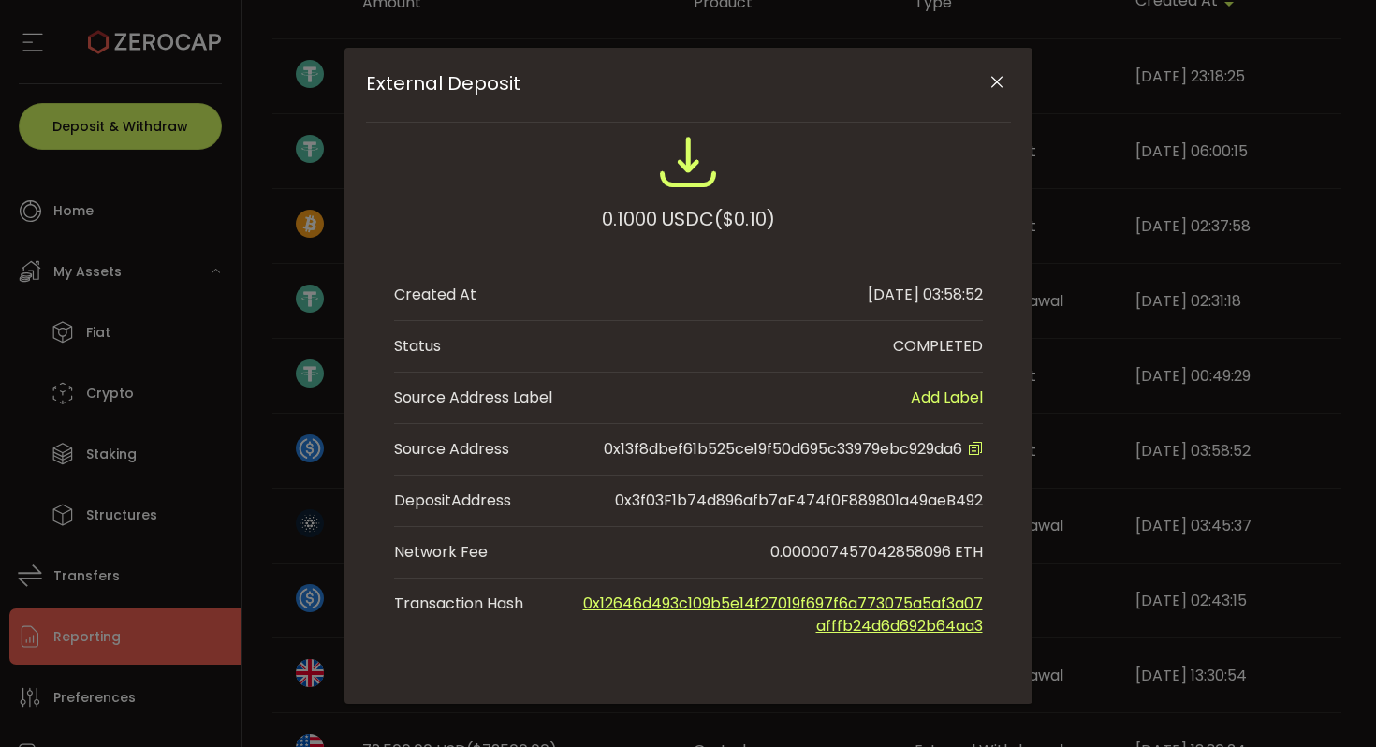
click at [305, 336] on div "External Deposit 0.1000 USDC ($0.10) Created At 2025-10-06 03:58:52 Status COMP…" at bounding box center [688, 373] width 1376 height 747
click at [992, 89] on icon "Close" at bounding box center [997, 82] width 19 height 19
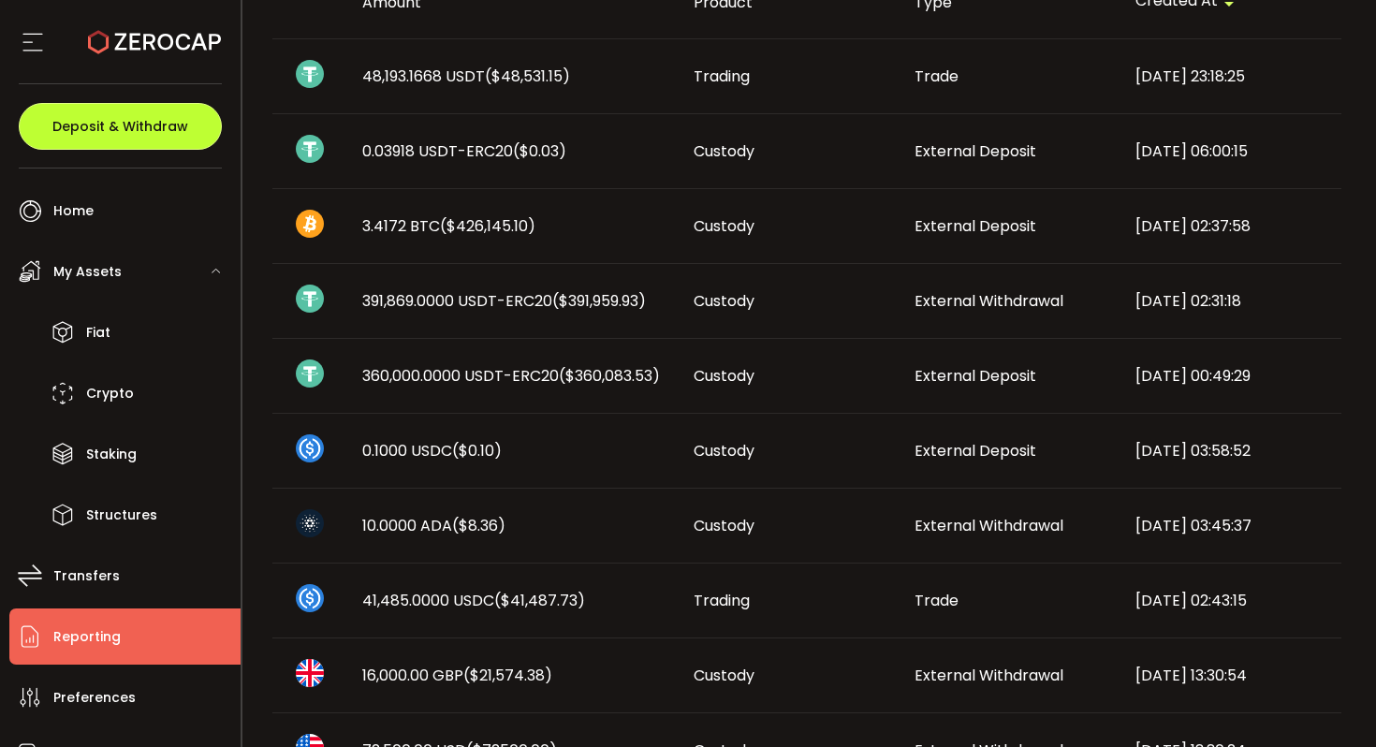
click at [70, 123] on span "Deposit & Withdraw" at bounding box center [120, 126] width 136 height 13
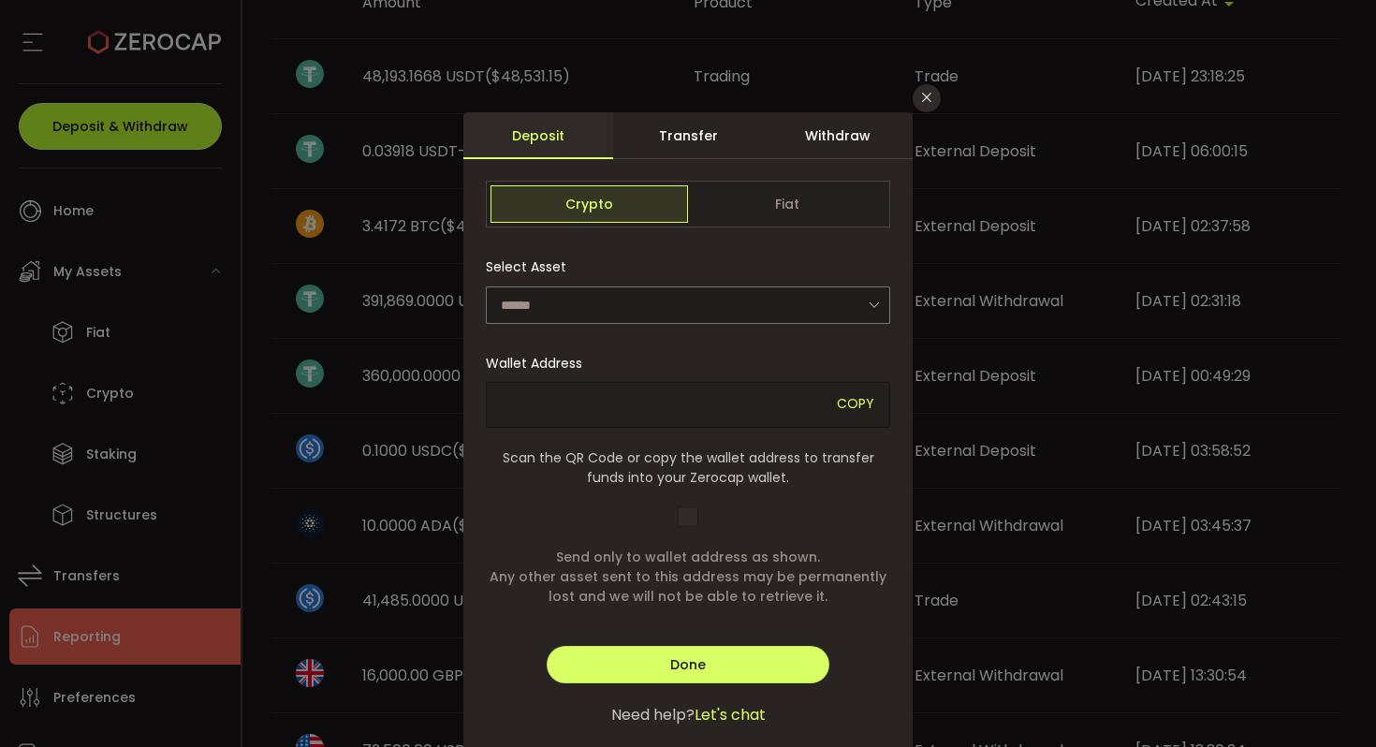
type input "**********"
type input "*******"
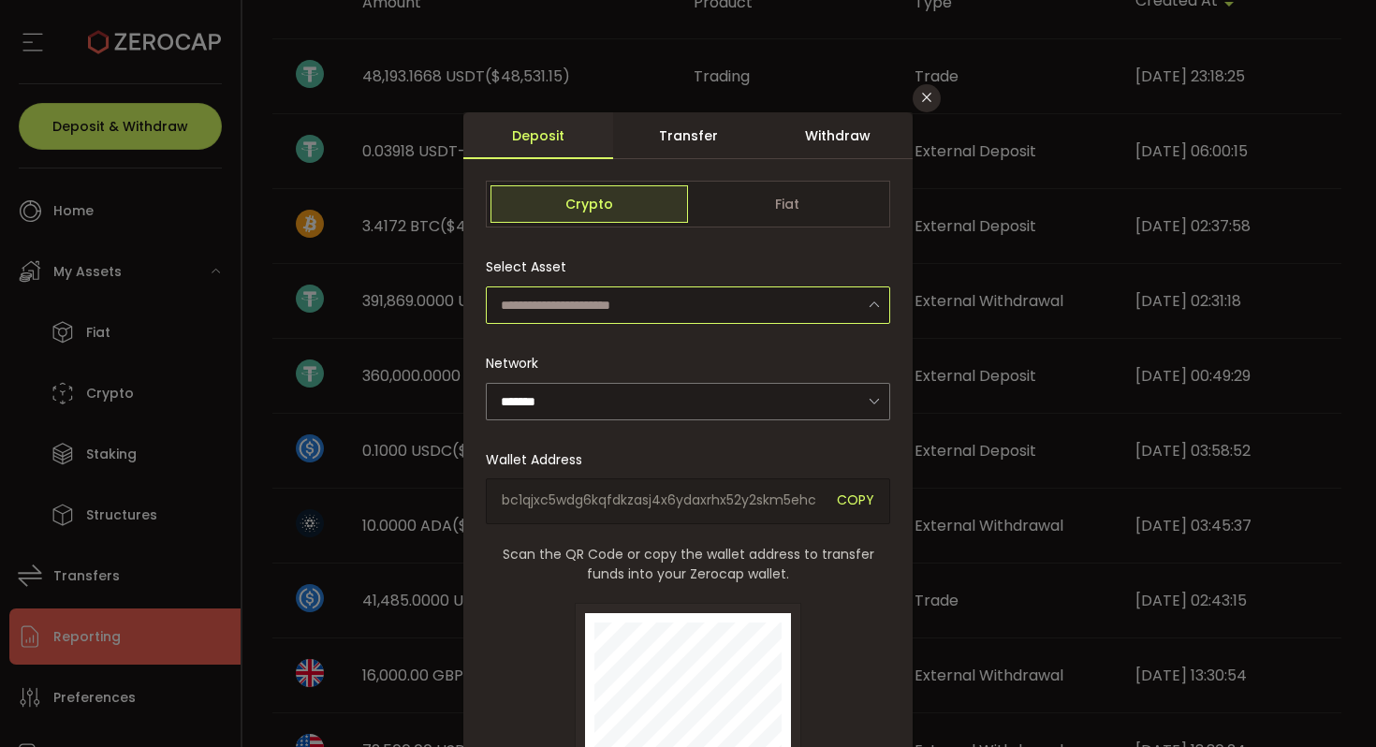
click at [670, 298] on input "dialog" at bounding box center [688, 304] width 404 height 37
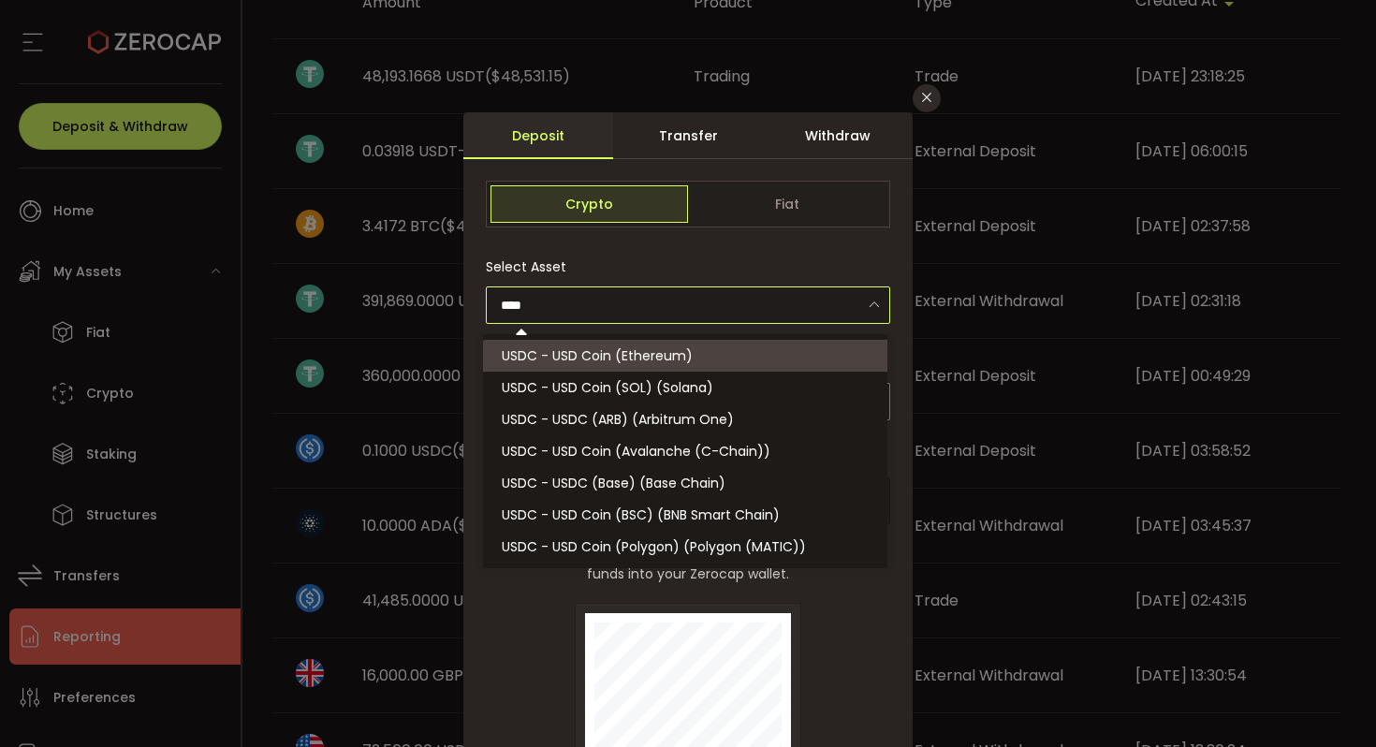
click at [743, 352] on li "USDC - USD Coin (Ethereum)" at bounding box center [688, 356] width 410 height 32
type input "**********"
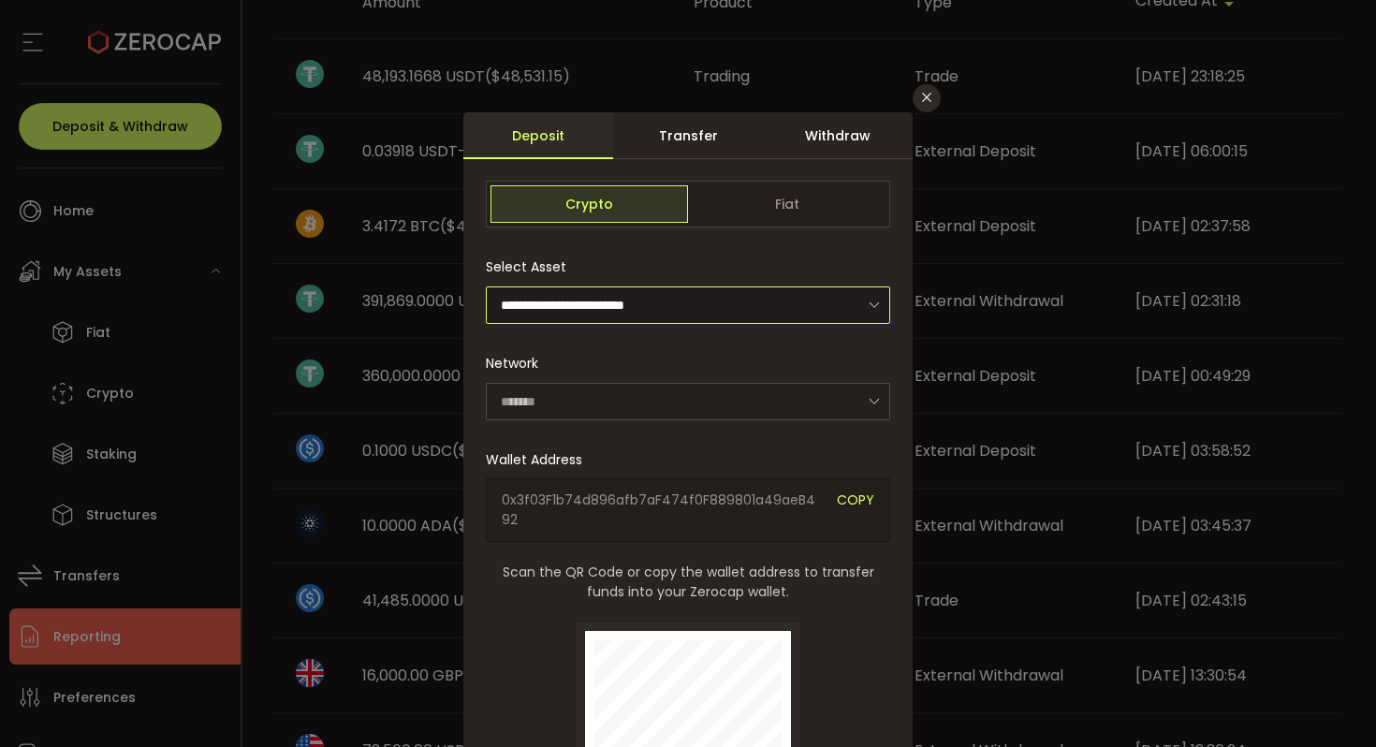
type input "********"
click at [704, 386] on input "dialog" at bounding box center [688, 401] width 404 height 37
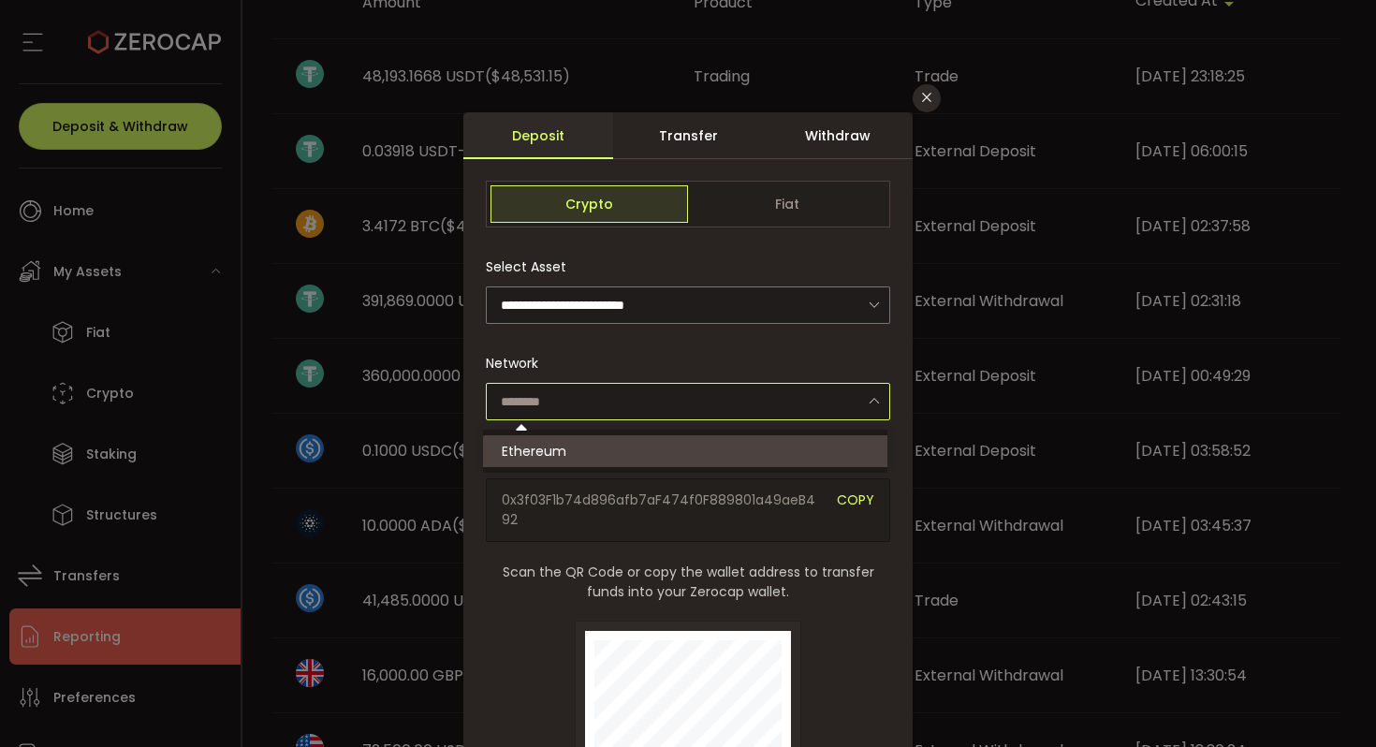
click at [749, 362] on div "Network" at bounding box center [688, 382] width 404 height 76
type input "********"
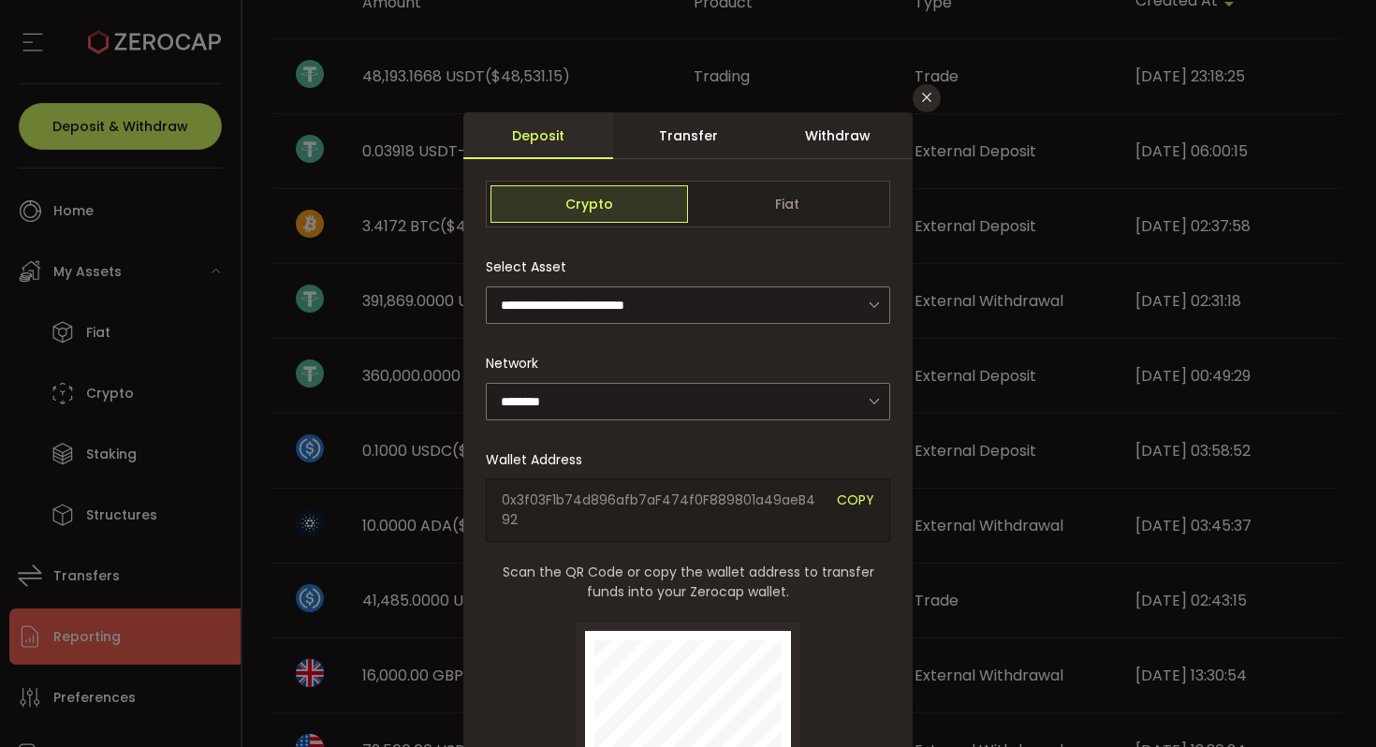
click at [874, 507] on div "0x3f03F1b74d896afb7aF474f0F889801a49aeB492 COPY" at bounding box center [688, 510] width 404 height 64
click at [854, 501] on span "COPY" at bounding box center [855, 510] width 37 height 39
